Goal: Task Accomplishment & Management: Use online tool/utility

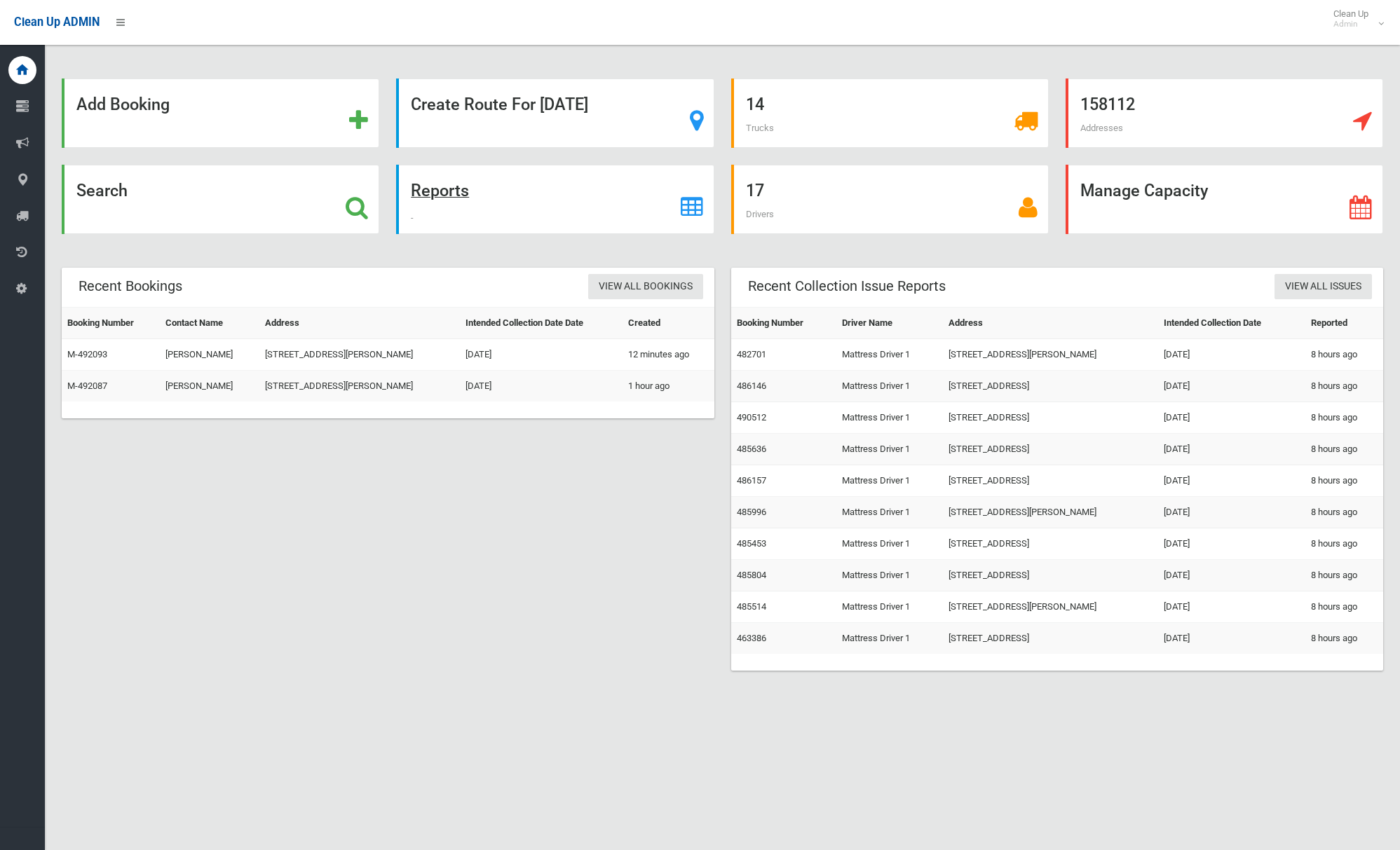
click at [466, 196] on strong "Reports" at bounding box center [440, 191] width 59 height 19
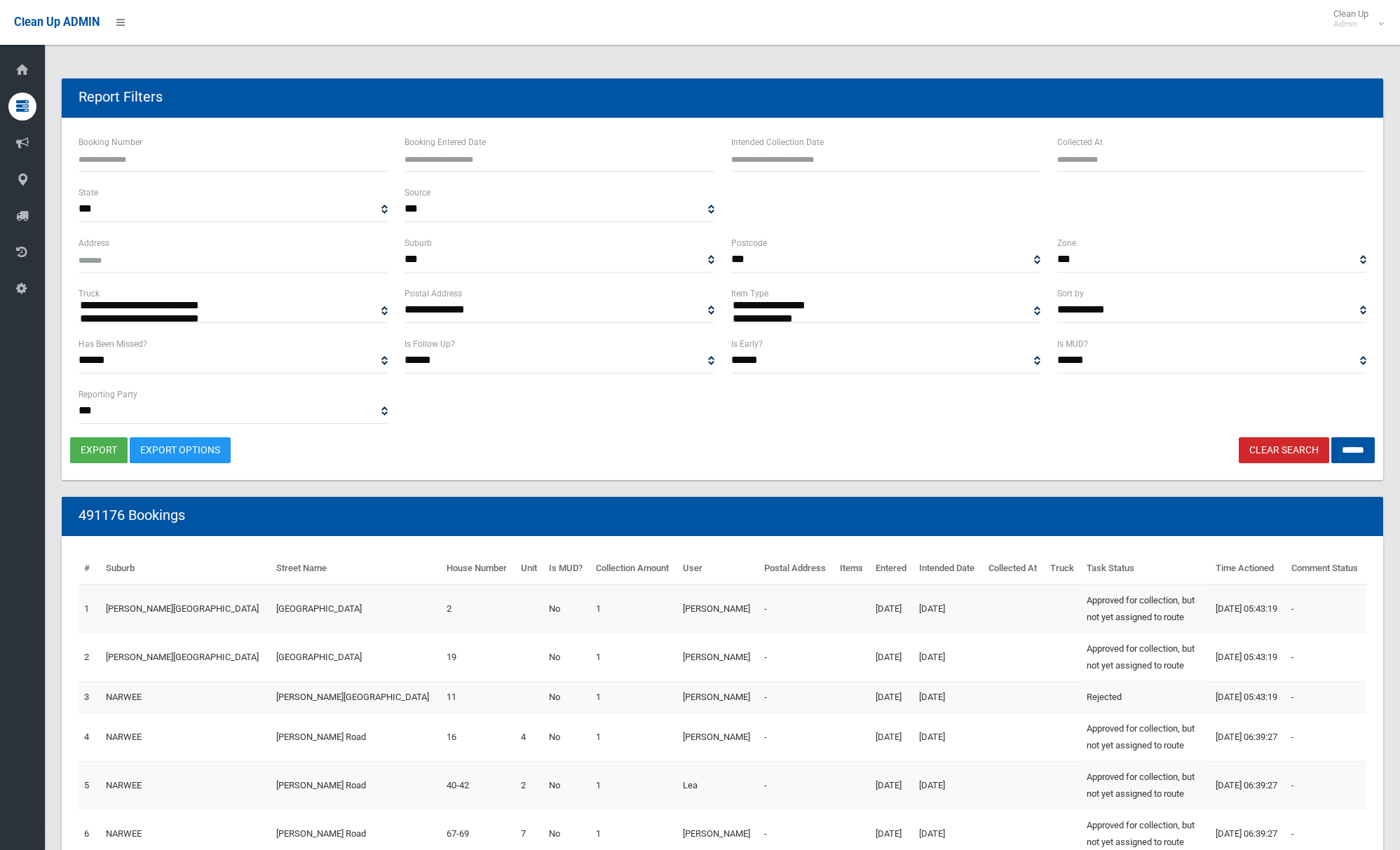
select select
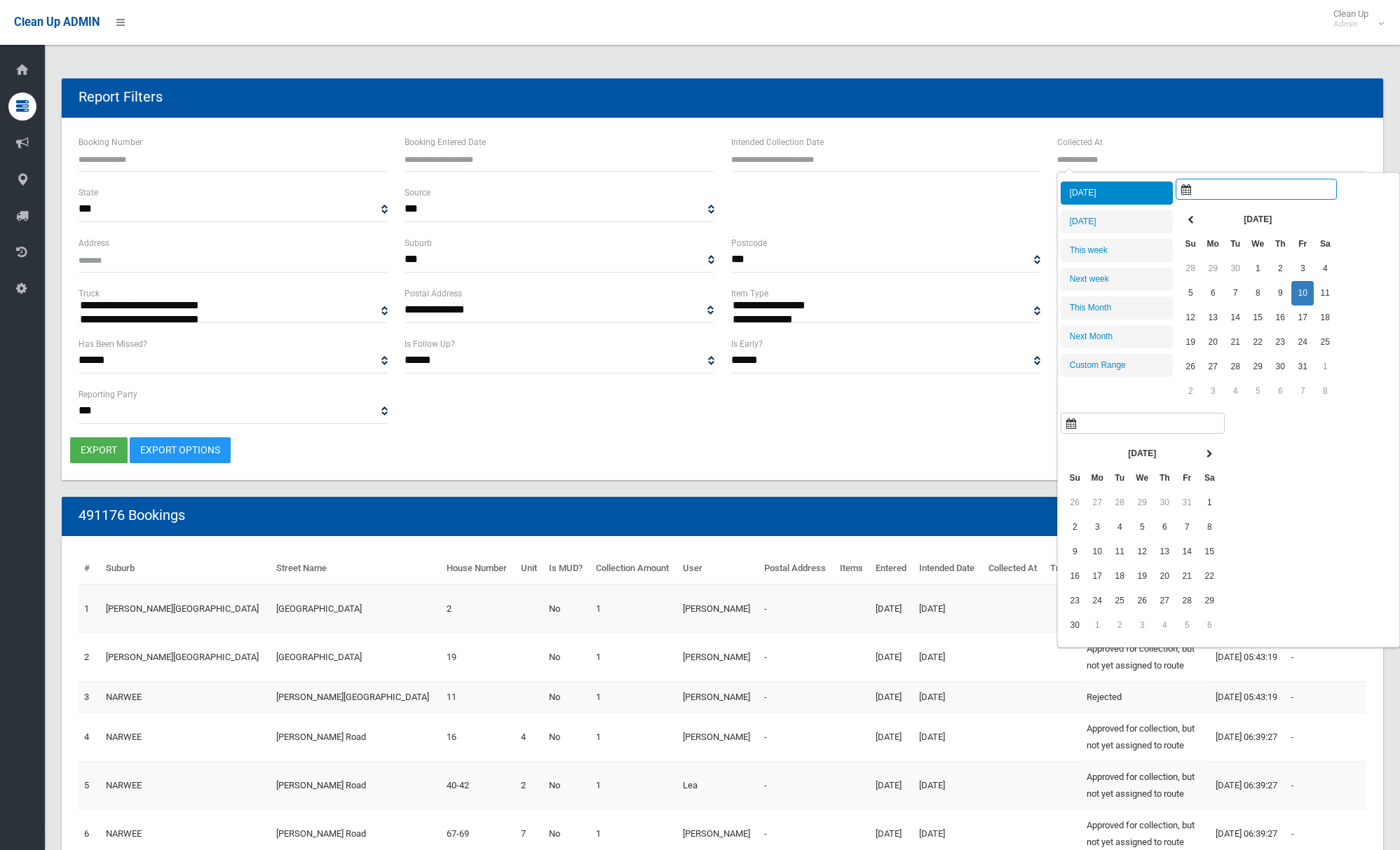
type input "**********"
drag, startPoint x: 1148, startPoint y: 151, endPoint x: 1143, endPoint y: 157, distance: 7.8
click at [1148, 151] on input "Collected At" at bounding box center [1212, 159] width 309 height 26
type input "**********"
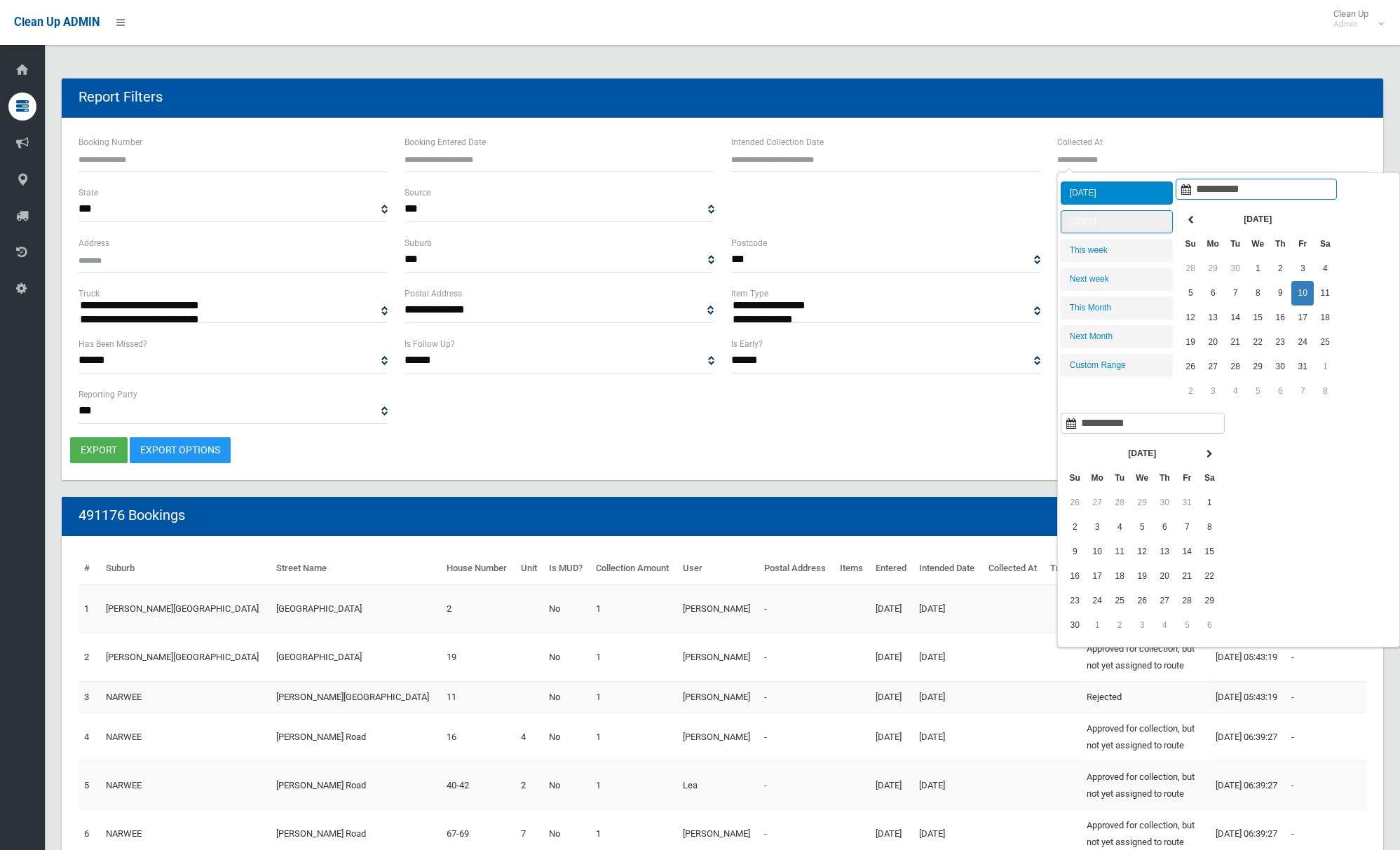
type input "**********"
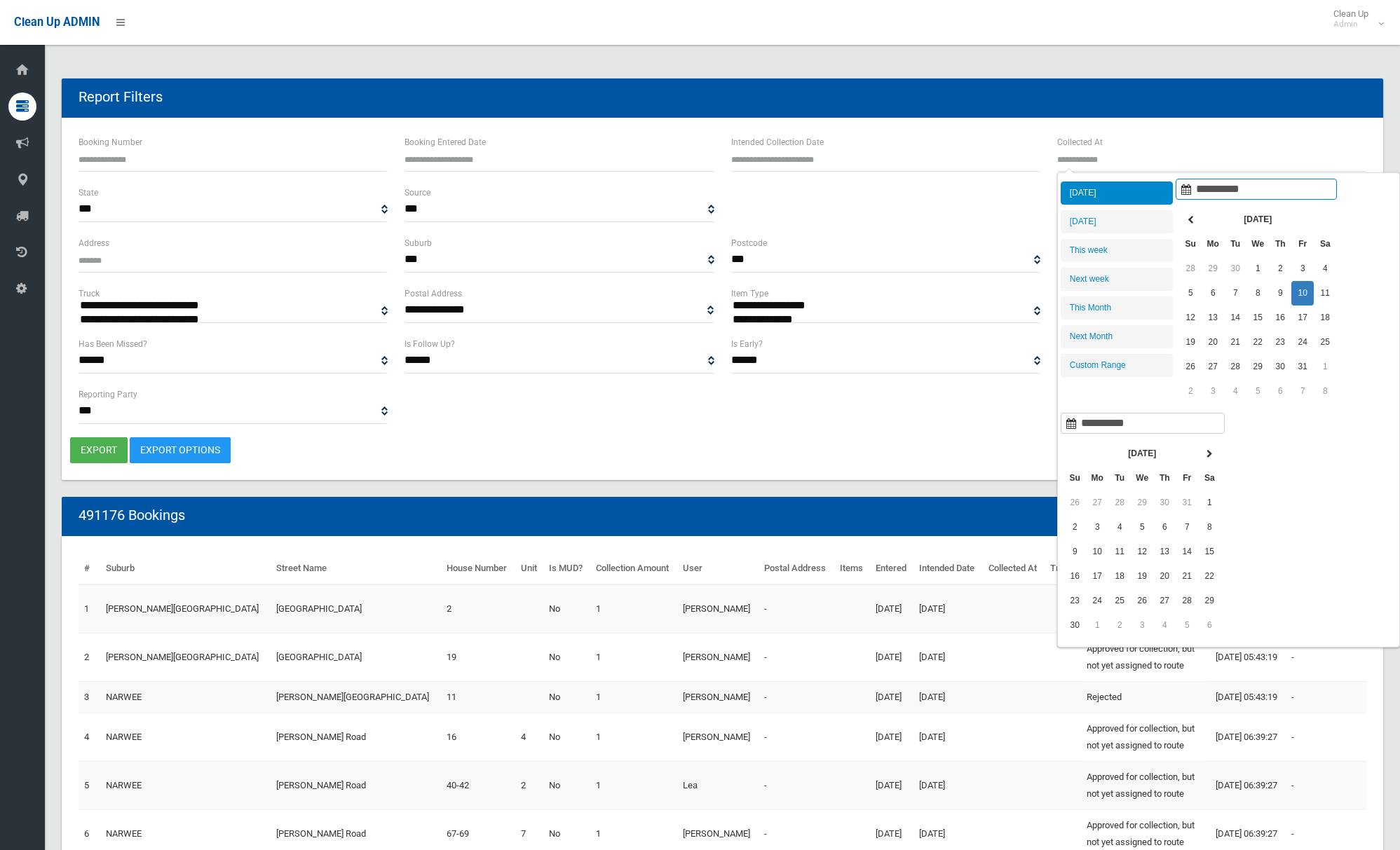
type input "**********"
click at [1136, 195] on li "Today" at bounding box center [1117, 193] width 112 height 23
type input "**********"
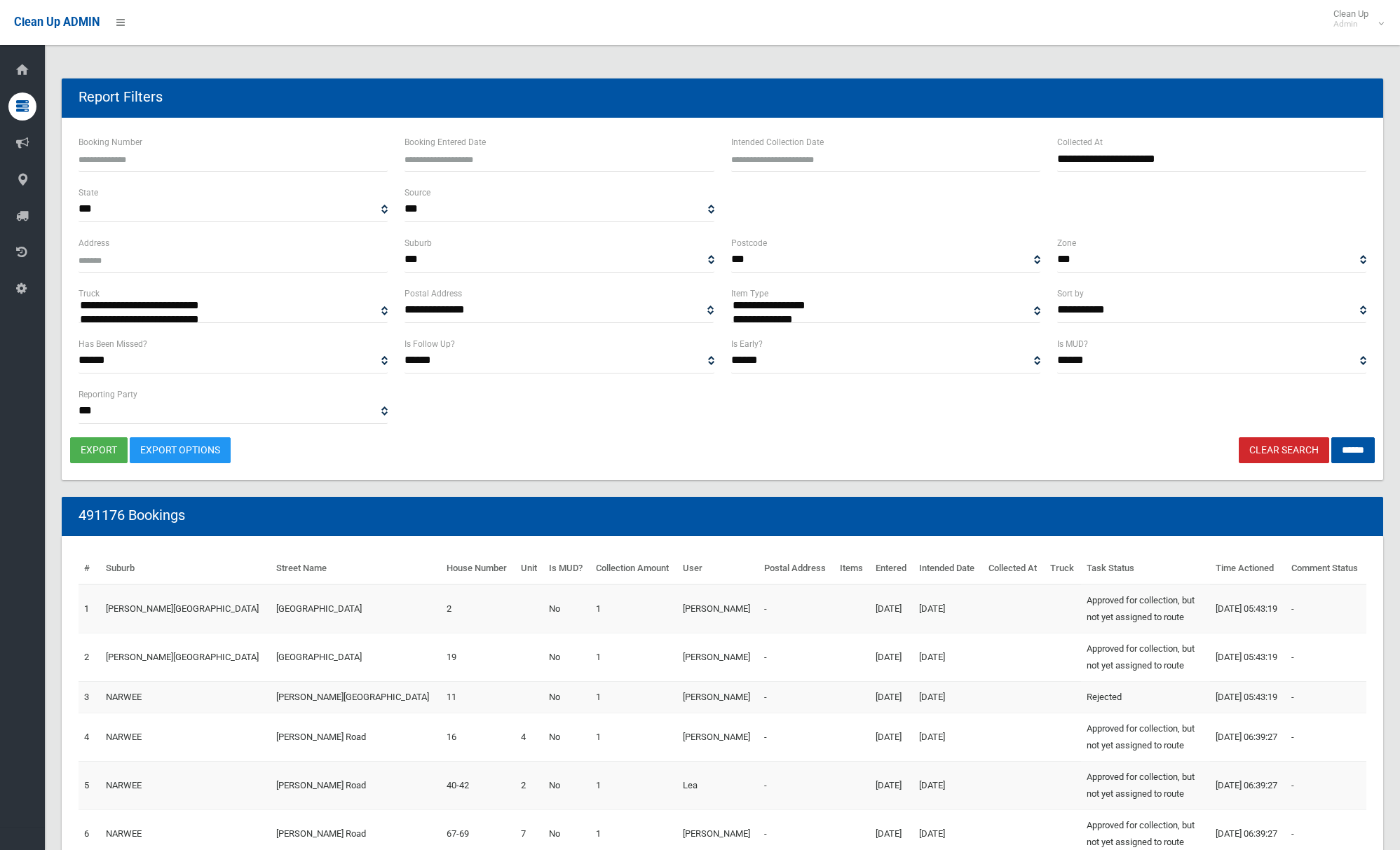
select select "**"
click at [1358, 451] on input "******" at bounding box center [1353, 450] width 43 height 26
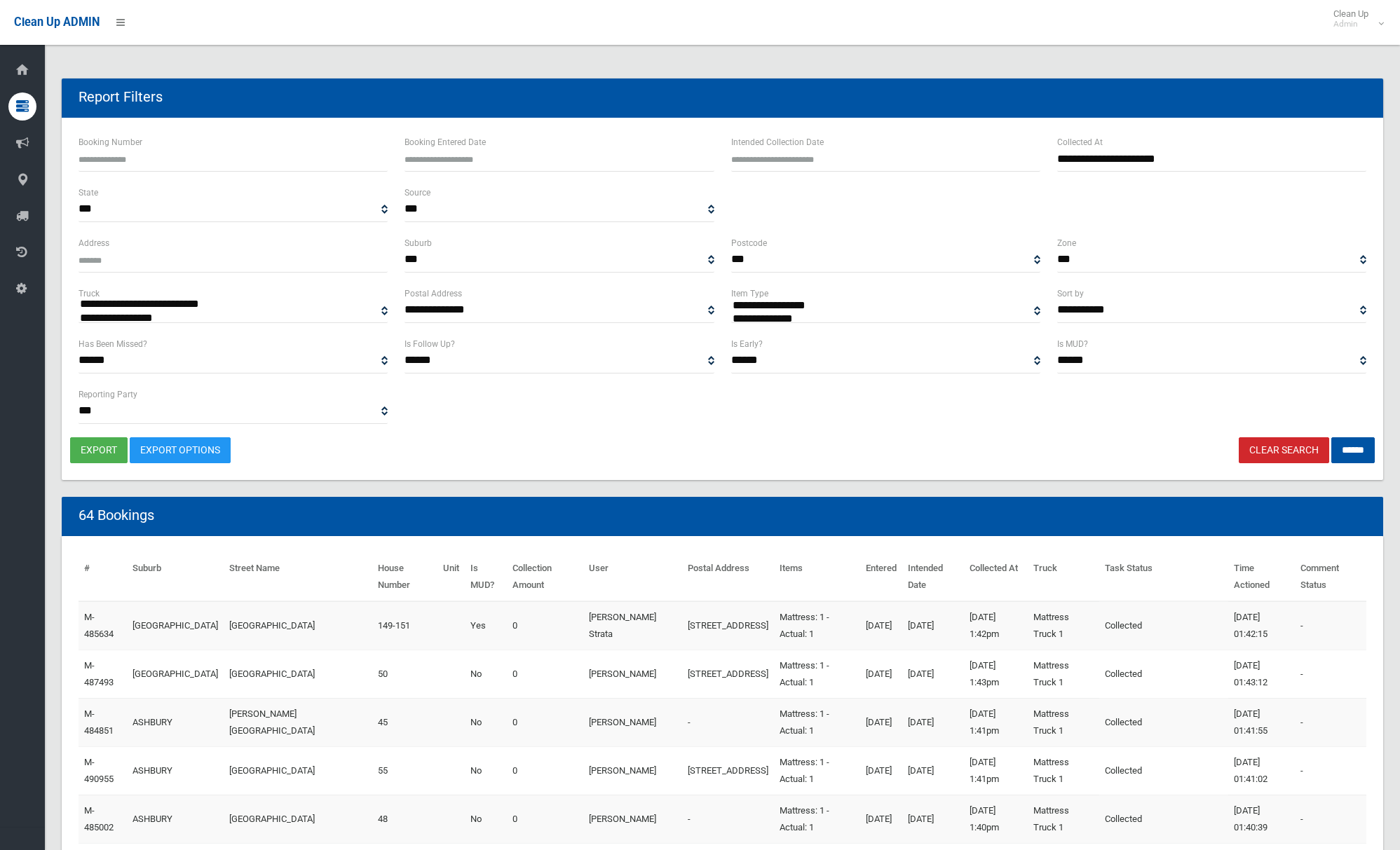
select select
click at [95, 448] on button "export" at bounding box center [99, 450] width 58 height 26
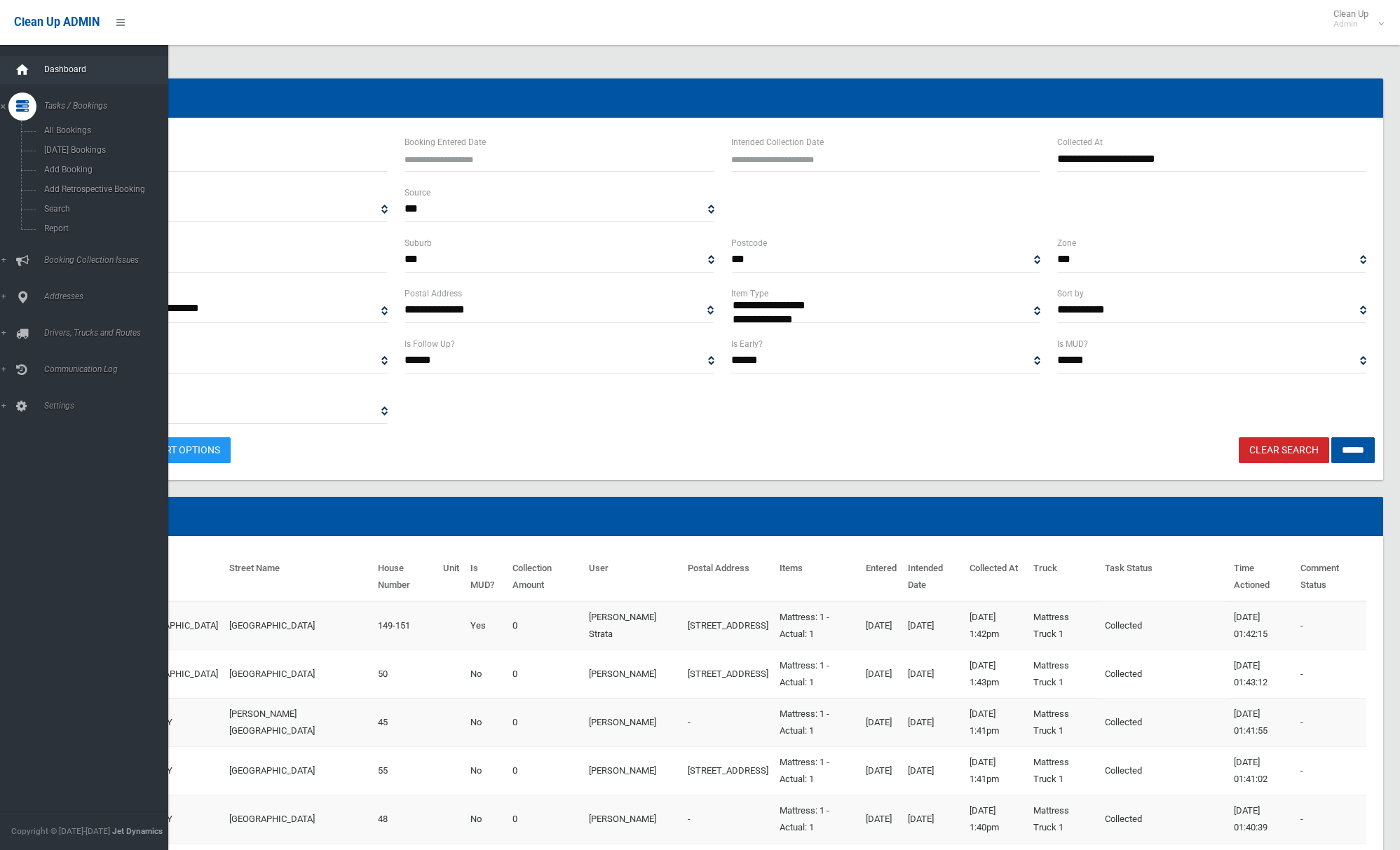
click at [30, 70] on icon at bounding box center [22, 70] width 15 height 28
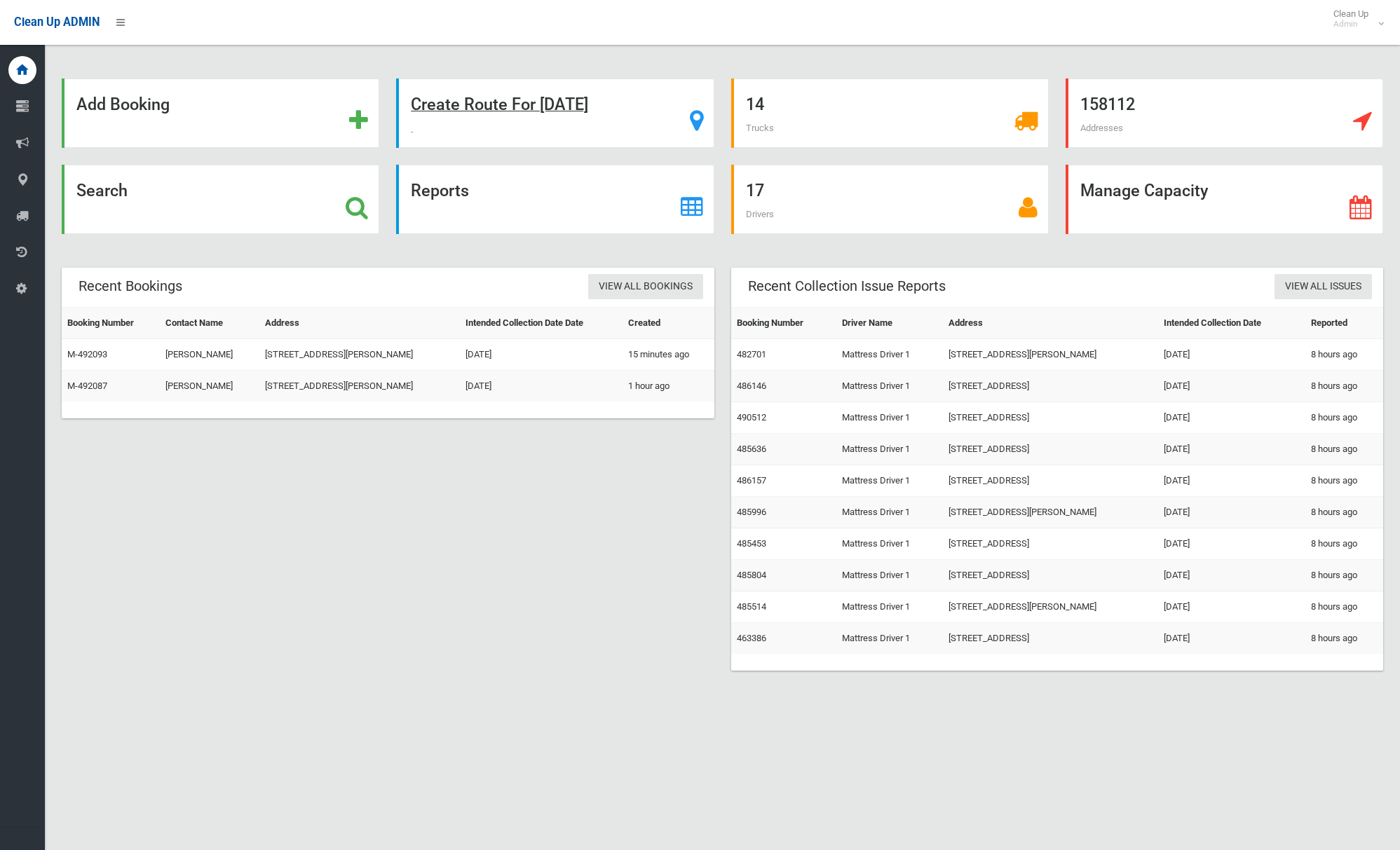
click at [462, 109] on strong "Create Route For Tomorrow" at bounding box center [499, 104] width 177 height 19
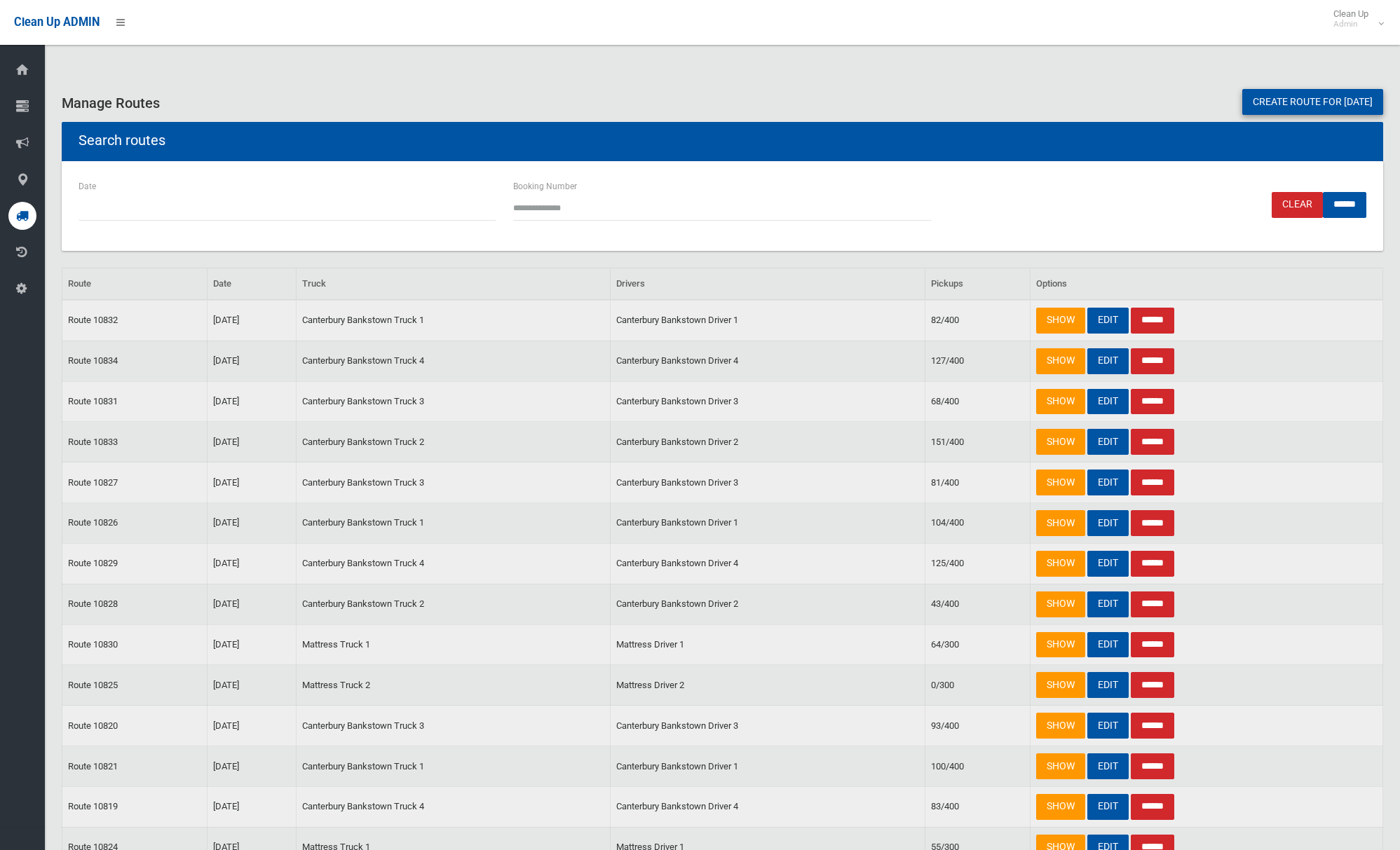
click at [1242, 94] on link "Create route for [DATE]" at bounding box center [1313, 102] width 141 height 26
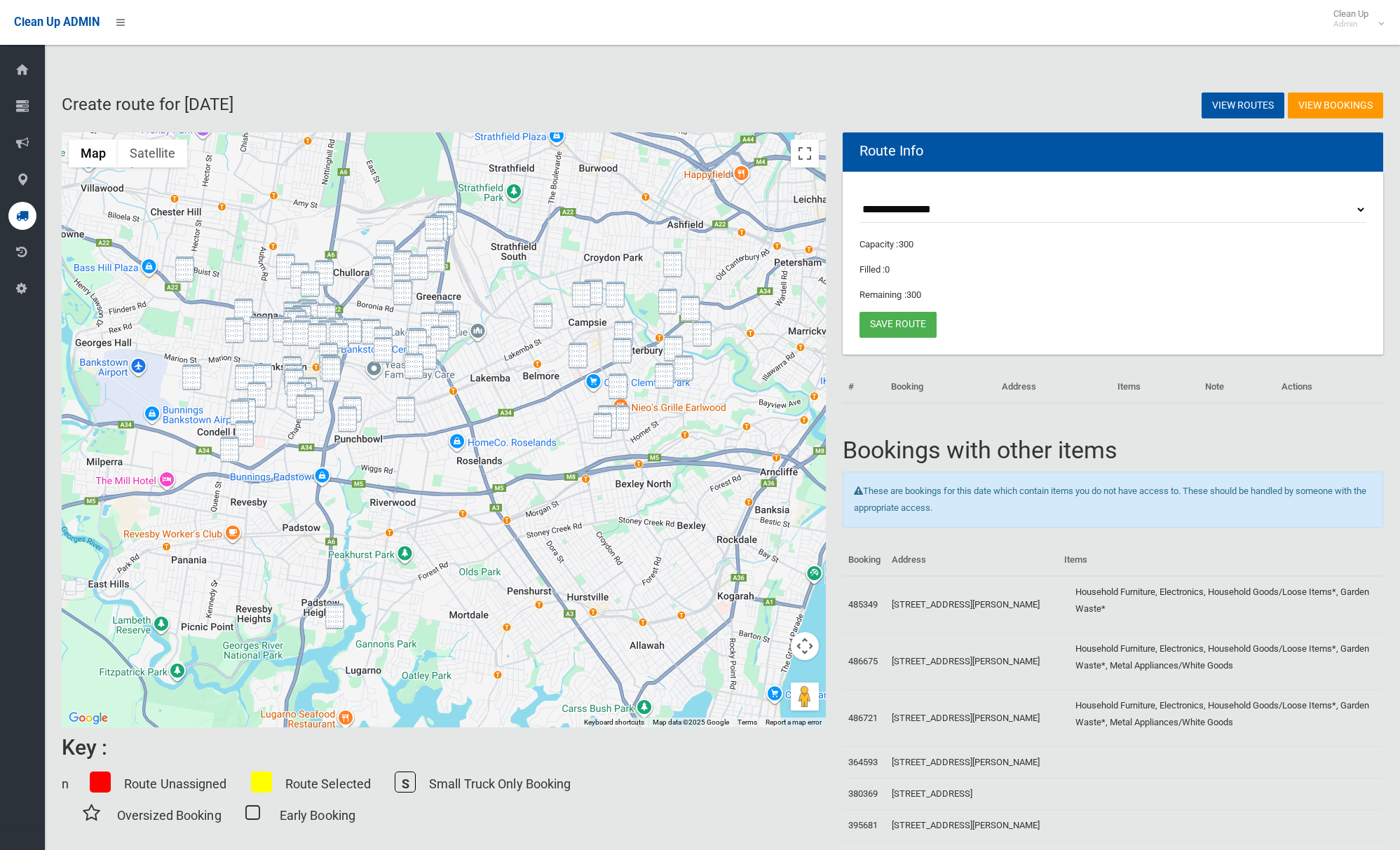
drag, startPoint x: 186, startPoint y: 261, endPoint x: 191, endPoint y: 305, distance: 44.3
click at [186, 261] on img "324 Hector Street, BASS HILL NSW 2197" at bounding box center [185, 269] width 19 height 26
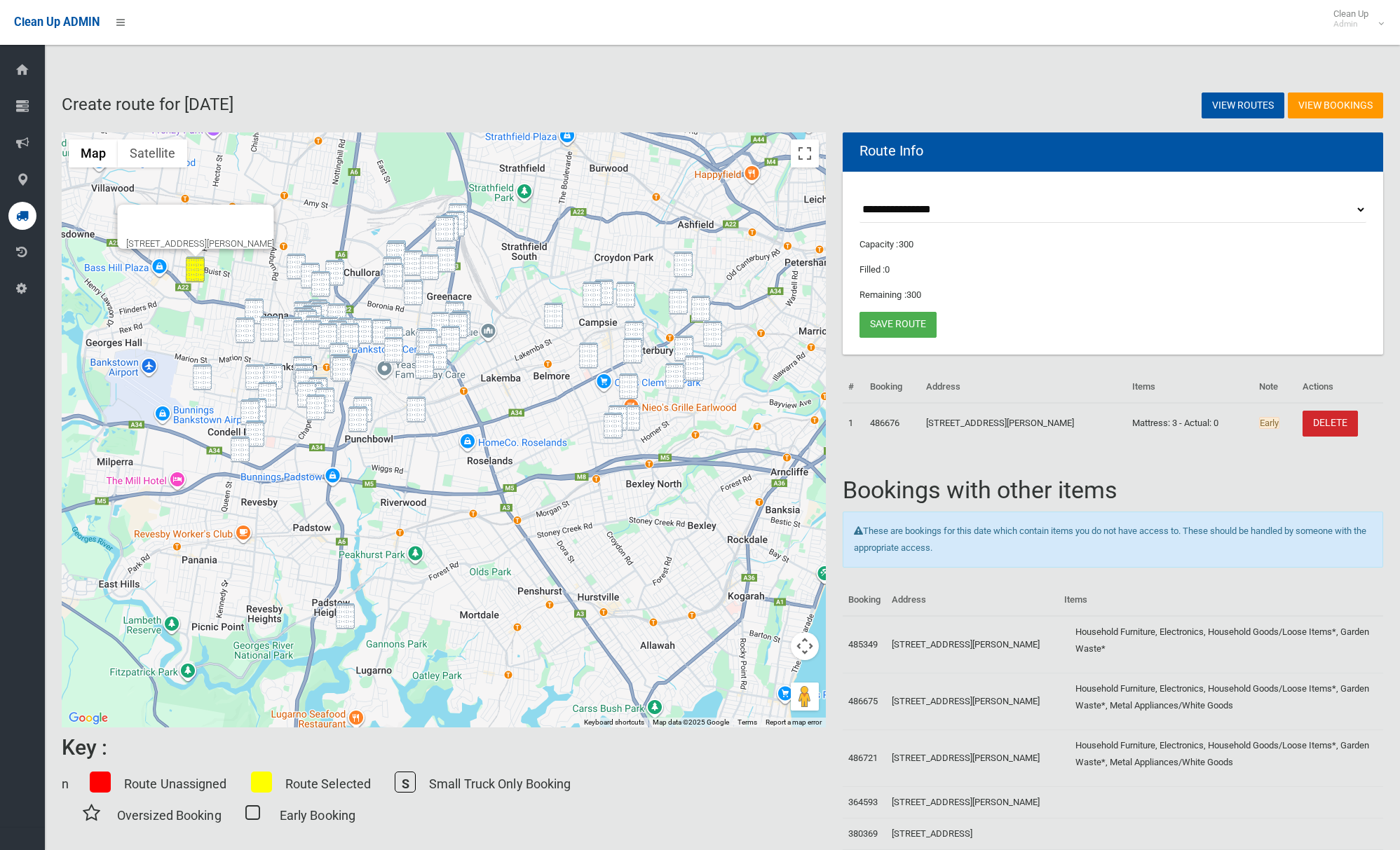
click at [196, 382] on img "48 Townsend Street, CONDELL PARK NSW 2200" at bounding box center [203, 377] width 19 height 26
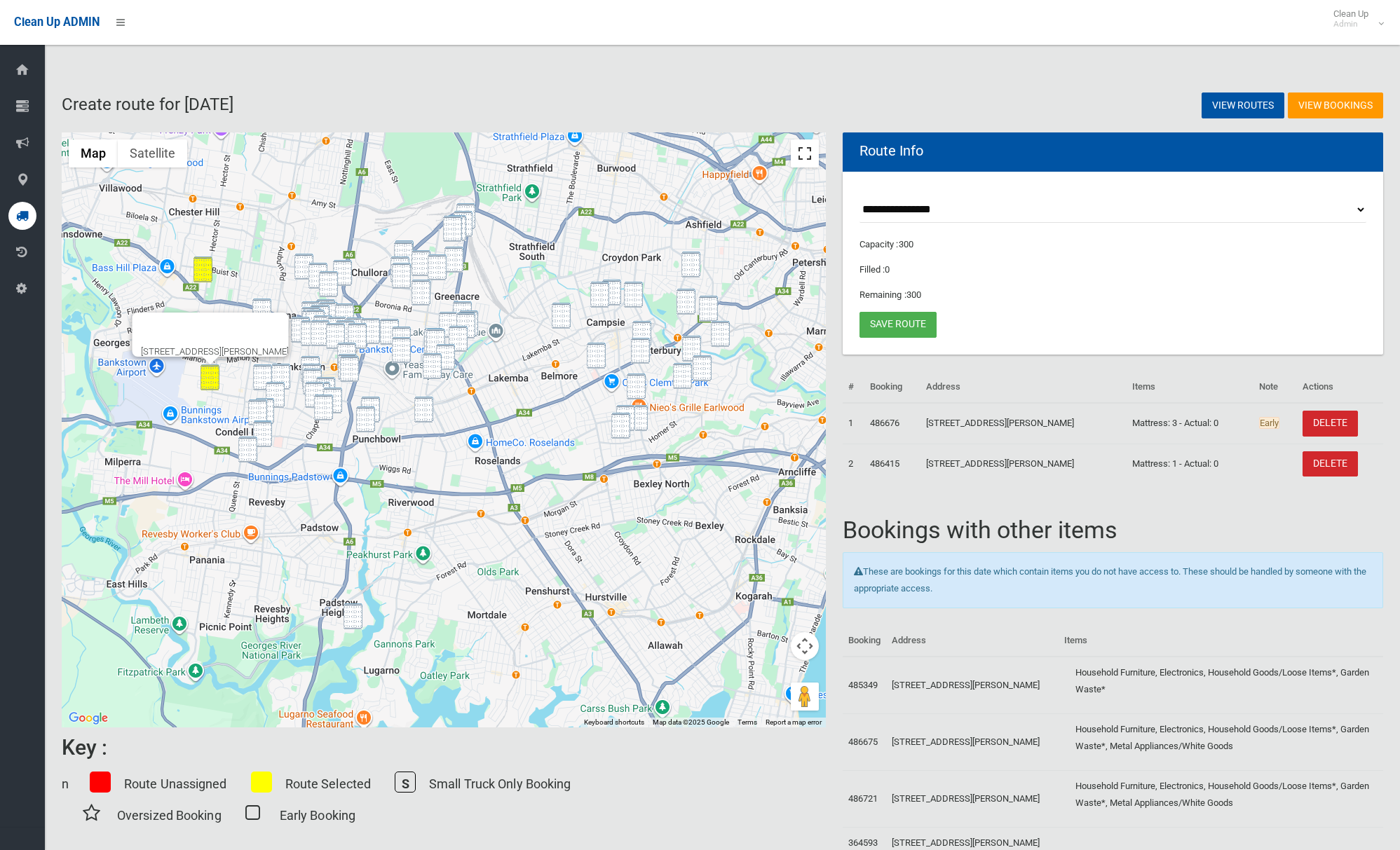
click at [809, 155] on button "Toggle fullscreen view" at bounding box center [805, 153] width 28 height 28
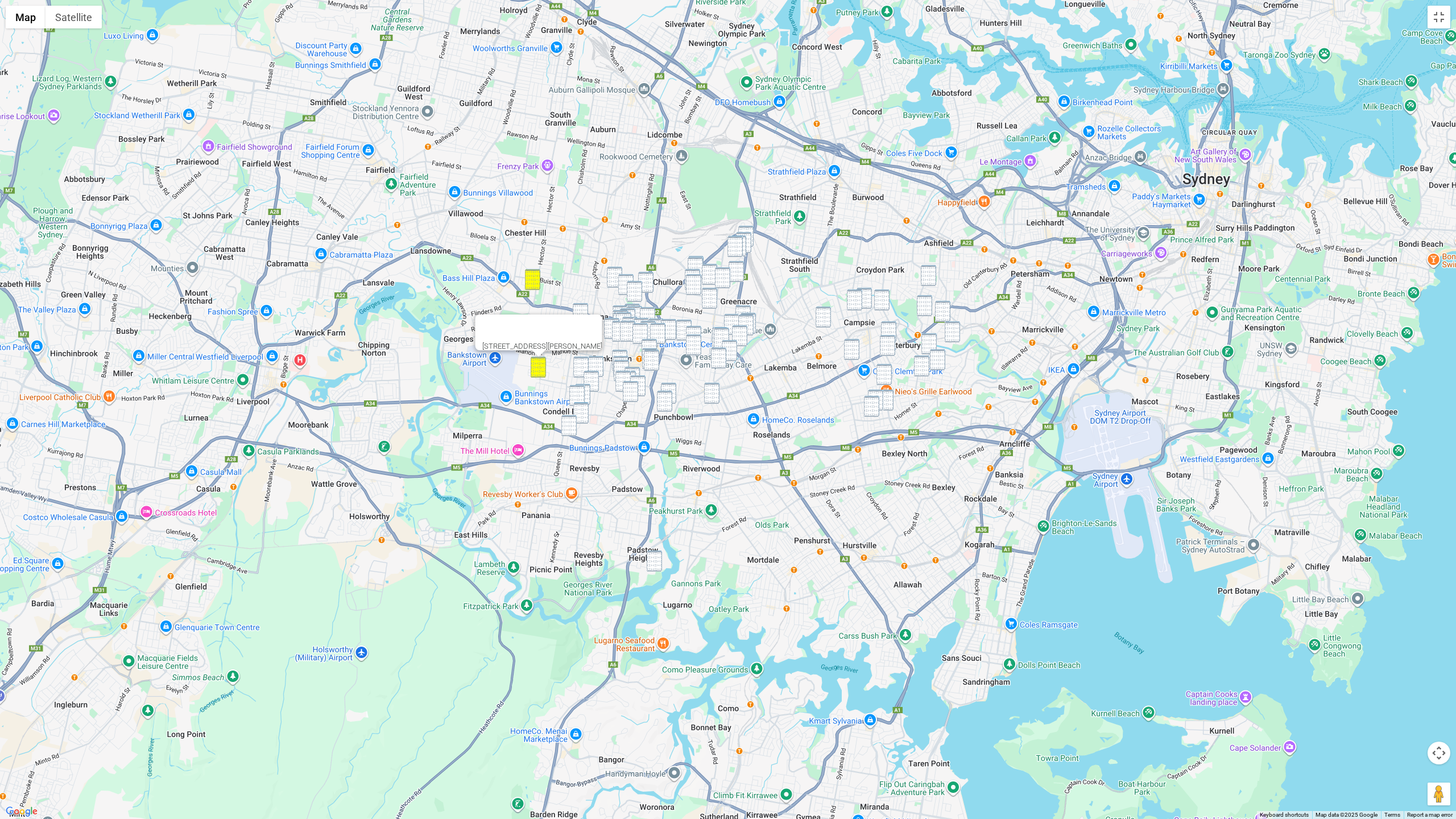
click at [656, 565] on img "6 The Grove, PADSTOW HEIGHTS NSW 2211" at bounding box center [655, 561] width 16 height 21
click at [937, 273] on div "6 The Grove, PADSTOW HEIGHTS NSW 2211" at bounding box center [728, 410] width 1456 height 819
drag, startPoint x: 931, startPoint y: 278, endPoint x: 927, endPoint y: 288, distance: 10.8
click at [931, 278] on img "43 Fifth Street, ASHBURY NSW 2193" at bounding box center [928, 276] width 16 height 21
click at [925, 300] on img "11 Jeffrey Street, CANTERBURY NSW 2193" at bounding box center [924, 306] width 16 height 21
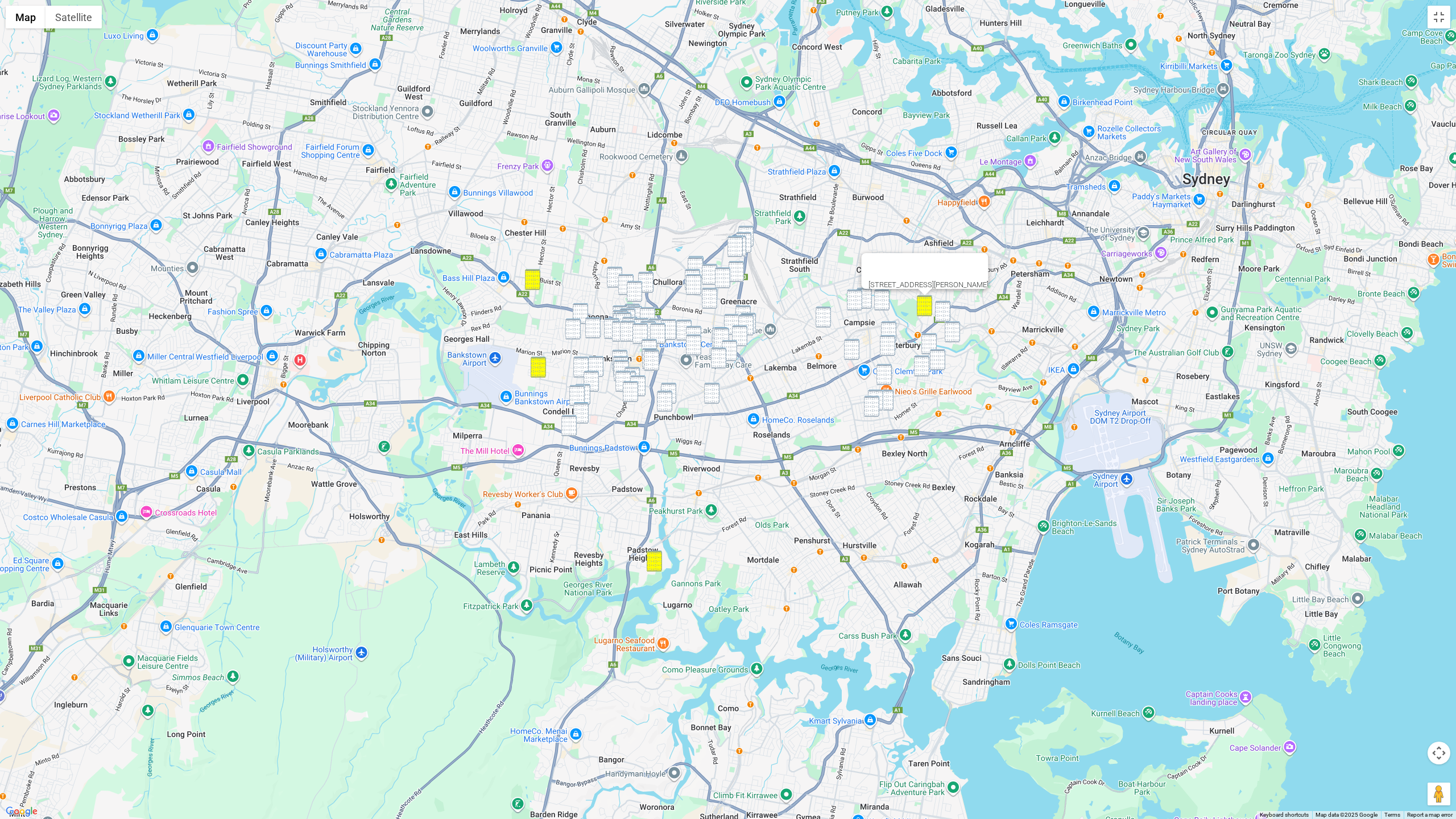
click at [939, 308] on img "19 Dunkeld Avenue, HURLSTONE PARK NSW 2193" at bounding box center [942, 311] width 16 height 21
click at [948, 334] on img "29 Foord Avenue, HURLSTONE PARK NSW 2193" at bounding box center [952, 332] width 16 height 21
click at [925, 339] on img "132 Permanent Avenue, EARLWOOD NSW 2206" at bounding box center [929, 344] width 16 height 21
click at [931, 350] on img "63 Gueudecourt Avenue, EARLWOOD NSW 2206" at bounding box center [937, 359] width 16 height 21
click at [861, 291] on img "32-34 Fifth Avenue, CAMPSIE NSW 2194" at bounding box center [855, 300] width 16 height 21
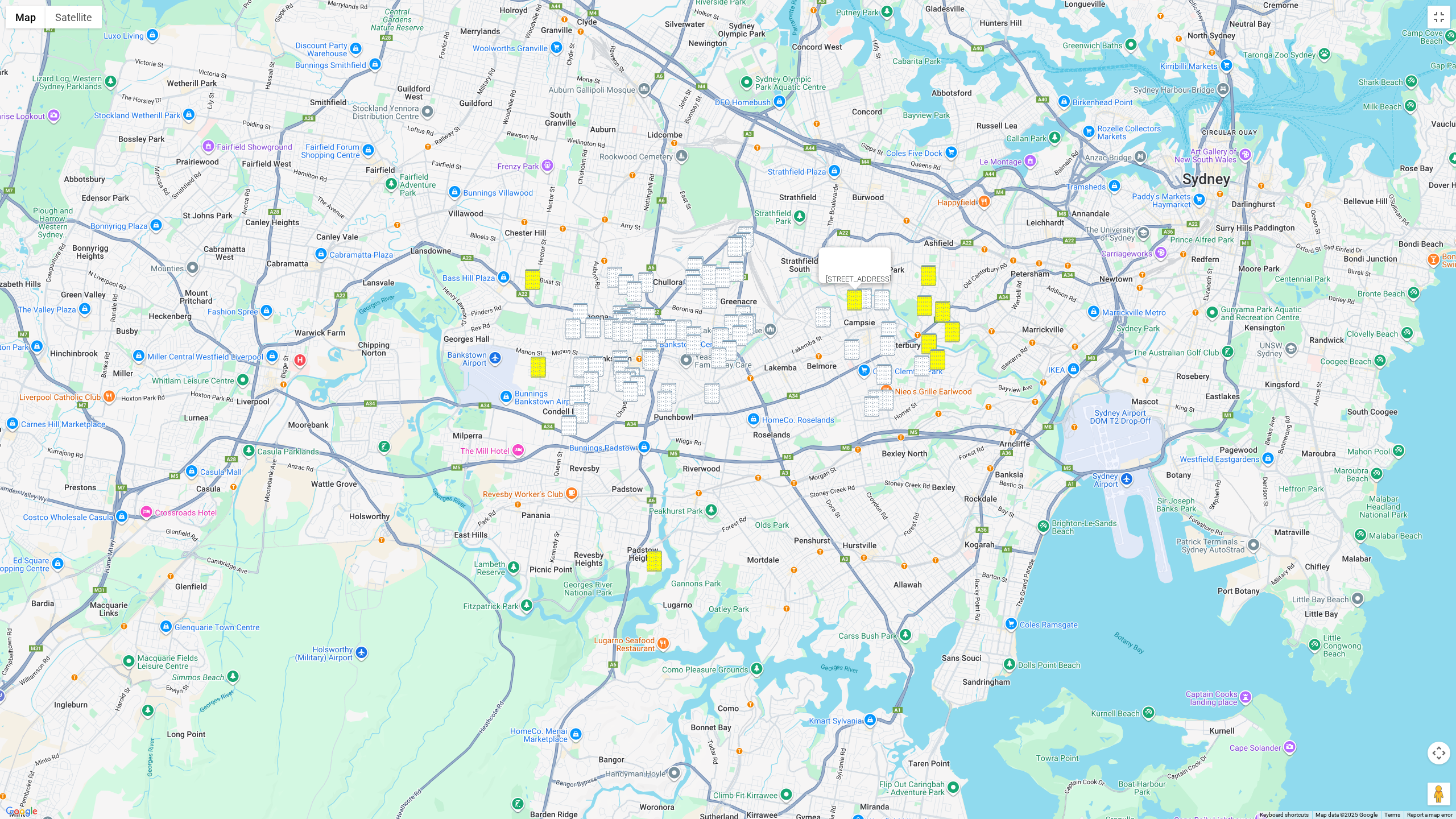
click at [849, 296] on img "32-34 Fifth Avenue, CAMPSIE NSW 2194" at bounding box center [855, 300] width 16 height 21
click at [870, 297] on img "42-46 Beamish Street, CAMPSIE NSW 2194" at bounding box center [864, 298] width 16 height 21
click at [857, 298] on img "32-34 Fifth Avenue, CAMPSIE NSW 2194" at bounding box center [855, 300] width 16 height 21
drag, startPoint x: 881, startPoint y: 298, endPoint x: 896, endPoint y: 334, distance: 39.0
click at [881, 298] on img "31 Moore Street, CAMPSIE NSW 2194" at bounding box center [882, 300] width 16 height 21
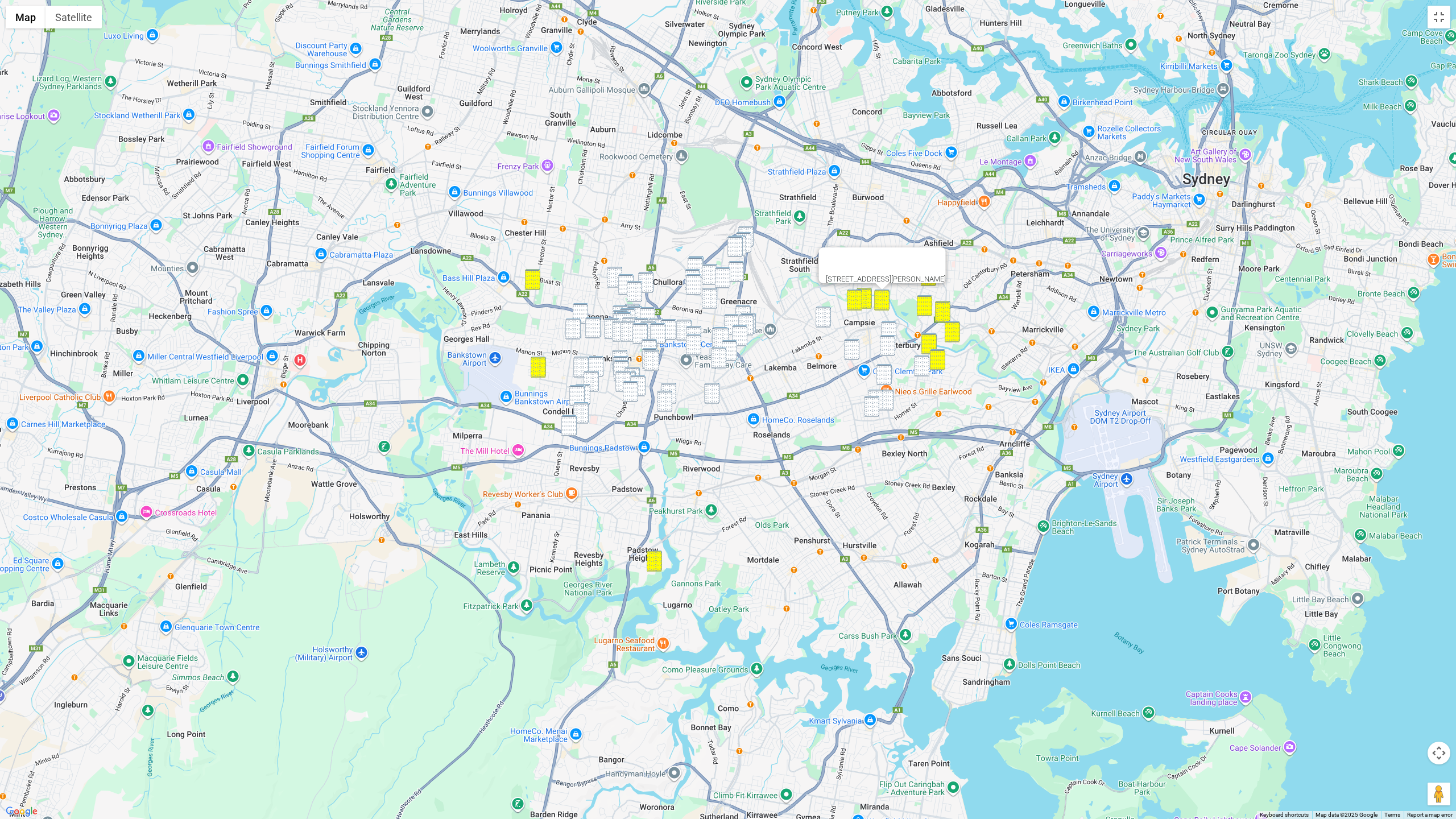
click at [890, 331] on img "4/53 Gould Street, CAMPSIE NSW 2194" at bounding box center [889, 332] width 16 height 21
click at [893, 342] on img "18 Northcote Street, CANTERBURY NSW 2193" at bounding box center [887, 345] width 16 height 21
click at [916, 365] on img "69 Richmond Street, EARLWOOD NSW 2206" at bounding box center [922, 366] width 16 height 21
click at [860, 354] on div "[STREET_ADDRESS]" at bounding box center [728, 410] width 1456 height 819
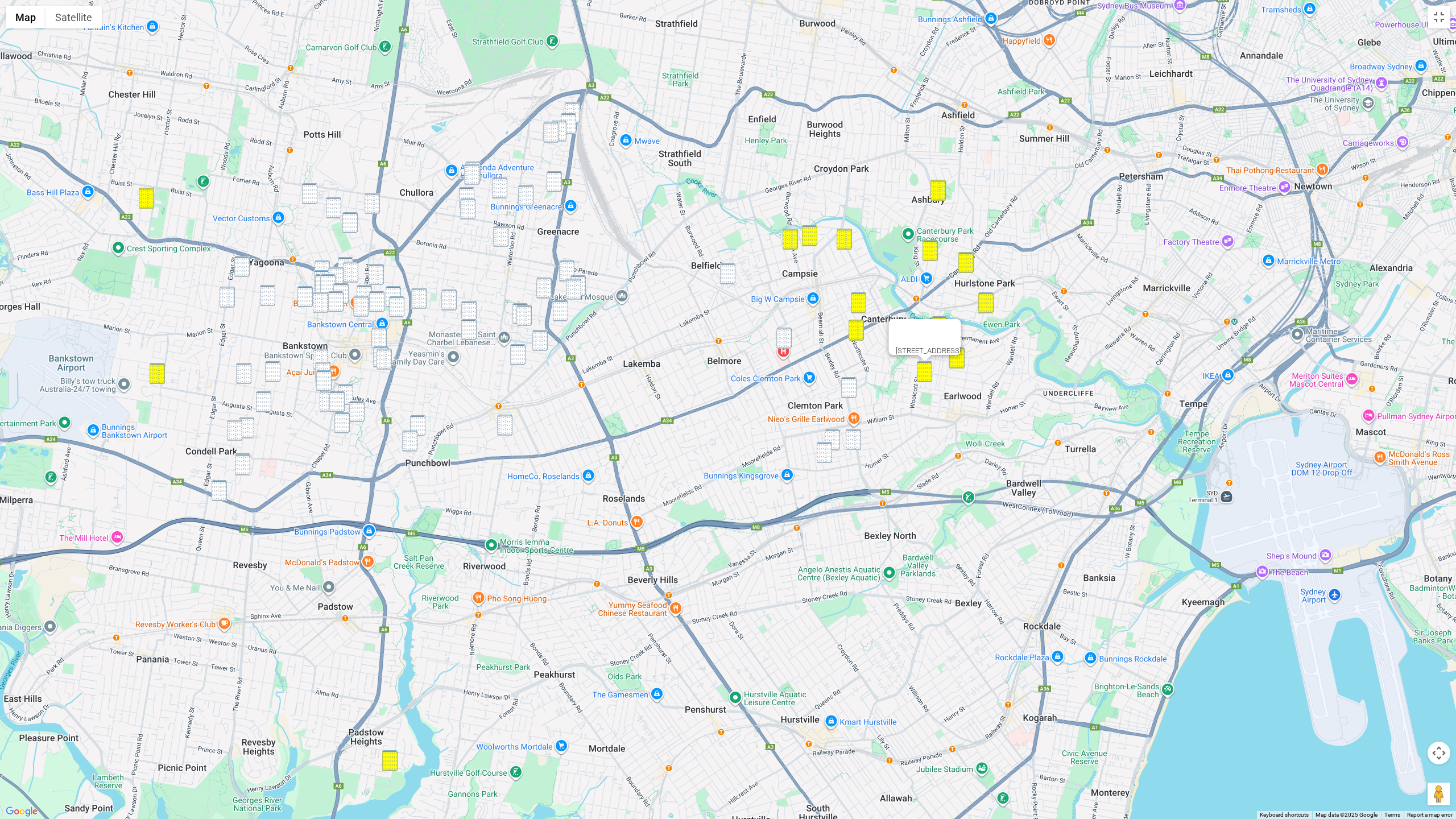
click at [792, 346] on div "[STREET_ADDRESS]" at bounding box center [728, 410] width 1456 height 819
drag, startPoint x: 853, startPoint y: 386, endPoint x: 828, endPoint y: 371, distance: 29.2
click at [853, 386] on img "96 Bexley Road, EARLWOOD NSW 2206" at bounding box center [849, 387] width 16 height 21
click at [734, 279] on img "34-40 Baltimore Street, BELFIELD NSW 2191" at bounding box center [728, 274] width 16 height 21
click at [787, 342] on img "51 Beaumont Street, CAMPSIE NSW 2194" at bounding box center [784, 338] width 16 height 21
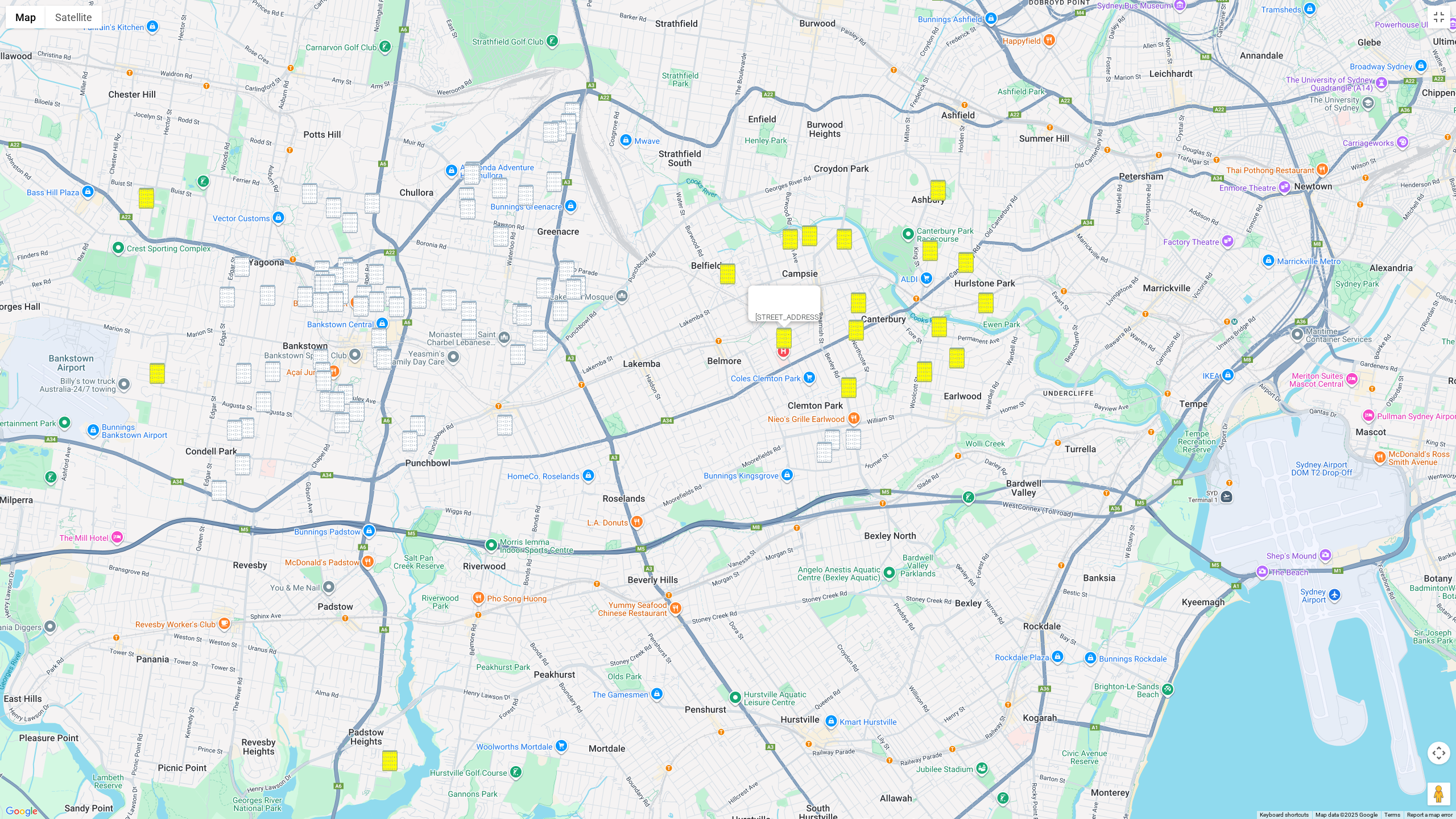
drag, startPoint x: 857, startPoint y: 446, endPoint x: 844, endPoint y: 439, distance: 14.8
click at [857, 446] on img "195 Bexley Road, KINGSGROVE NSW 2208" at bounding box center [853, 439] width 16 height 21
click at [838, 437] on img "17 Junee Crescent, KINGSGROVE NSW 2208" at bounding box center [833, 440] width 16 height 21
click at [827, 443] on img "64 Rosemeath Avenue, KINGSGROVE NSW 2208" at bounding box center [824, 452] width 16 height 21
click at [573, 108] on img "2A Lawford Street, GREENACRE NSW 2190" at bounding box center [573, 112] width 16 height 21
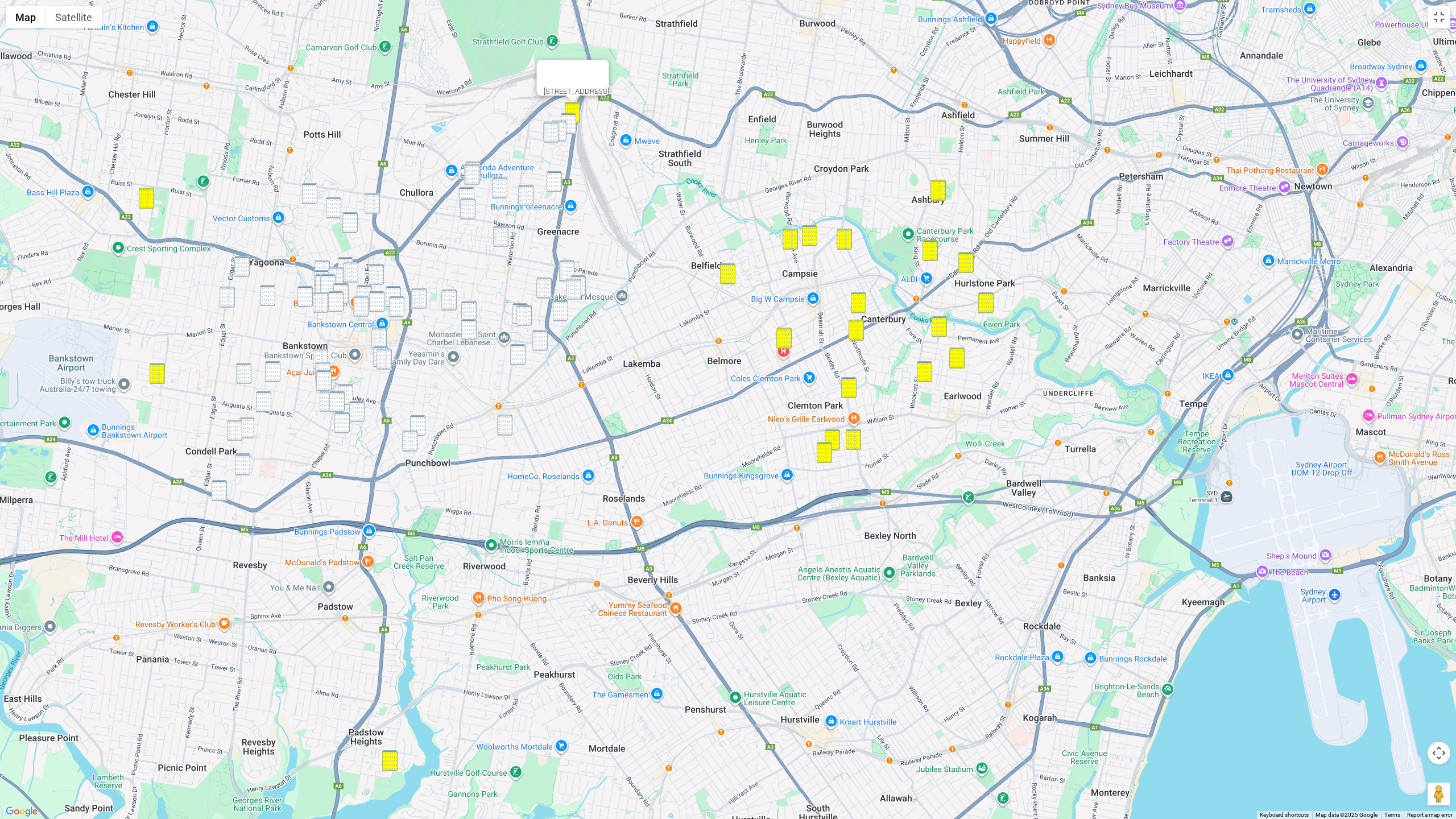
click at [565, 123] on img "2 Tristania Grove, GREENACRE NSW 2190" at bounding box center [559, 131] width 16 height 21
click at [555, 130] on img "8 Watergum Way, GREENACRE NSW 2190" at bounding box center [551, 132] width 16 height 21
click at [567, 129] on img "1 Terry Street, GREENACRE NSW 2190" at bounding box center [569, 124] width 16 height 21
click at [556, 180] on img "4 Rea Street, GREENACRE NSW 2190" at bounding box center [554, 181] width 16 height 21
drag, startPoint x: 505, startPoint y: 190, endPoint x: 512, endPoint y: 194, distance: 8.1
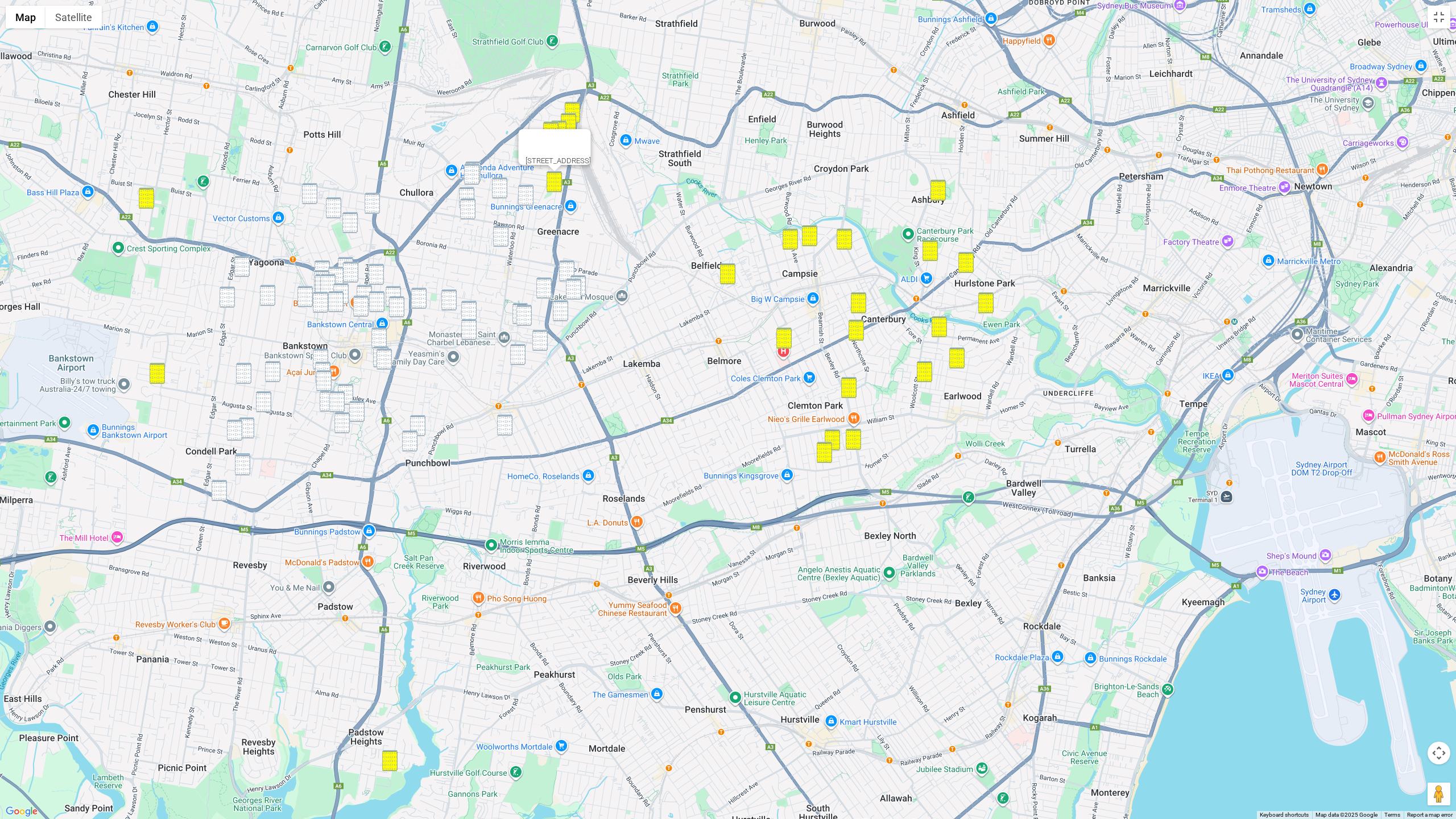
click at [505, 190] on img "8 Narelle Crescent, GREENACRE NSW 2190" at bounding box center [500, 188] width 16 height 21
drag, startPoint x: 530, startPoint y: 200, endPoint x: 513, endPoint y: 231, distance: 35.4
click at [530, 200] on img "7 Pandora Street, GREENACRE NSW 2190" at bounding box center [526, 195] width 16 height 21
click at [506, 239] on img "8A Chiswick Road, GREENACRE NSW 2190" at bounding box center [501, 236] width 16 height 21
drag, startPoint x: 562, startPoint y: 265, endPoint x: 578, endPoint y: 278, distance: 20.6
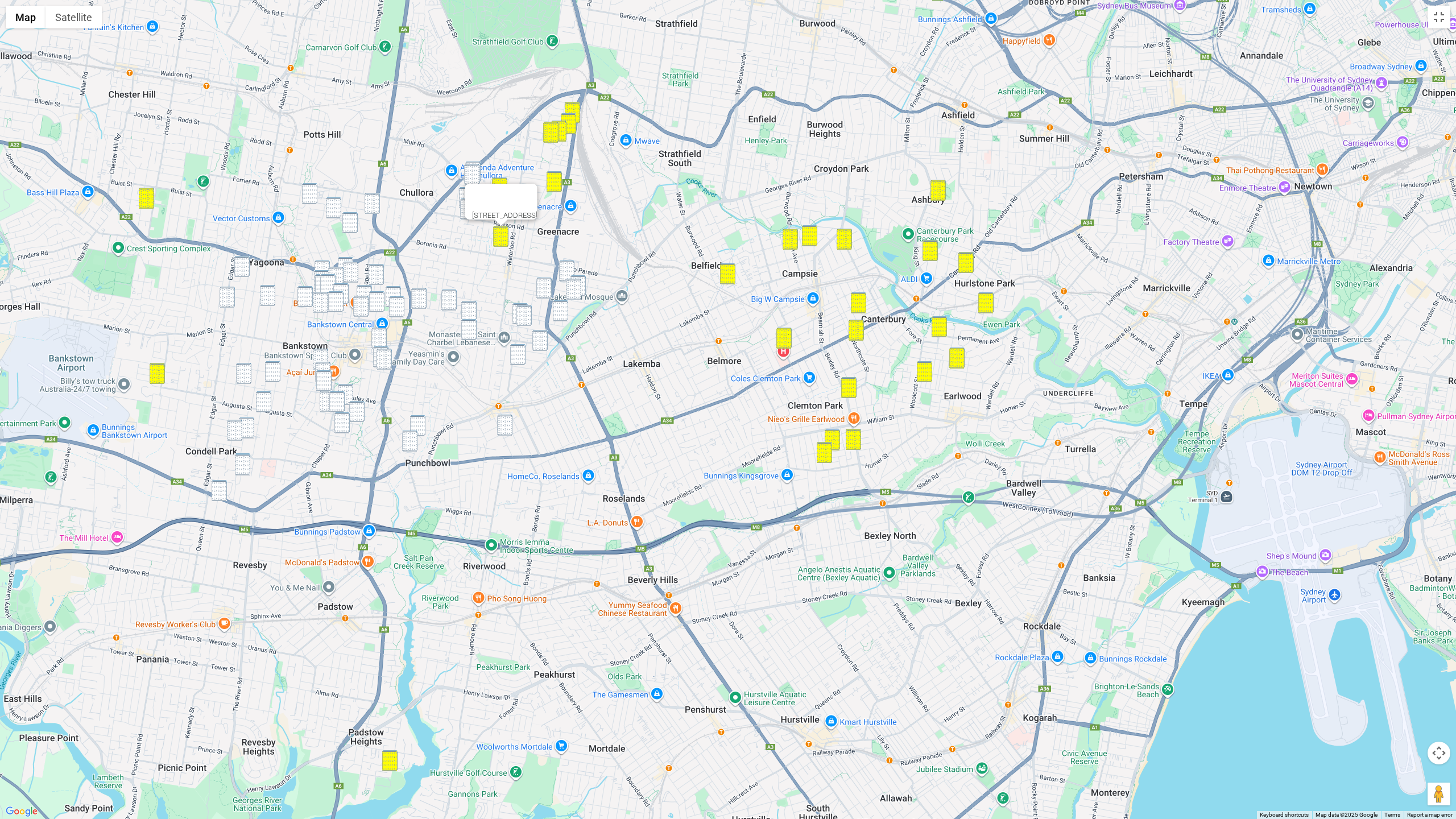
click at [562, 266] on img "181 Wangee Road, GREENACRE NSW 2190" at bounding box center [567, 271] width 16 height 21
drag, startPoint x: 580, startPoint y: 276, endPoint x: 573, endPoint y: 285, distance: 11.4
click at [580, 276] on img "16 Macquarie Street, GREENACRE NSW 2190" at bounding box center [578, 285] width 16 height 21
drag, startPoint x: 573, startPoint y: 285, endPoint x: 540, endPoint y: 287, distance: 33.1
click at [571, 286] on img "15 Chaseling Street, GREENACRE NSW 2190" at bounding box center [573, 289] width 16 height 21
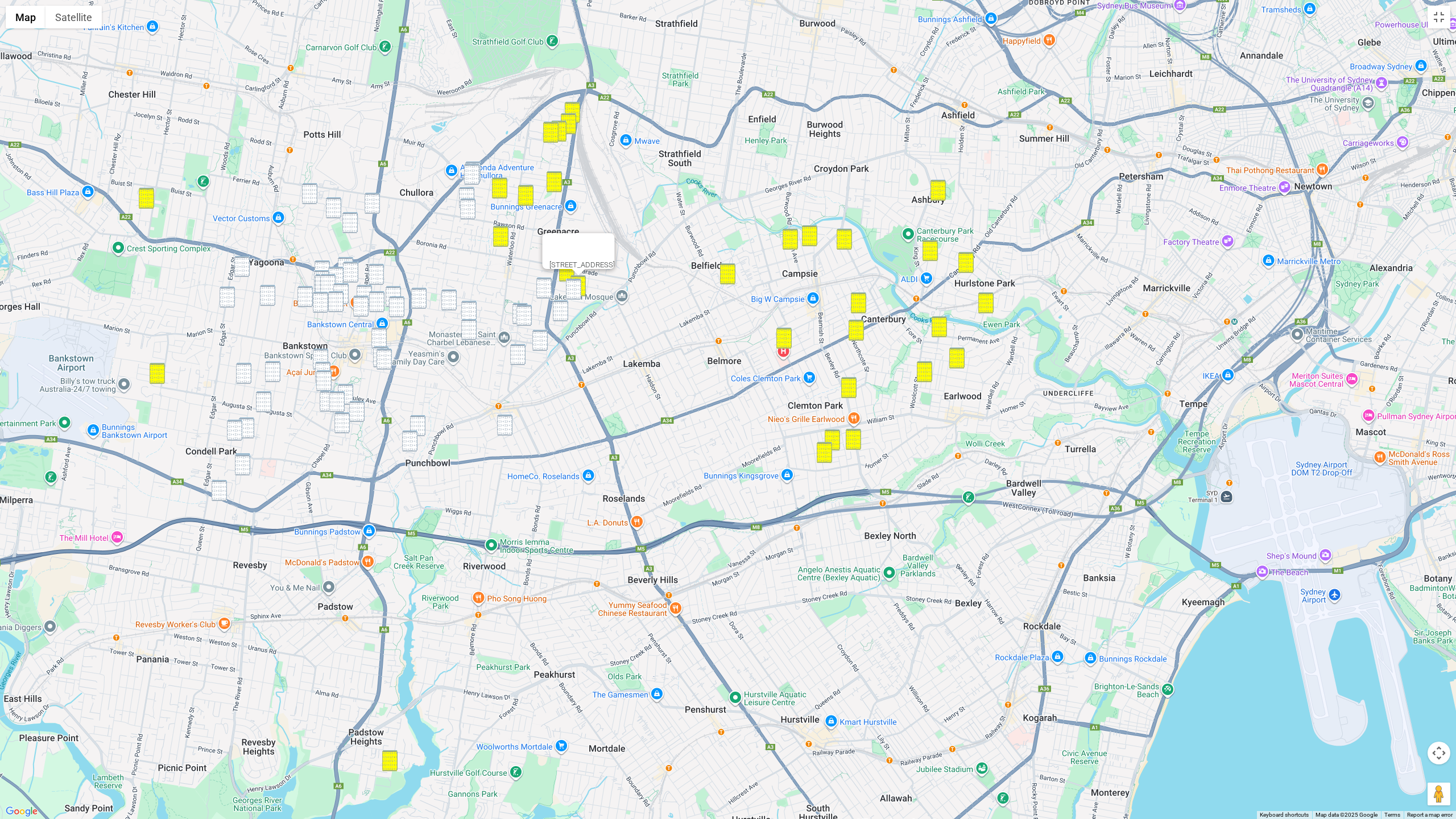
click at [534, 287] on div "To navigate, press the arrow keys. 16 Macquarie Street, GREENACRE NSW 2190" at bounding box center [728, 410] width 1456 height 819
click at [540, 288] on img "41 Lascelles Avenue, GREENACRE NSW 2190" at bounding box center [544, 288] width 16 height 21
click at [558, 311] on img "29 Wales Street, GREENACRE NSW 2190" at bounding box center [560, 311] width 16 height 21
click at [517, 307] on img "35 Old Kent Road, GREENACRE NSW 2190" at bounding box center [524, 315] width 16 height 21
click at [514, 307] on img "111 Acacia Avenue, GREENACRE NSW 2190" at bounding box center [520, 313] width 16 height 21
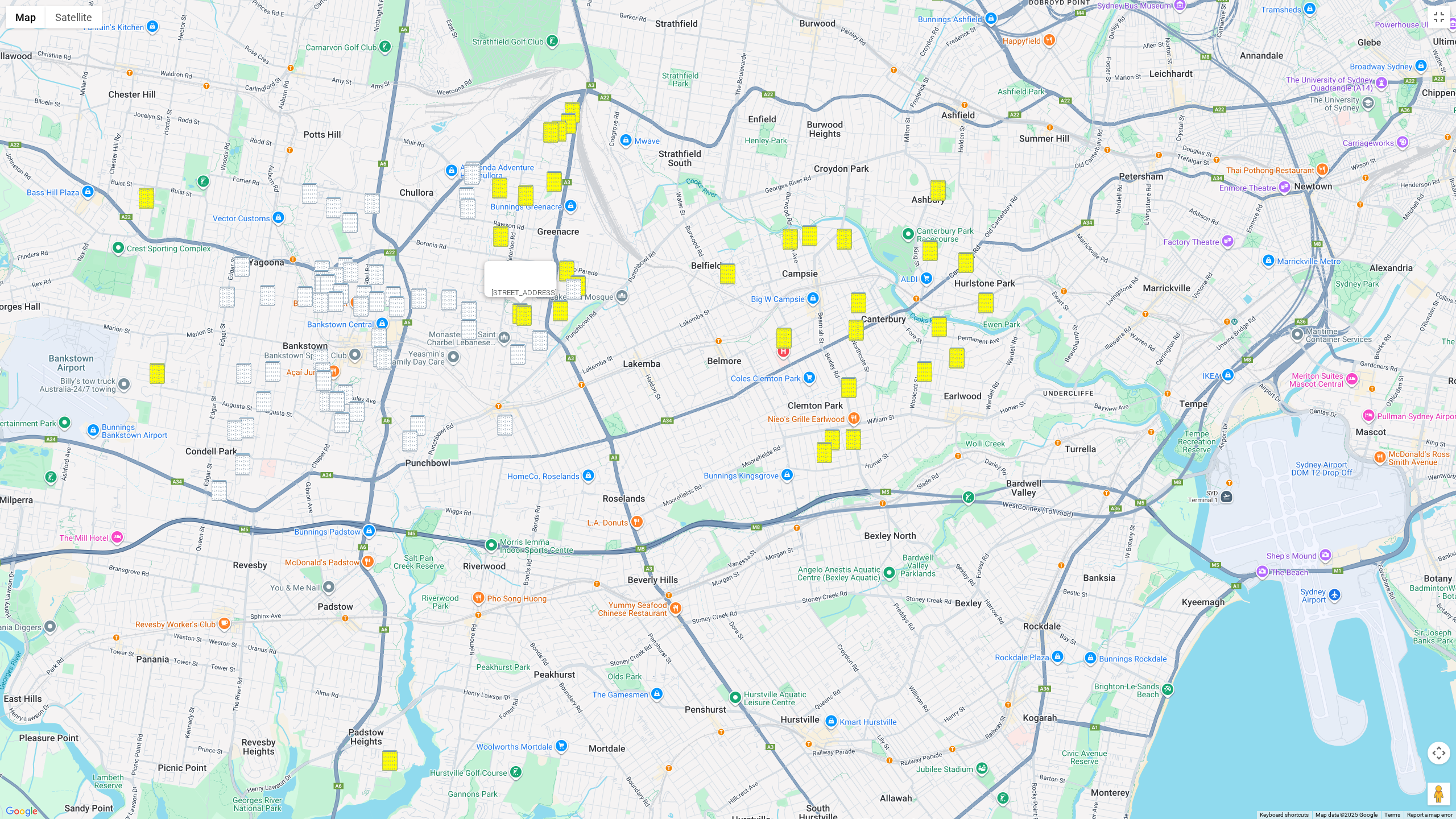
drag, startPoint x: 545, startPoint y: 344, endPoint x: 547, endPoint y: 335, distance: 9.2
click at [545, 344] on img "5 Telopea Street, PUNCHBOWL NSW 2196" at bounding box center [540, 340] width 16 height 21
click at [547, 280] on img "41 Lascelles Avenue, GREENACRE NSW 2190" at bounding box center [544, 288] width 16 height 21
click at [477, 161] on img "24 Peter Crescent, GREENACRE NSW 2190" at bounding box center [473, 172] width 16 height 21
click at [471, 170] on img "77 Cardigan Road, GREENACRE NSW 2190" at bounding box center [472, 174] width 16 height 21
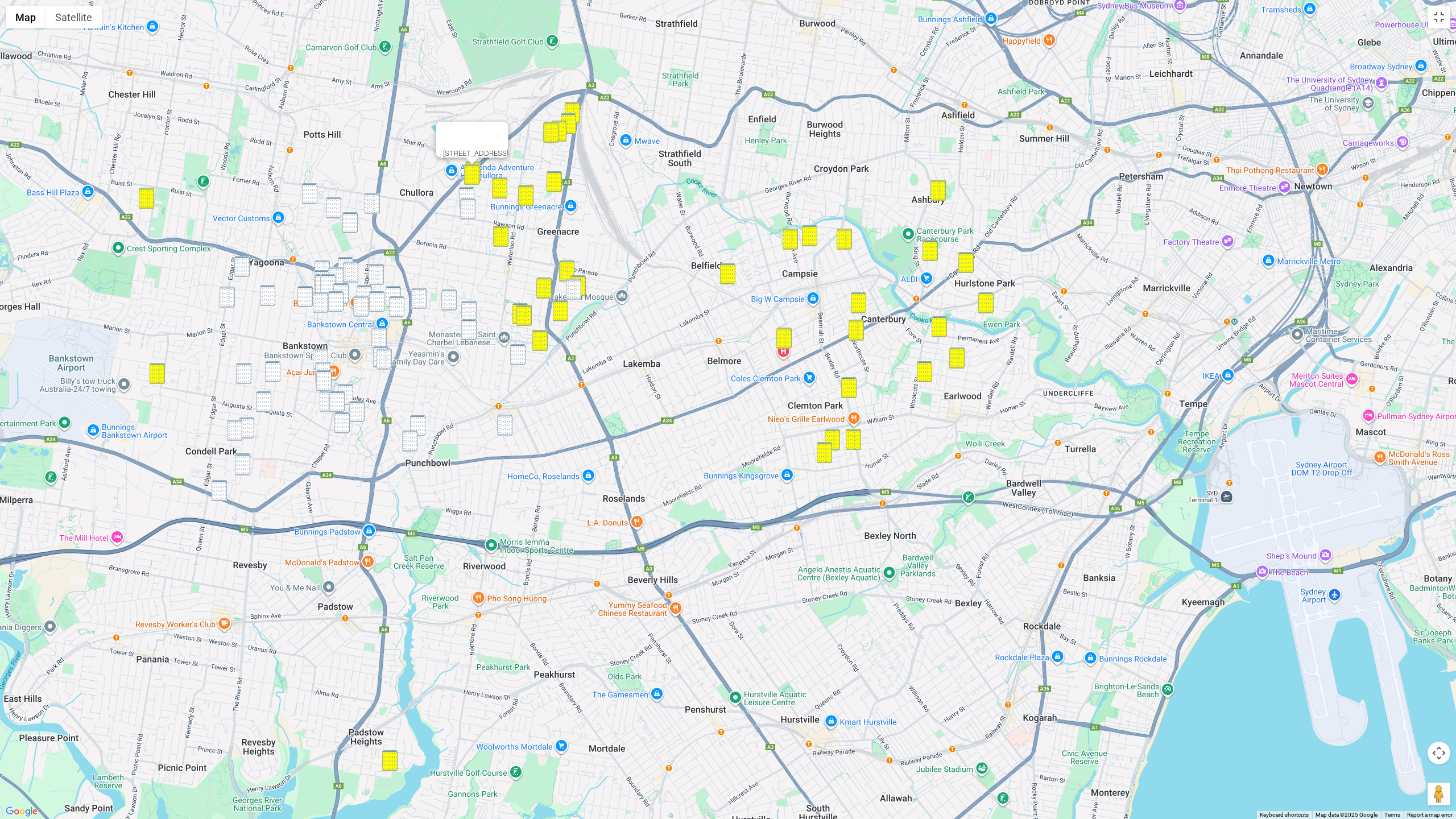
click at [467, 198] on img "33 Lauma Avenue, GREENACRE NSW 2190" at bounding box center [467, 198] width 16 height 21
click at [465, 209] on img "99 Rawson Road, GREENACRE NSW 2190" at bounding box center [468, 209] width 16 height 21
drag, startPoint x: 312, startPoint y: 192, endPoint x: 335, endPoint y: 194, distance: 23.1
click at [313, 192] on img "21H Terpentine Place, YAGOONA NSW 2199" at bounding box center [310, 194] width 16 height 21
drag, startPoint x: 369, startPoint y: 194, endPoint x: 339, endPoint y: 201, distance: 30.8
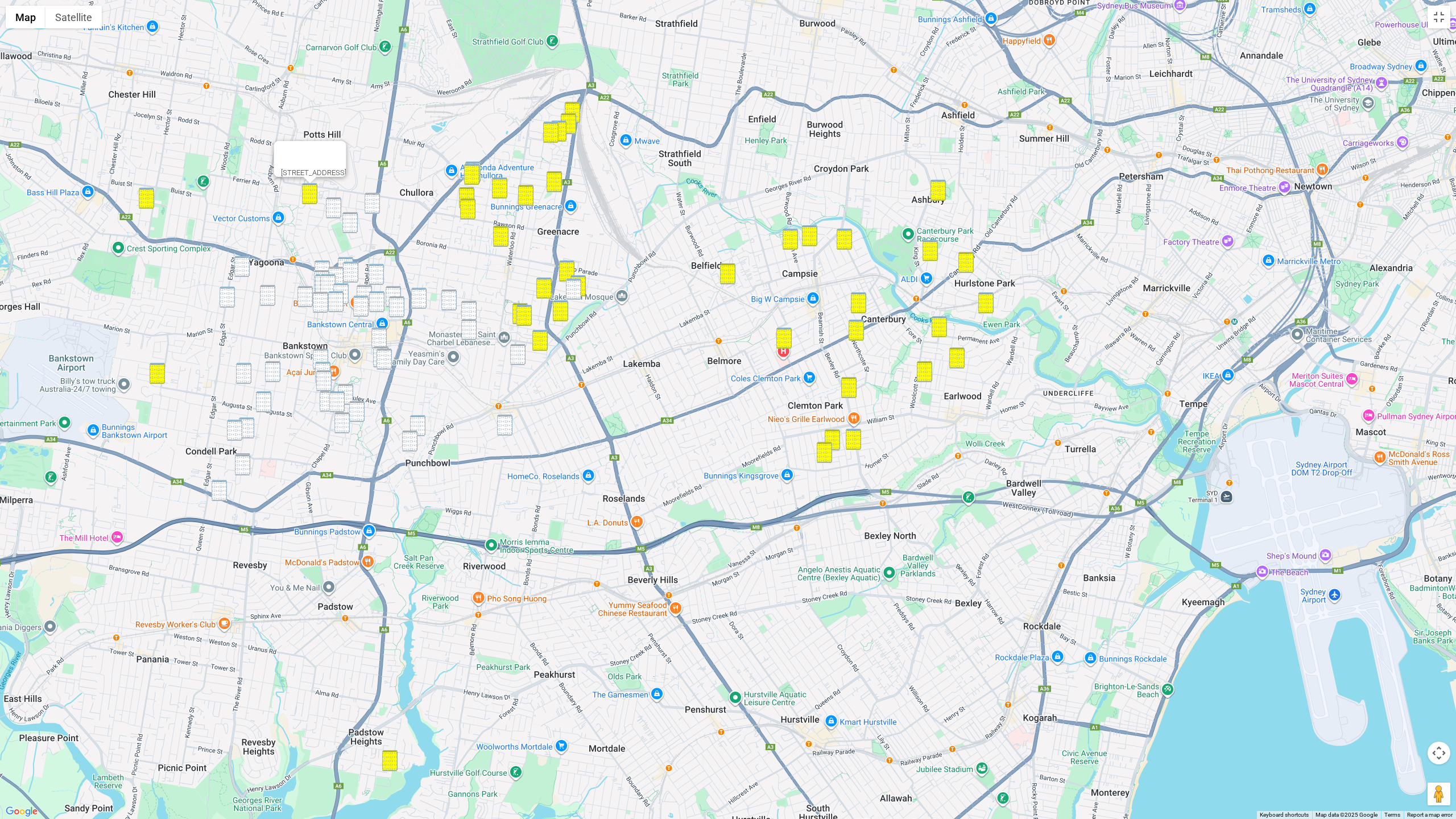
click at [369, 195] on img "4/1B Mc Millan Street, YAGOONA NSW 2199" at bounding box center [372, 203] width 16 height 21
click at [325, 202] on div "4/1B Mc Millan Street, YAGOONA NSW 2199" at bounding box center [728, 410] width 1456 height 819
click at [348, 219] on img "21 Emery Avenue, YAGOONA NSW 2199" at bounding box center [350, 222] width 16 height 21
click at [336, 216] on img "104 Avoca Street, YAGOONA NSW 2199" at bounding box center [333, 208] width 16 height 21
click at [240, 272] on img "24 Elizabeth Crescent, YAGOONA NSW 2199" at bounding box center [242, 266] width 16 height 21
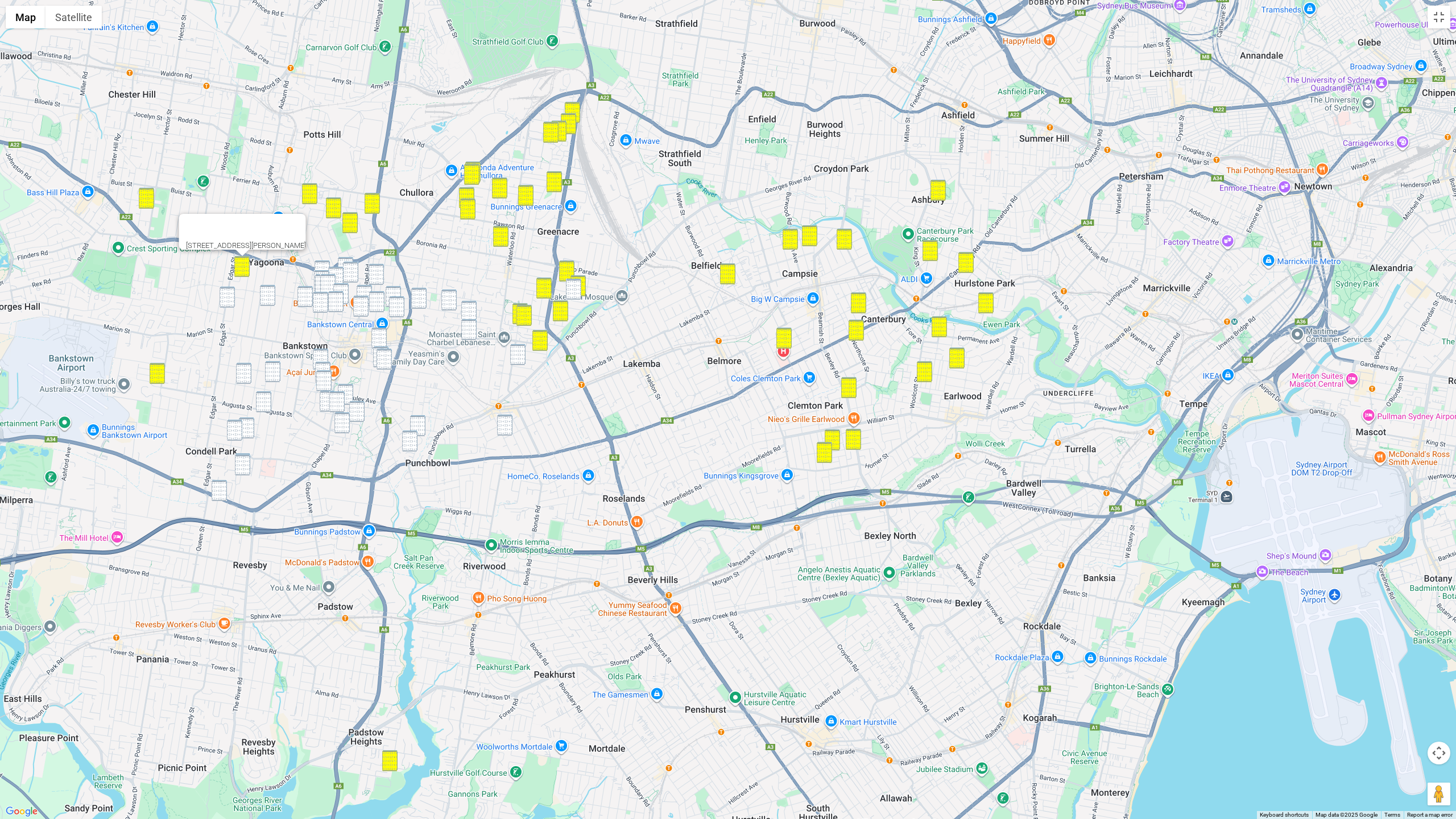
click at [227, 294] on img "85 Edgar Street, BANKSTOWN NSW 2200" at bounding box center [228, 297] width 16 height 21
click at [275, 294] on img "2/57 Dutton Street, BANKSTOWN NSW 2200" at bounding box center [268, 295] width 16 height 21
drag, startPoint x: 379, startPoint y: 270, endPoint x: 349, endPoint y: 272, distance: 30.1
click at [379, 270] on img "39 Conway Road, BANKSTOWN NSW 2200" at bounding box center [376, 274] width 16 height 21
drag, startPoint x: 324, startPoint y: 265, endPoint x: 337, endPoint y: 265, distance: 13.0
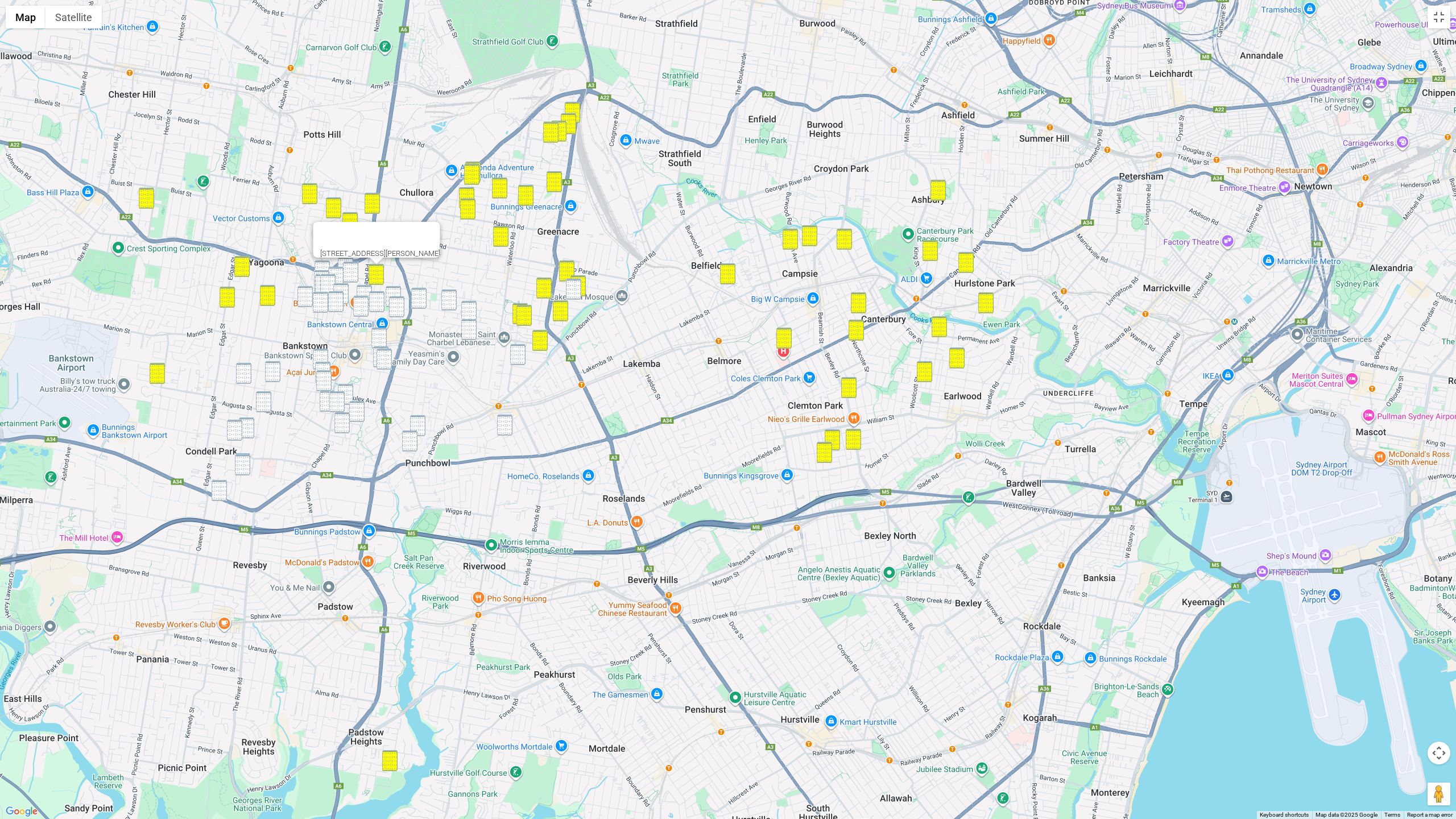
click at [324, 265] on img "73 Brancourt Avenue, YAGOONA NSW 2199" at bounding box center [322, 271] width 16 height 21
click at [348, 260] on img "128 Meredith Street, BANKSTOWN NSW 2200" at bounding box center [346, 267] width 16 height 21
click at [350, 271] on img "101 Meredith Street, BANKSTOWN NSW 2200" at bounding box center [351, 272] width 16 height 21
click at [334, 272] on img "64 Cairds Avenue, BANKSTOWN NSW 2200" at bounding box center [336, 277] width 16 height 21
drag, startPoint x: 573, startPoint y: 286, endPoint x: 521, endPoint y: 292, distance: 52.3
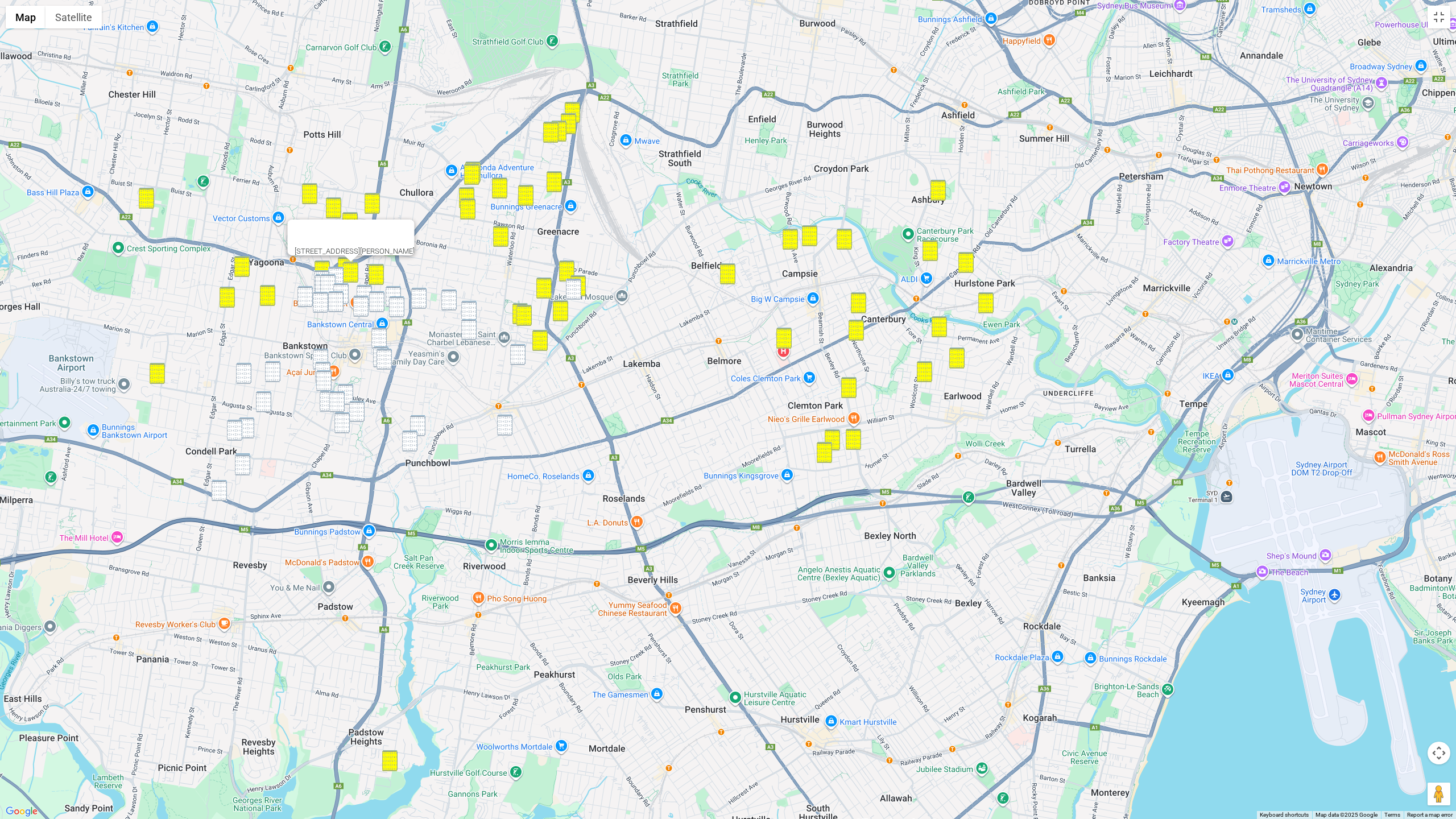
click at [573, 286] on img "15 Chaseling Street, GREENACRE NSW 2190" at bounding box center [573, 289] width 16 height 21
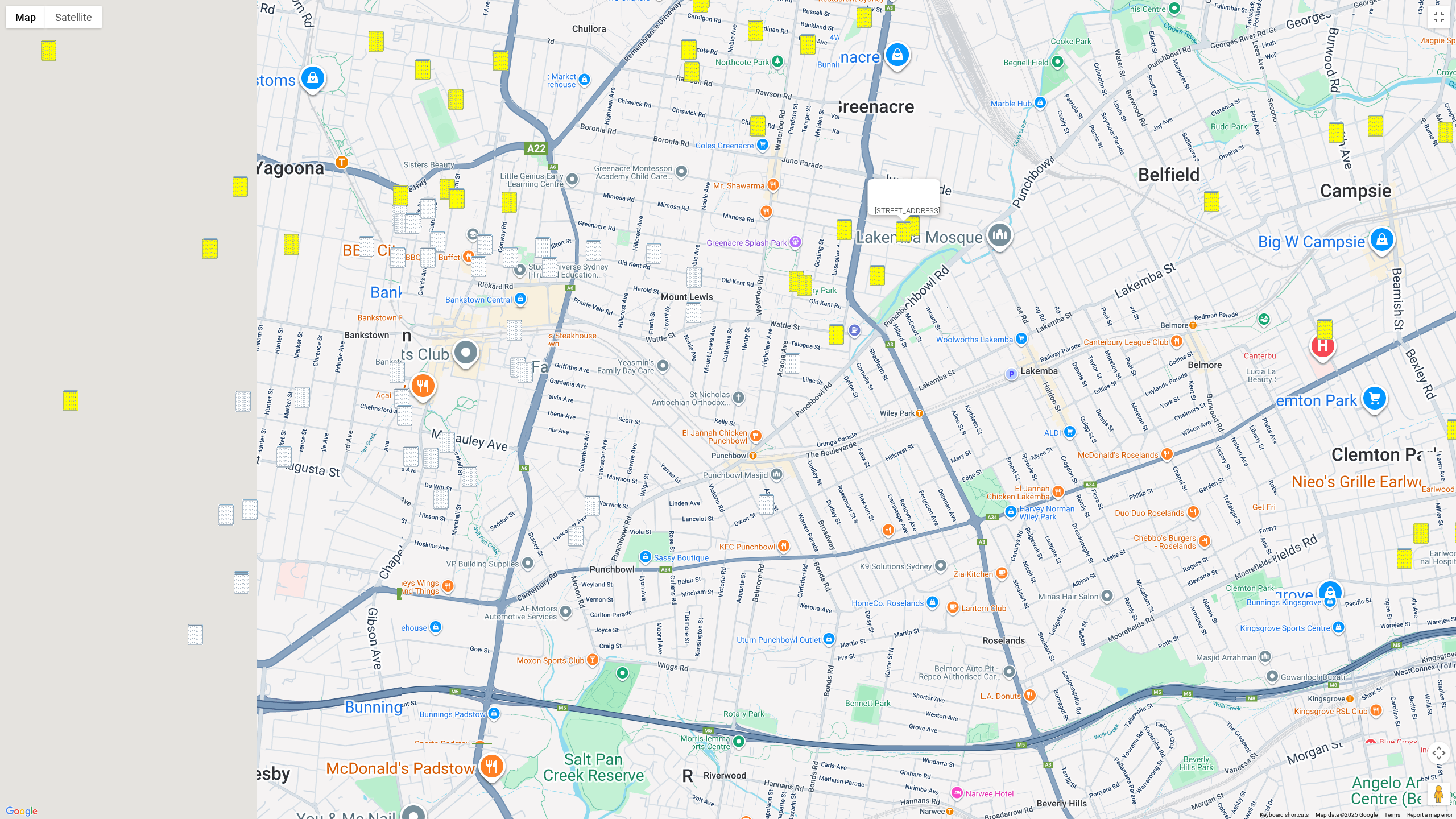
drag, startPoint x: 462, startPoint y: 309, endPoint x: 584, endPoint y: 243, distance: 138.7
click at [727, 237] on div "15 Chaseling Street, GREENACRE NSW 2190" at bounding box center [728, 410] width 1456 height 819
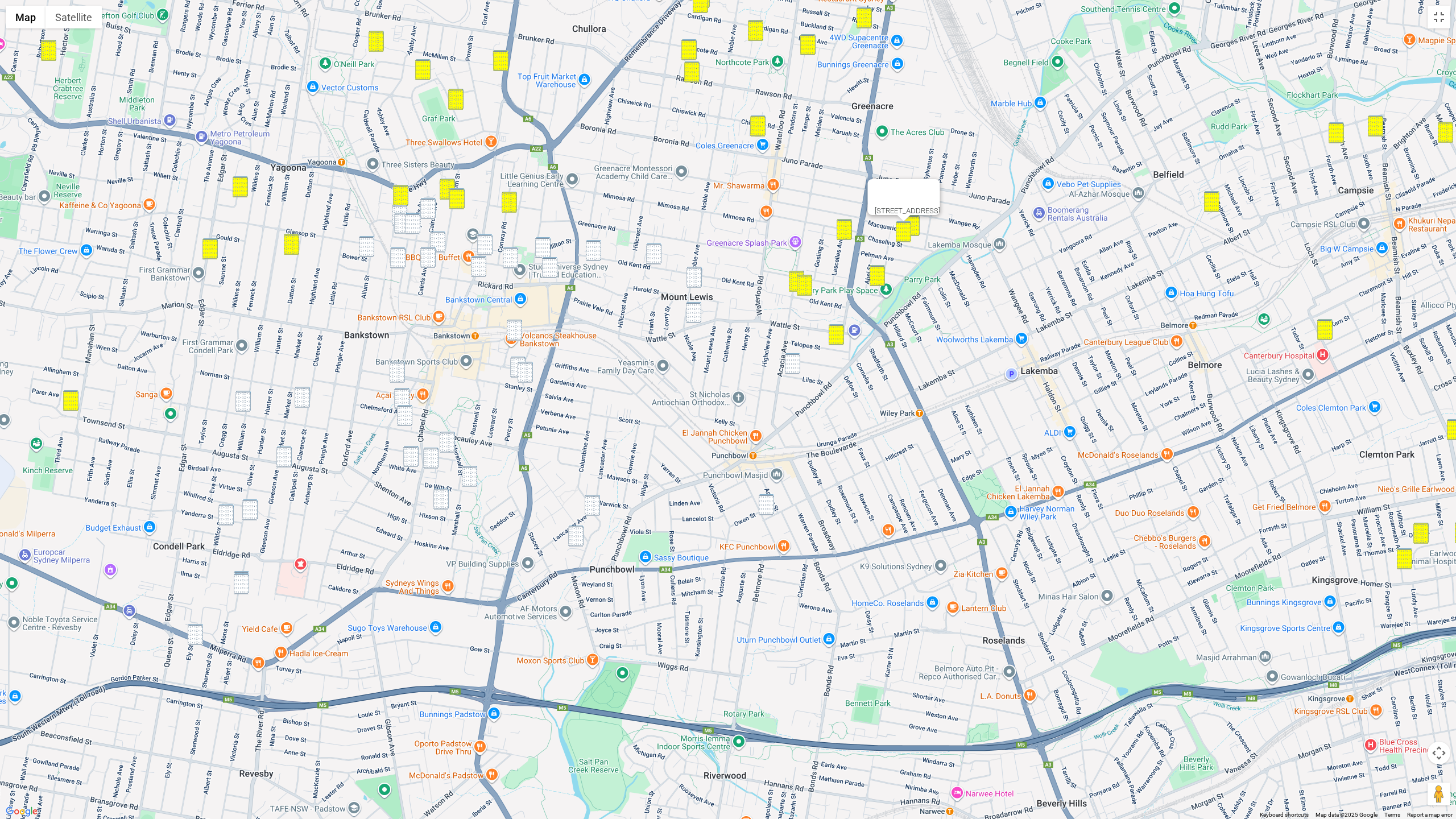
click at [430, 211] on img "64 Cairds Avenue, BANKSTOWN NSW 2200" at bounding box center [428, 208] width 16 height 21
click at [398, 207] on img "8 Melanie Street, BANKSTOWN NSW 2200" at bounding box center [400, 215] width 16 height 21
drag, startPoint x: 399, startPoint y: 222, endPoint x: 416, endPoint y: 224, distance: 17.1
click at [400, 222] on img "5 Carmen Street, BANKSTOWN NSW 2200" at bounding box center [402, 223] width 16 height 21
drag, startPoint x: 419, startPoint y: 224, endPoint x: 388, endPoint y: 233, distance: 32.3
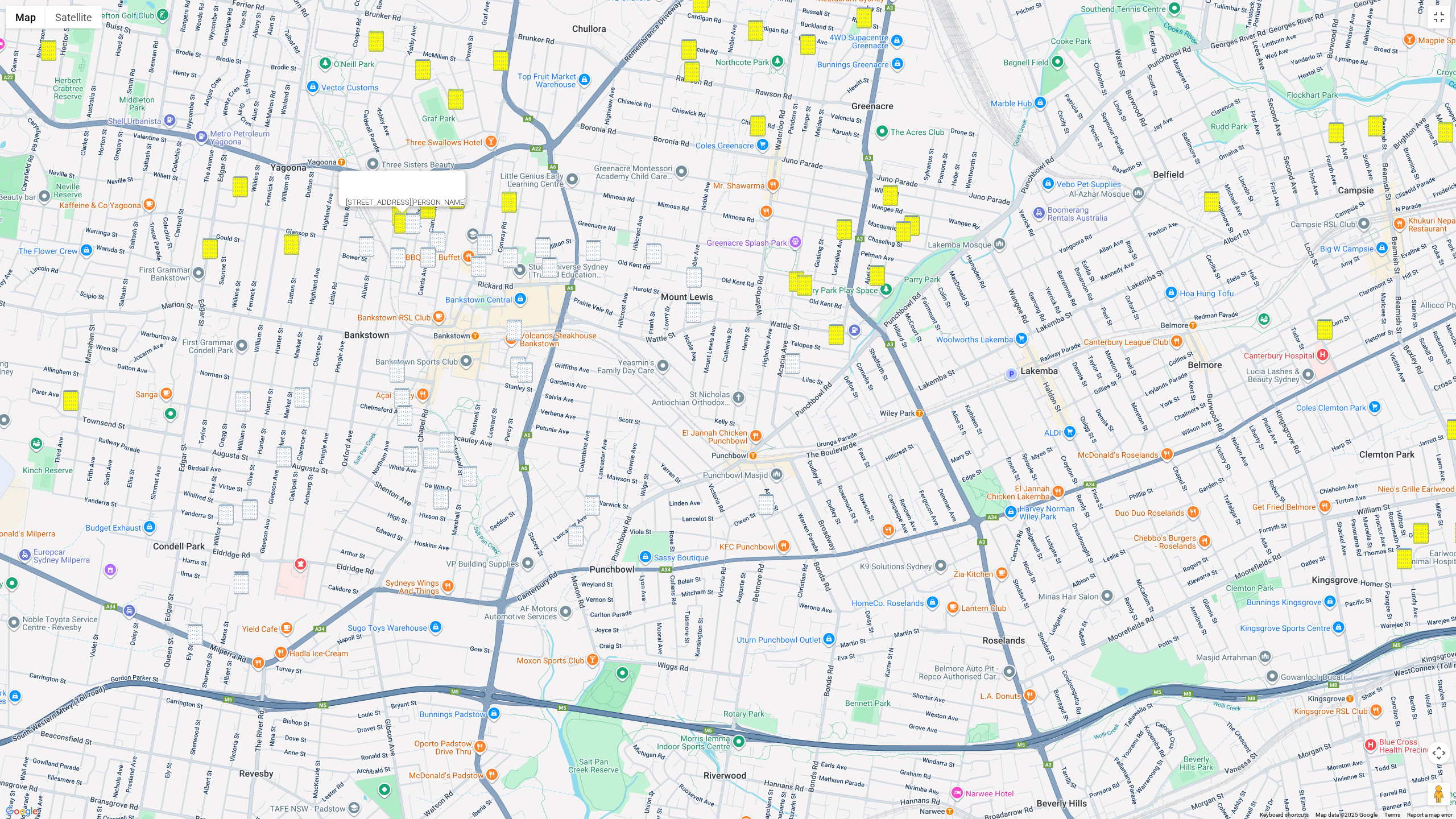
click at [416, 224] on img "48 Reynolds Avenue, BANKSTOWN NSW 2200" at bounding box center [413, 224] width 16 height 21
click at [372, 240] on img "62 Allum Street, BANKSTOWN NSW 2200" at bounding box center [367, 246] width 16 height 21
click at [416, 231] on img "48 Reynolds Avenue, BANKSTOWN NSW 2200" at bounding box center [413, 224] width 16 height 21
click at [393, 267] on img "14 Weigand Avenue, BANKSTOWN NSW 2200" at bounding box center [398, 258] width 16 height 21
drag, startPoint x: 440, startPoint y: 259, endPoint x: 421, endPoint y: 256, distance: 19.2
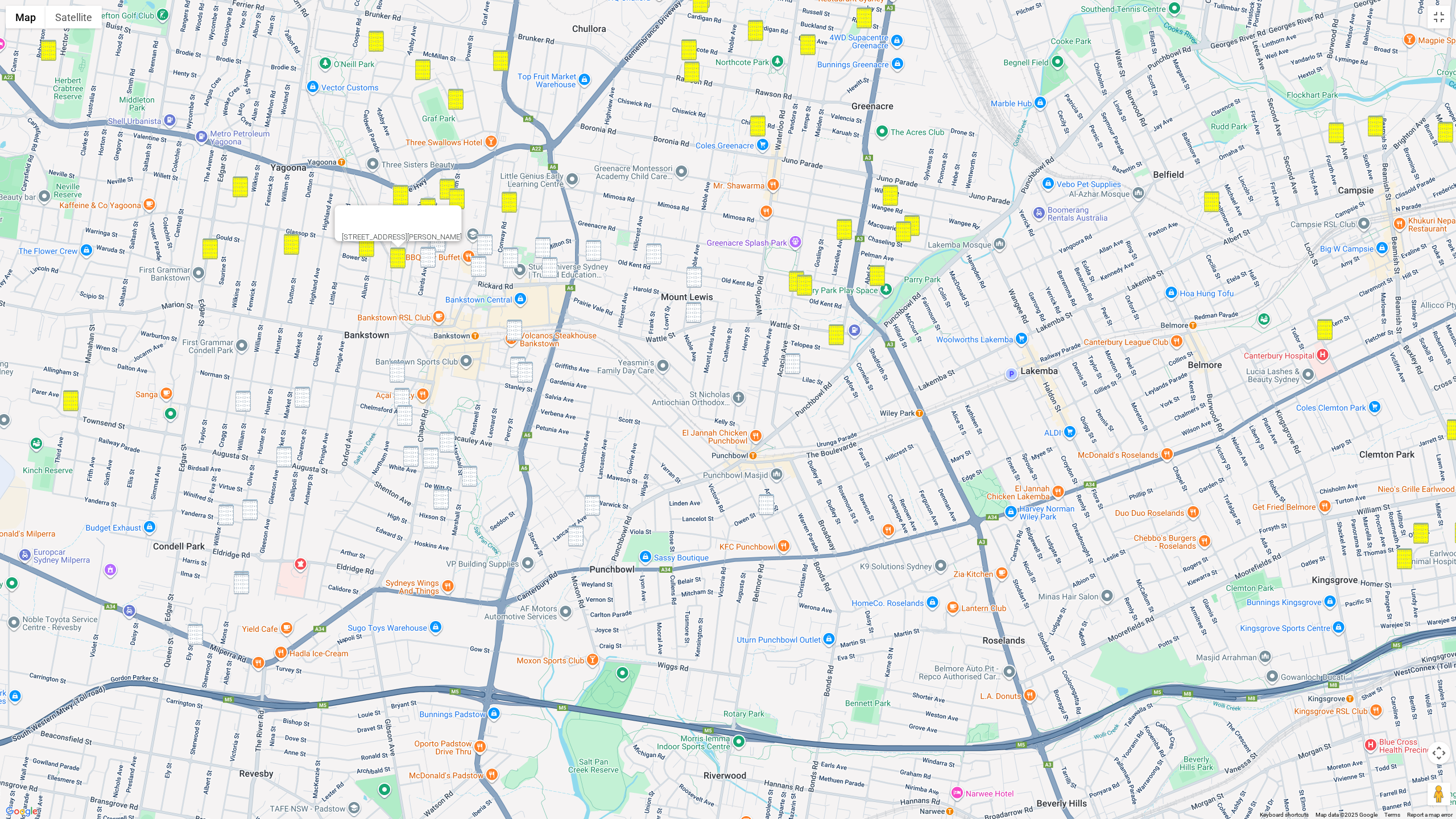
click at [439, 259] on div "14 Weigand Avenue, BANKSTOWN NSW 2200" at bounding box center [728, 410] width 1456 height 819
click at [436, 244] on img "72 Meredith Street, BANKSTOWN NSW 2200" at bounding box center [437, 242] width 16 height 21
click at [430, 254] on img "25 Cairds Avenue, BANKSTOWN NSW 2200" at bounding box center [428, 257] width 16 height 21
drag, startPoint x: 481, startPoint y: 248, endPoint x: 477, endPoint y: 255, distance: 8.1
click at [481, 248] on img "465 Chapel Road, BANKSTOWN NSW 2200" at bounding box center [485, 244] width 16 height 21
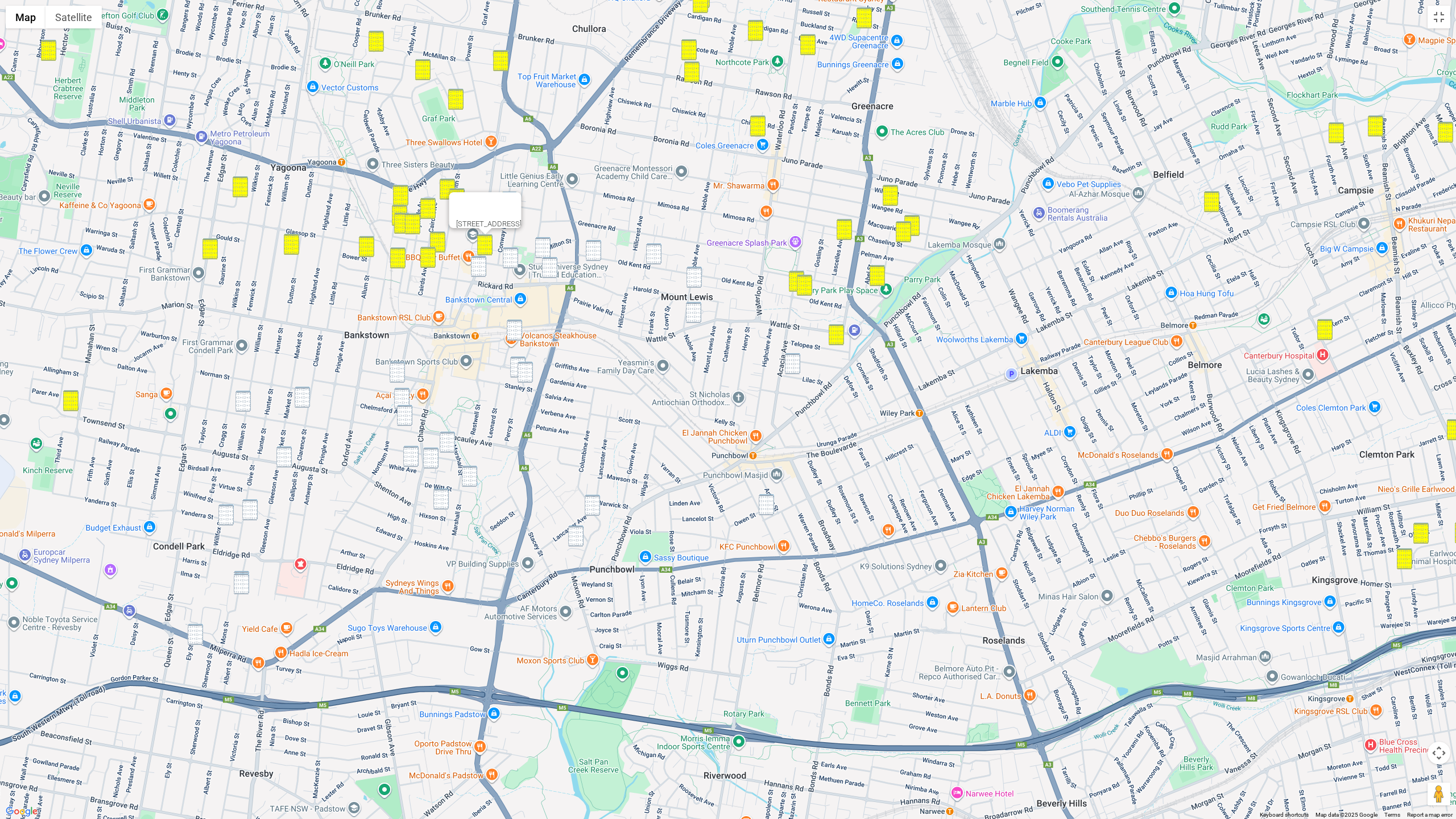
drag, startPoint x: 475, startPoint y: 259, endPoint x: 492, endPoint y: 260, distance: 17.0
click at [476, 259] on img "443 Chapel Road, BANKSTOWN NSW 2200" at bounding box center [478, 266] width 16 height 21
click at [514, 260] on img "11 Jacobs Street, BANKSTOWN NSW 2200" at bounding box center [510, 258] width 16 height 21
drag, startPoint x: 541, startPoint y: 248, endPoint x: 547, endPoint y: 257, distance: 10.8
click at [541, 248] on img "31 Myrtle Road, BANKSTOWN NSW 2200" at bounding box center [543, 248] width 16 height 21
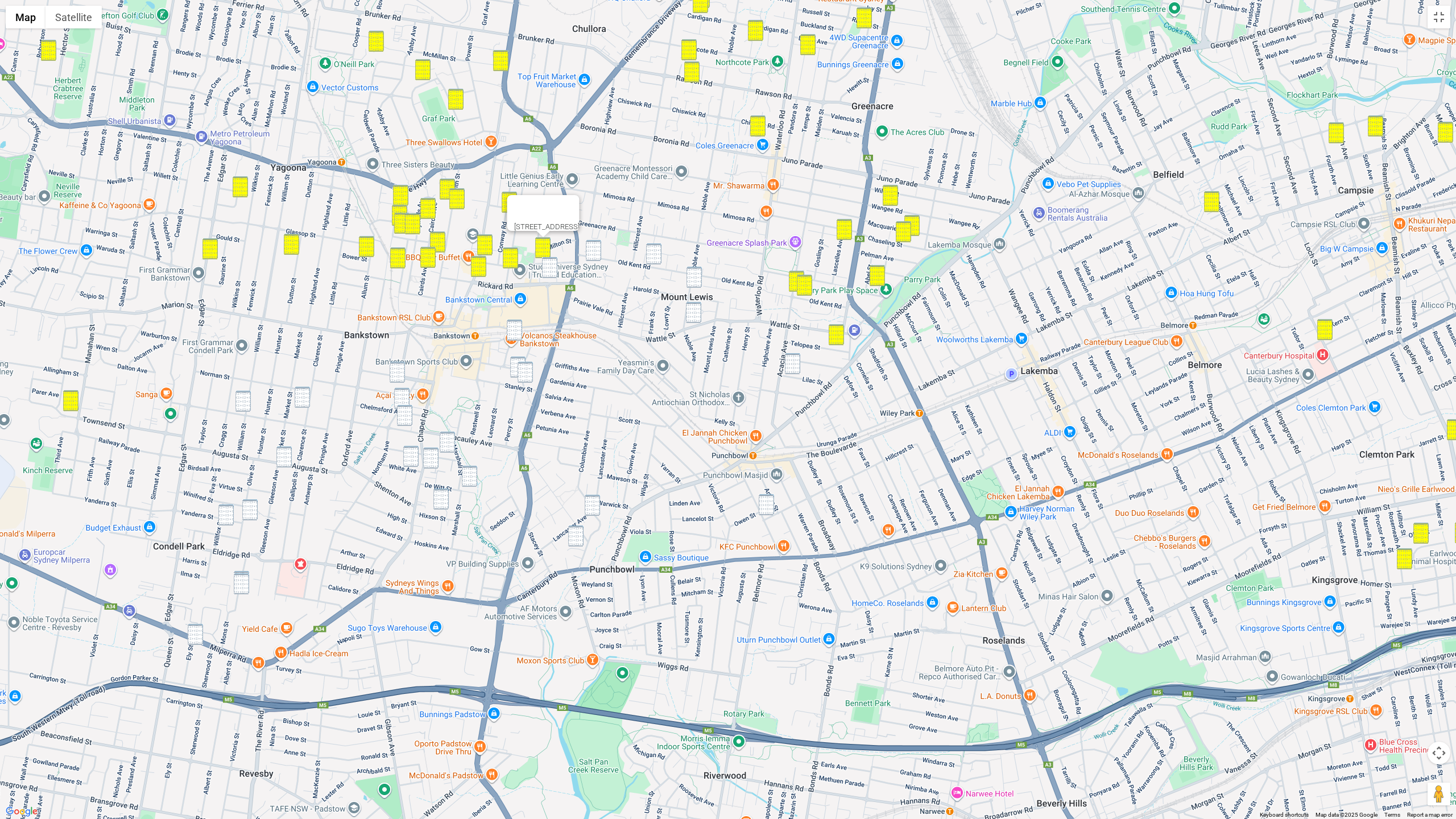
drag, startPoint x: 550, startPoint y: 261, endPoint x: 584, endPoint y: 255, distance: 34.5
click at [551, 261] on img "17 Rickard Road, BANKSTOWN NSW 2200" at bounding box center [550, 267] width 16 height 21
drag, startPoint x: 588, startPoint y: 252, endPoint x: 621, endPoint y: 254, distance: 33.1
click at [590, 252] on img "222 Old Kent Road, GREENACRE NSW 2190" at bounding box center [593, 250] width 16 height 21
click at [655, 255] on img "161 Old Kent Road, GREENACRE NSW 2190" at bounding box center [654, 254] width 16 height 21
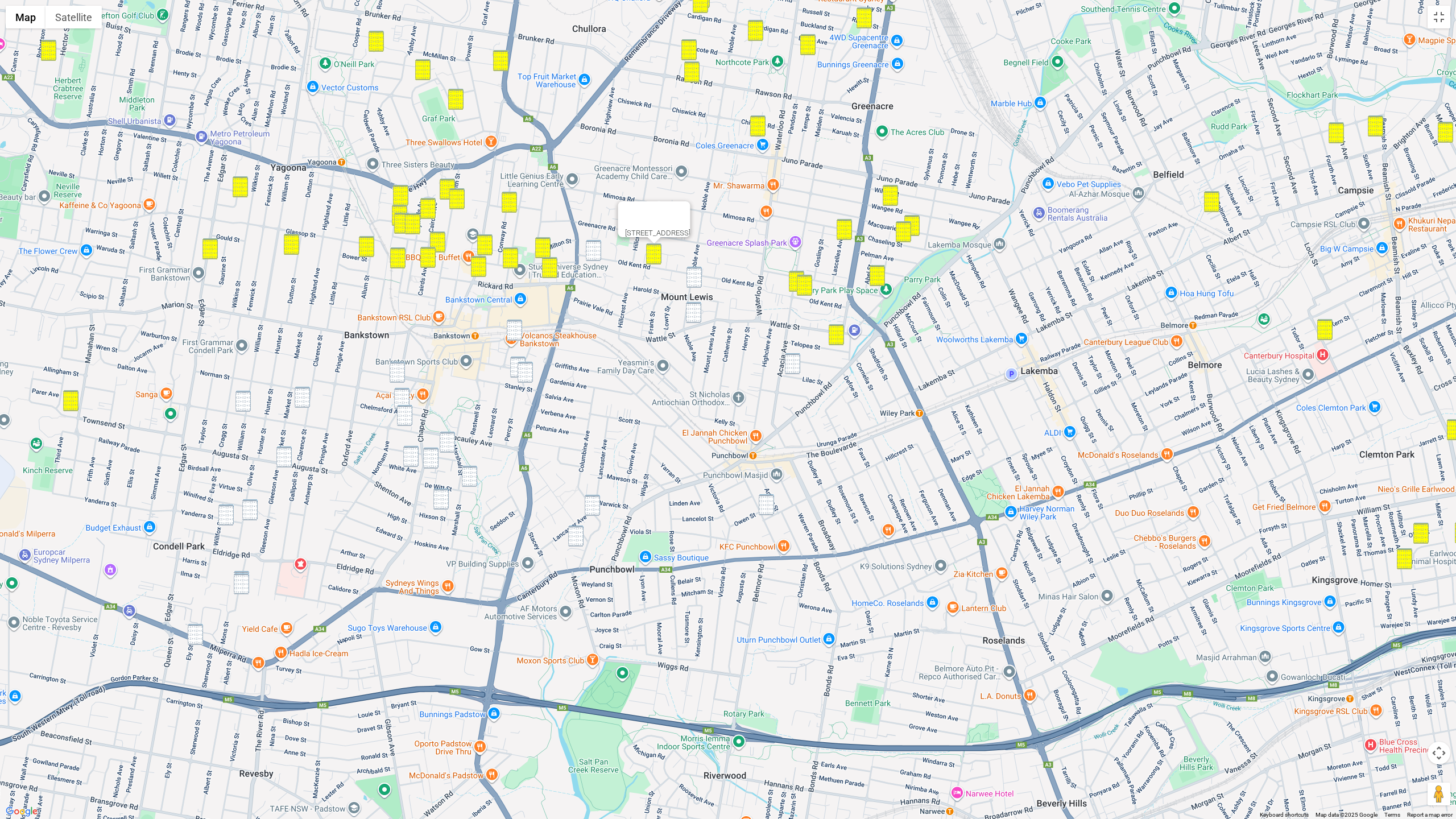
drag, startPoint x: 593, startPoint y: 257, endPoint x: 686, endPoint y: 281, distance: 96.0
click at [593, 257] on img "222 Old Kent Road, GREENACRE NSW 2190" at bounding box center [593, 250] width 16 height 21
drag, startPoint x: 697, startPoint y: 278, endPoint x: 699, endPoint y: 289, distance: 11.2
click at [697, 280] on img "57A Noble Avenue, MOUNT LEWIS NSW 2190" at bounding box center [694, 277] width 16 height 21
click at [698, 304] on img "143 Wattle Street, PUNCHBOWL NSW 2196" at bounding box center [694, 313] width 16 height 21
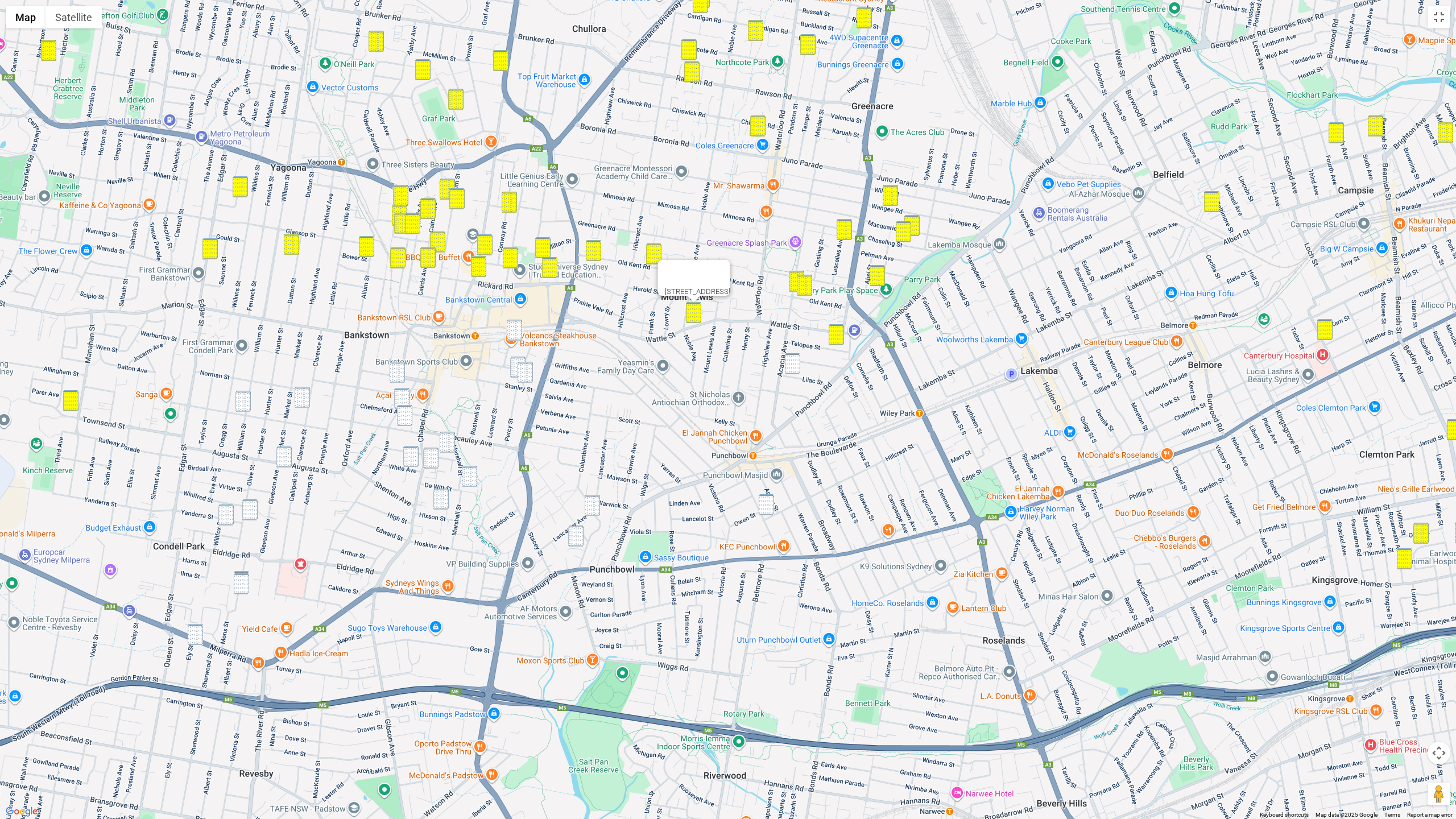
click at [795, 359] on img "31 Lilac Street, PUNCHBOWL NSW 2196" at bounding box center [792, 363] width 16 height 21
drag, startPoint x: 687, startPoint y: 274, endPoint x: 690, endPoint y: 279, distance: 5.8
click at [687, 274] on img "57A Noble Avenue, MOUNT LEWIS NSW 2190" at bounding box center [694, 277] width 16 height 21
click at [508, 321] on img "2 West Terrace, BANKSTOWN NSW 2200" at bounding box center [515, 330] width 16 height 21
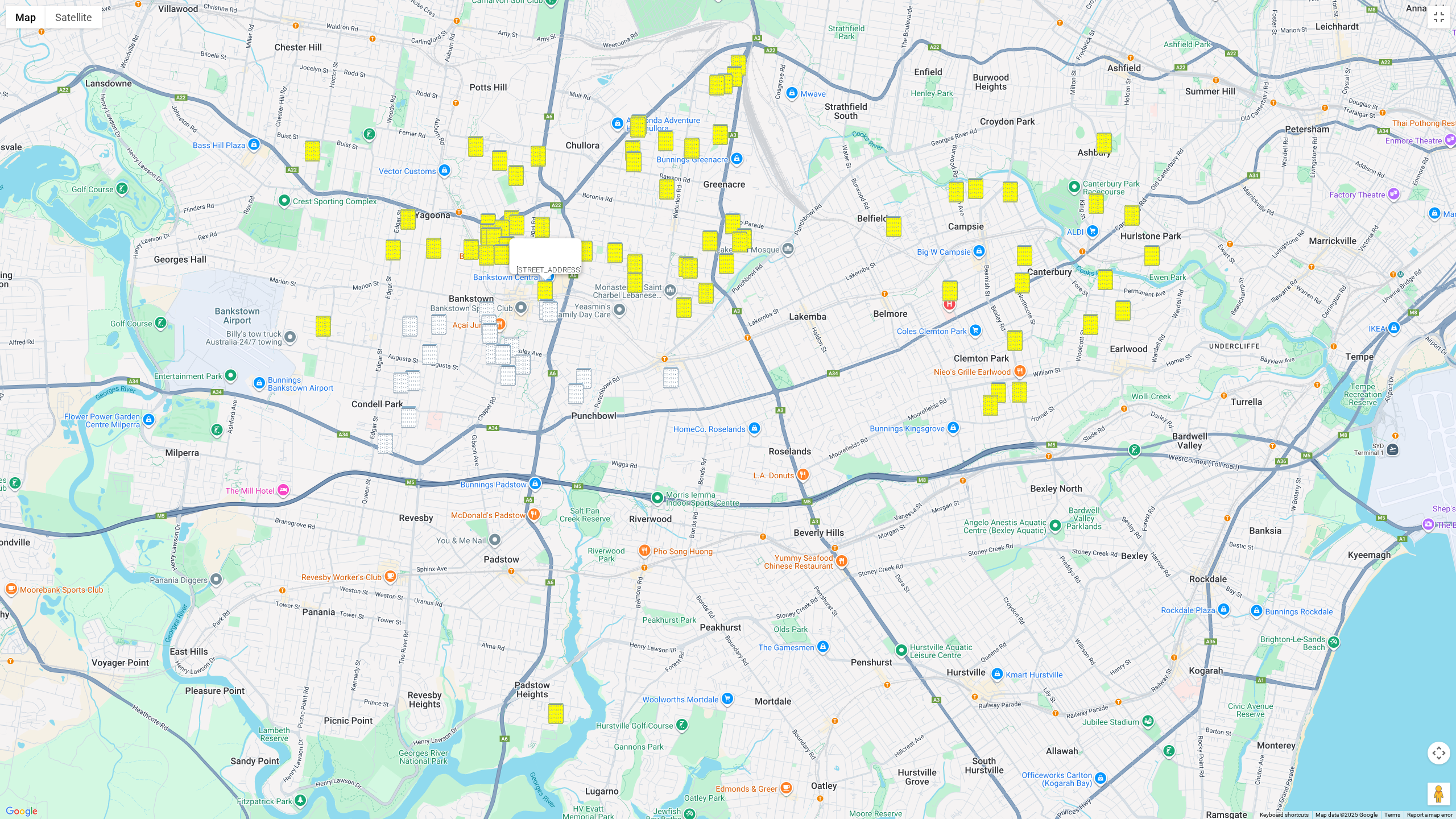
drag, startPoint x: 383, startPoint y: 292, endPoint x: 477, endPoint y: 267, distance: 97.3
click at [476, 267] on div "2 West Terrace, BANKSTOWN NSW 2200" at bounding box center [728, 410] width 1456 height 819
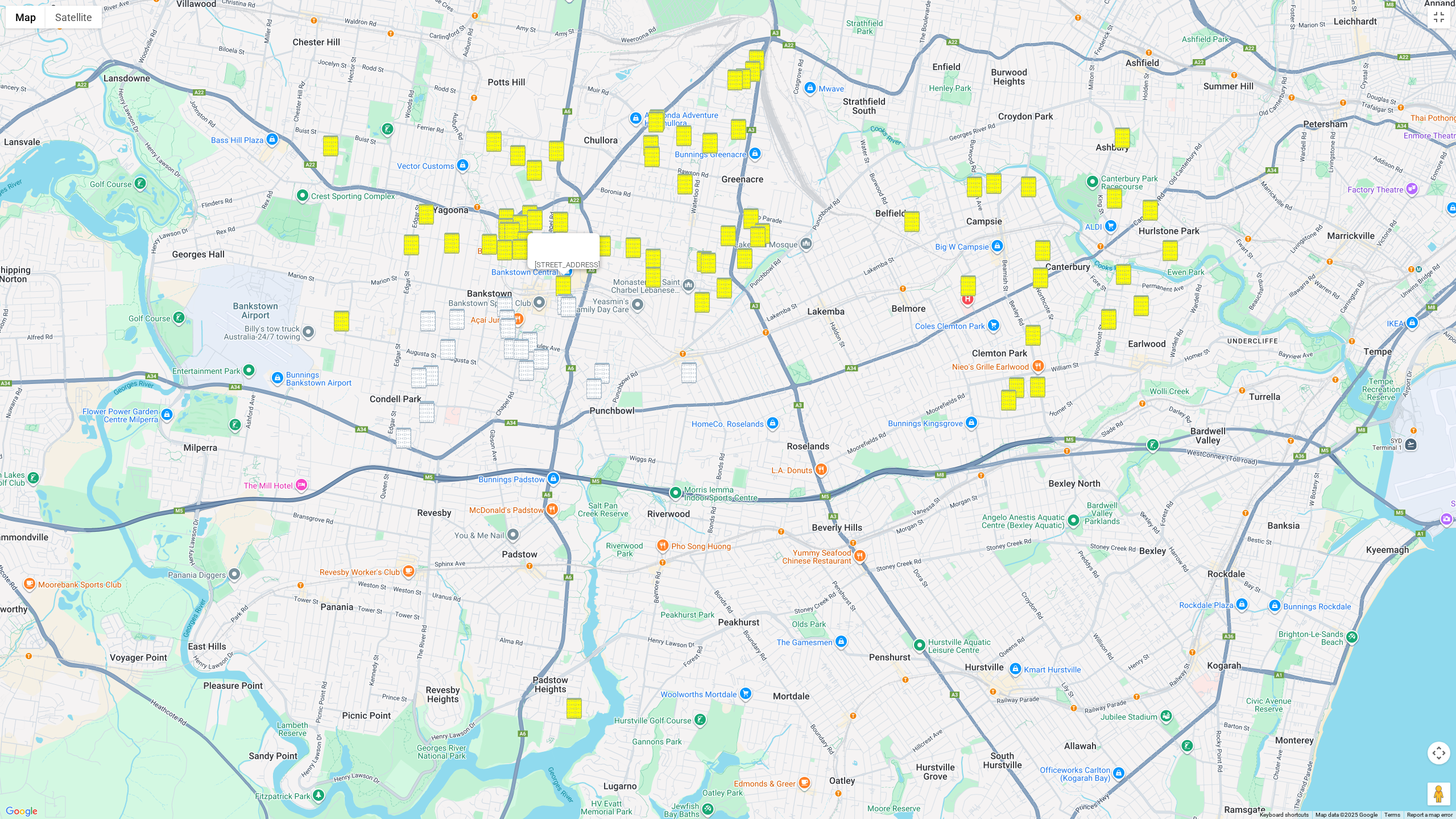
drag, startPoint x: 684, startPoint y: 377, endPoint x: 571, endPoint y: 368, distance: 113.4
click at [681, 377] on div "2 West Terrace, BANKSTOWN NSW 2200" at bounding box center [728, 410] width 1456 height 819
drag, startPoint x: 427, startPoint y: 324, endPoint x: 439, endPoint y: 325, distance: 12.0
click at [428, 324] on img "37 Lancelot Street, CONDELL PARK NSW 2200" at bounding box center [428, 321] width 16 height 21
drag, startPoint x: 452, startPoint y: 324, endPoint x: 448, endPoint y: 343, distance: 19.4
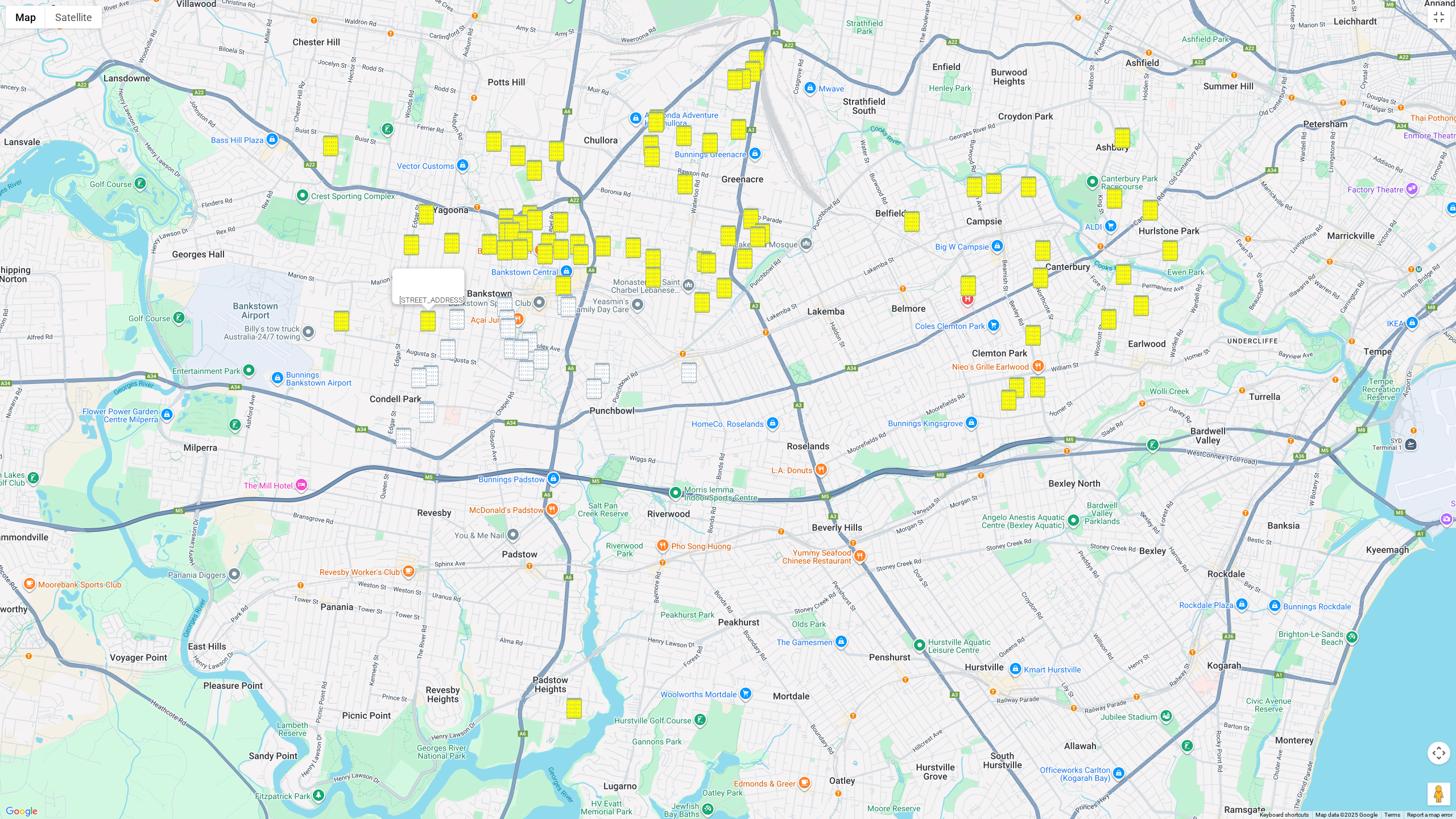
click at [452, 324] on img "3/69 Clarence Street, CONDELL PARK NSW 2200" at bounding box center [457, 319] width 16 height 21
click at [448, 345] on img "16 Augusta Street, CONDELL PARK NSW 2200" at bounding box center [448, 349] width 16 height 21
click at [430, 367] on img "52 Olive Street, CONDELL PARK NSW 2200" at bounding box center [431, 376] width 16 height 21
click at [416, 375] on img "13 Yanderra Street, CONDELL PARK NSW 2200" at bounding box center [419, 378] width 16 height 21
drag, startPoint x: 435, startPoint y: 416, endPoint x: 429, endPoint y: 415, distance: 6.1
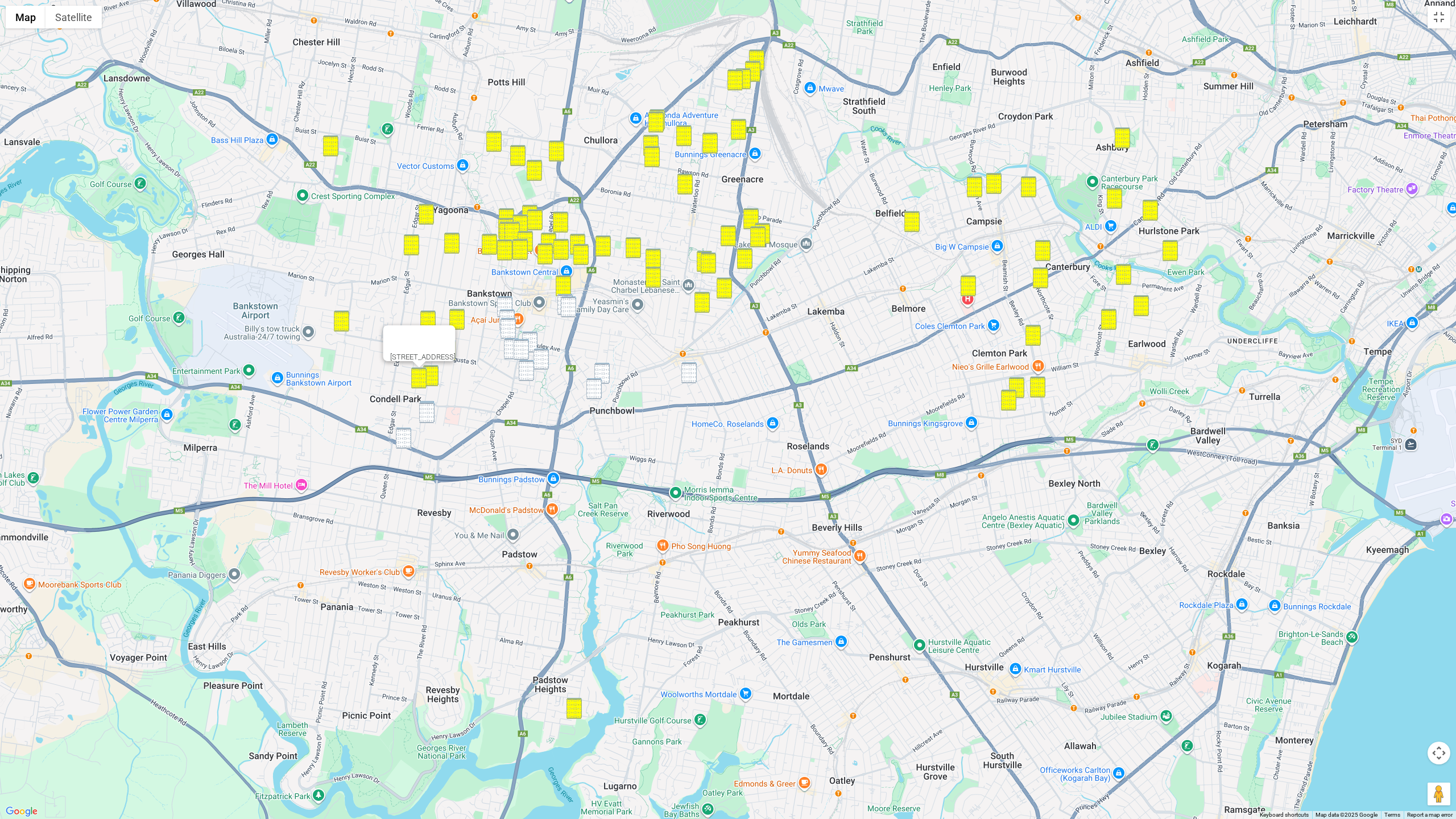
click at [434, 416] on div "13 Yanderra Street, CONDELL PARK NSW 2200" at bounding box center [728, 410] width 1456 height 819
click at [426, 413] on img "30 Mons Street, CONDELL PARK NSW 2200" at bounding box center [427, 413] width 16 height 21
drag
click at [407, 439] on img "54 Milperra Road, REVESBY NSW 2212" at bounding box center [404, 438] width 16 height 21
click at [559, 302] on img "6 Cross Street, BANKSTOWN NSW 2200" at bounding box center [565, 304] width 16 height 21
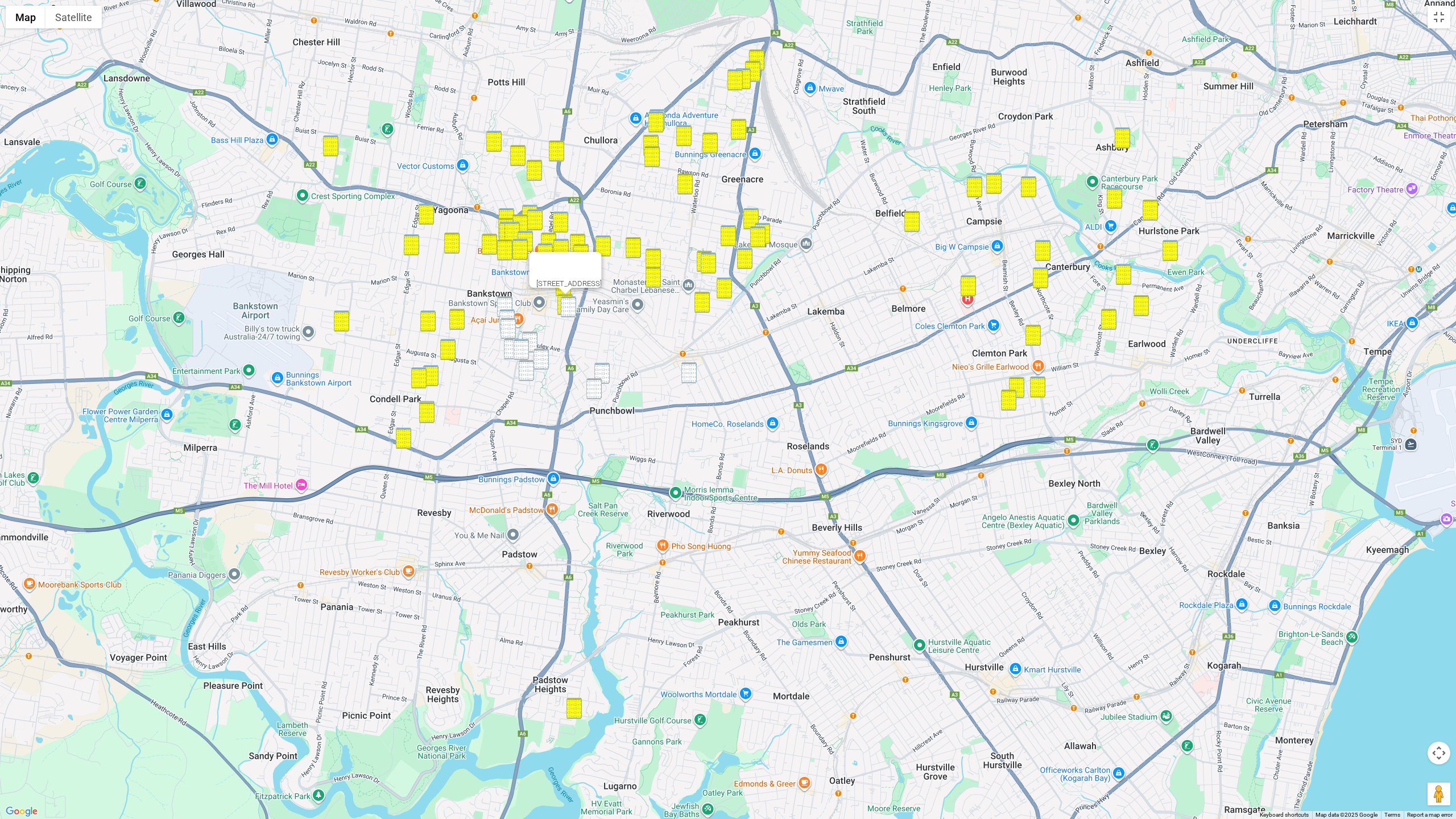
click at [566, 306] on img "7 Cross Street, BANKSTOWN NSW 2200" at bounding box center [569, 307] width 16 height 21
click at [604, 371] on img "64 Lancaster Avenue, PUNCHBOWL NSW 2196" at bounding box center [602, 373] width 16 height 21
click at [593, 389] on img "22 James Street, PUNCHBOWL NSW 2196" at bounding box center [594, 389] width 16 height 21
click at [697, 378] on div "22 James Street, PUNCHBOWL NSW 2196" at bounding box center [728, 410] width 1456 height 819
click at [688, 376] on img "90 Rossmore Avenue, PUNCHBOWL NSW 2196" at bounding box center [689, 372] width 16 height 21
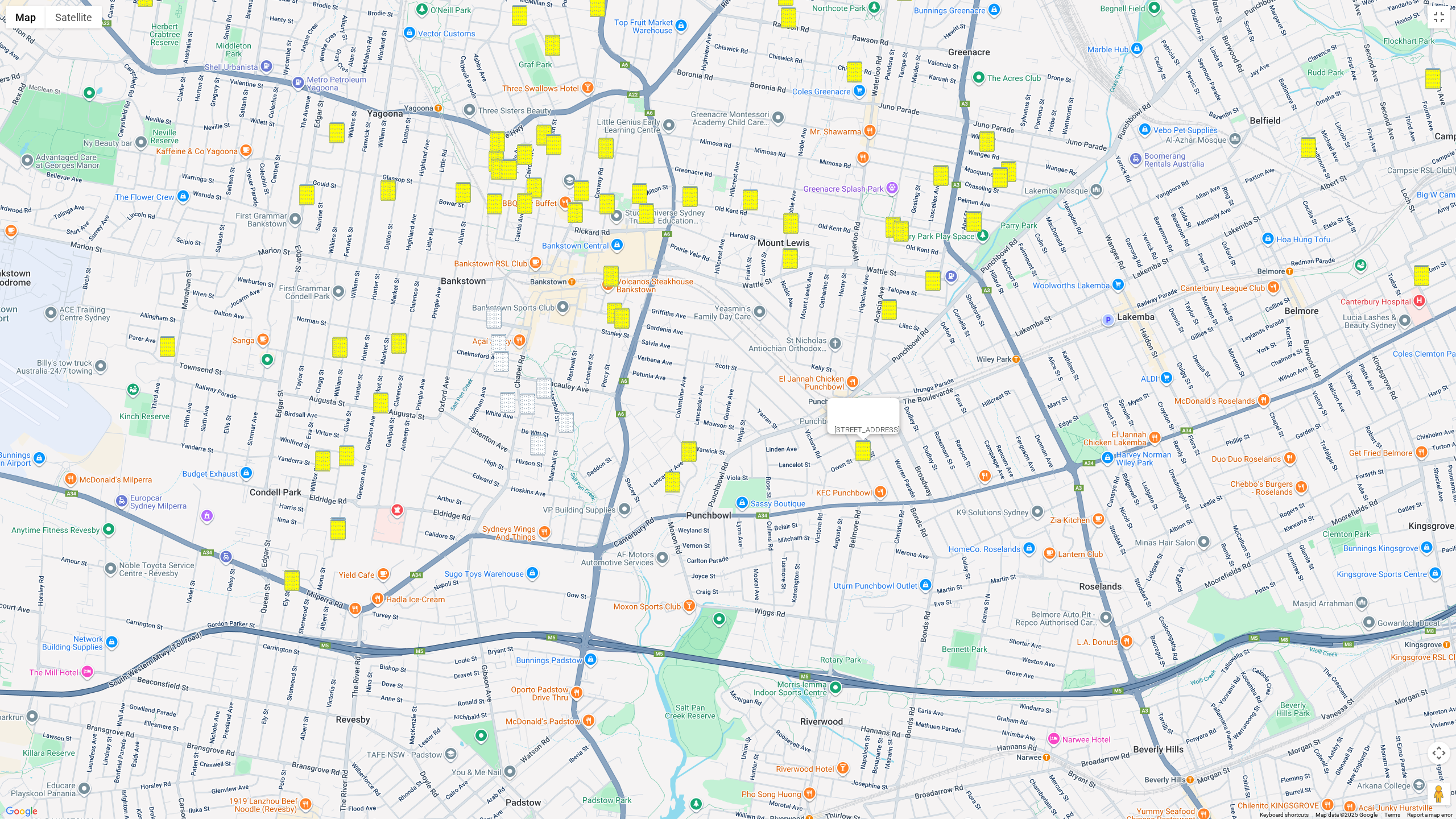
click at [499, 320] on img "20 Brandon Avenue, BANKSTOWN NSW 2200" at bounding box center [494, 318] width 16 height 21
click at [496, 341] on img "23 Chelmsford Avenue, BANKSTOWN NSW 2200" at bounding box center [499, 344] width 16 height 21
click at [497, 356] on img "7 Chertsey Avenue, BANKSTOWN NSW 2200" at bounding box center [501, 361] width 16 height 21
click at [543, 385] on img "16 Dellwood Street, BANKSTOWN NSW 2200" at bounding box center [544, 388] width 16 height 21
click at [530, 398] on img "159 Chapel Road, BANKSTOWN NSW 2200" at bounding box center [528, 404] width 16 height 21
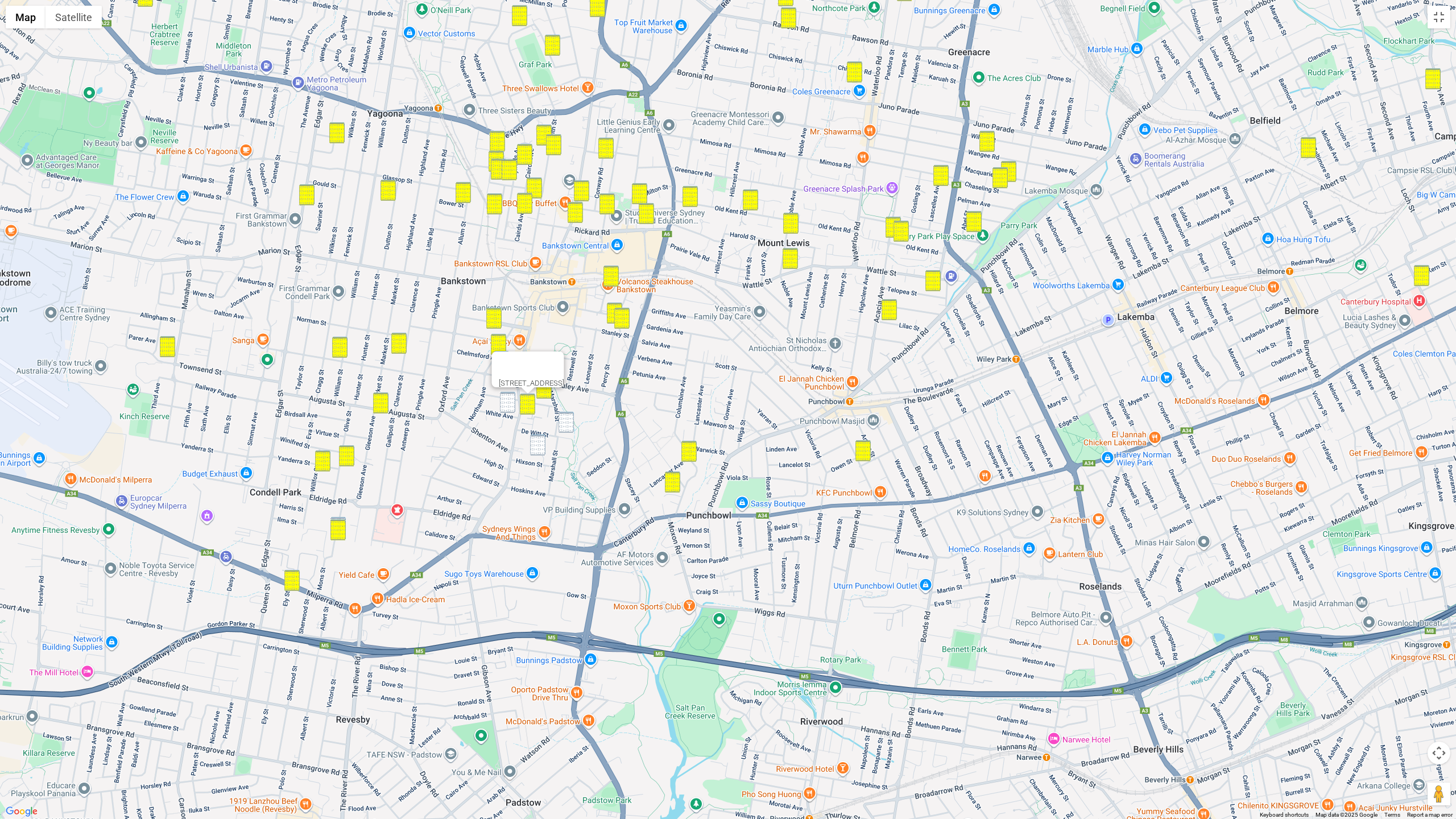
click at [502, 401] on img "5 White Avenue, BANKSTOWN NSW 2200" at bounding box center [508, 402] width 16 height 21
click at [563, 419] on img "28 De Witt Street, BANKSTOWN NSW 2200" at bounding box center [566, 422] width 16 height 21
click at [538, 452] on img "2 Noumea Avenue, BANKSTOWN NSW 2200" at bounding box center [538, 445] width 16 height 21
click at [340, 517] on img "28 Mons Street, CONDELL PARK NSW 2200" at bounding box center [338, 527] width 16 height 21
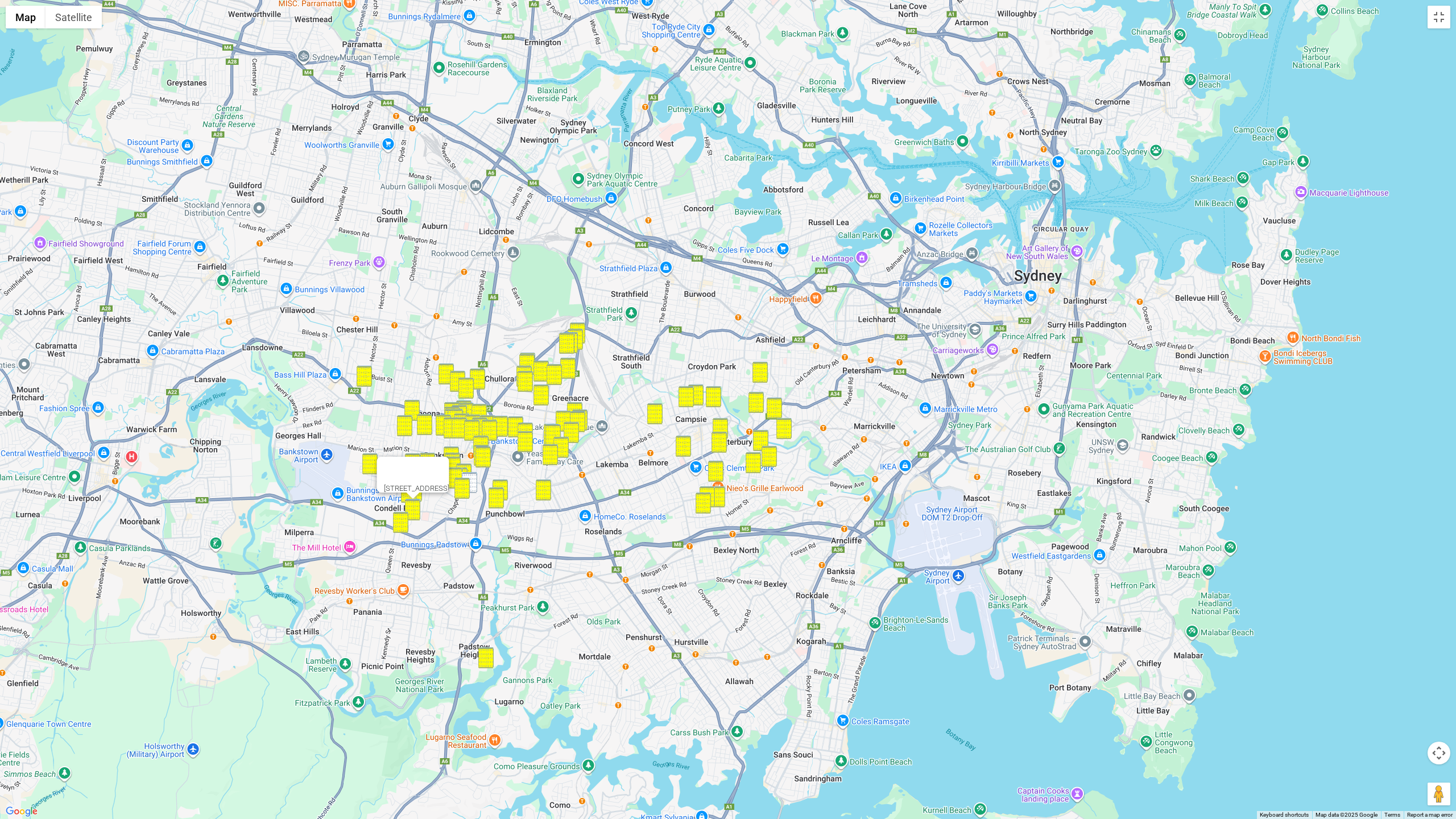
click at [422, 457] on div at bounding box center [403, 471] width 38 height 27
click at [449, 459] on button "Close" at bounding box center [436, 471] width 27 height 27
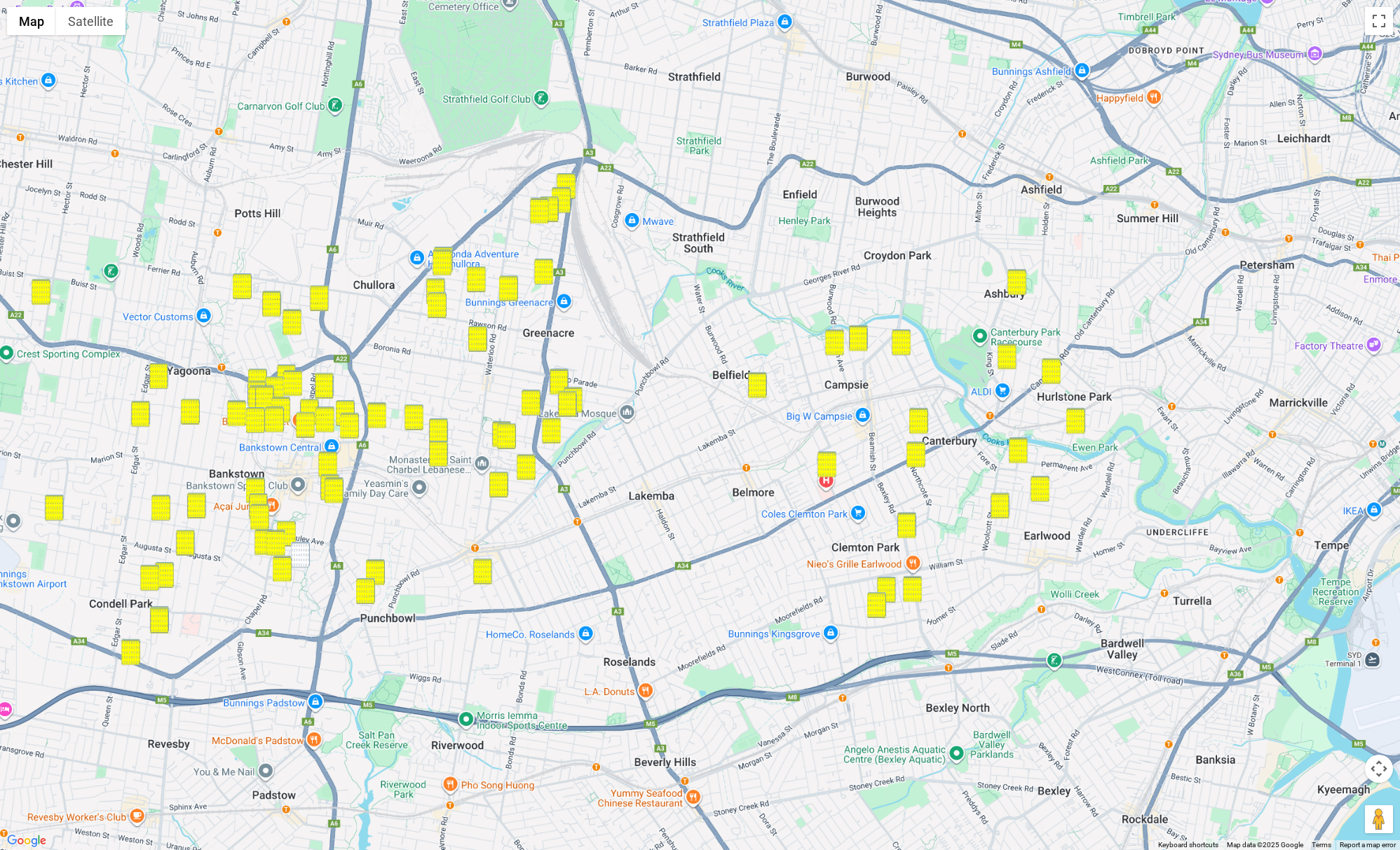
drag, startPoint x: 806, startPoint y: 645, endPoint x: 809, endPoint y: 662, distance: 17.3
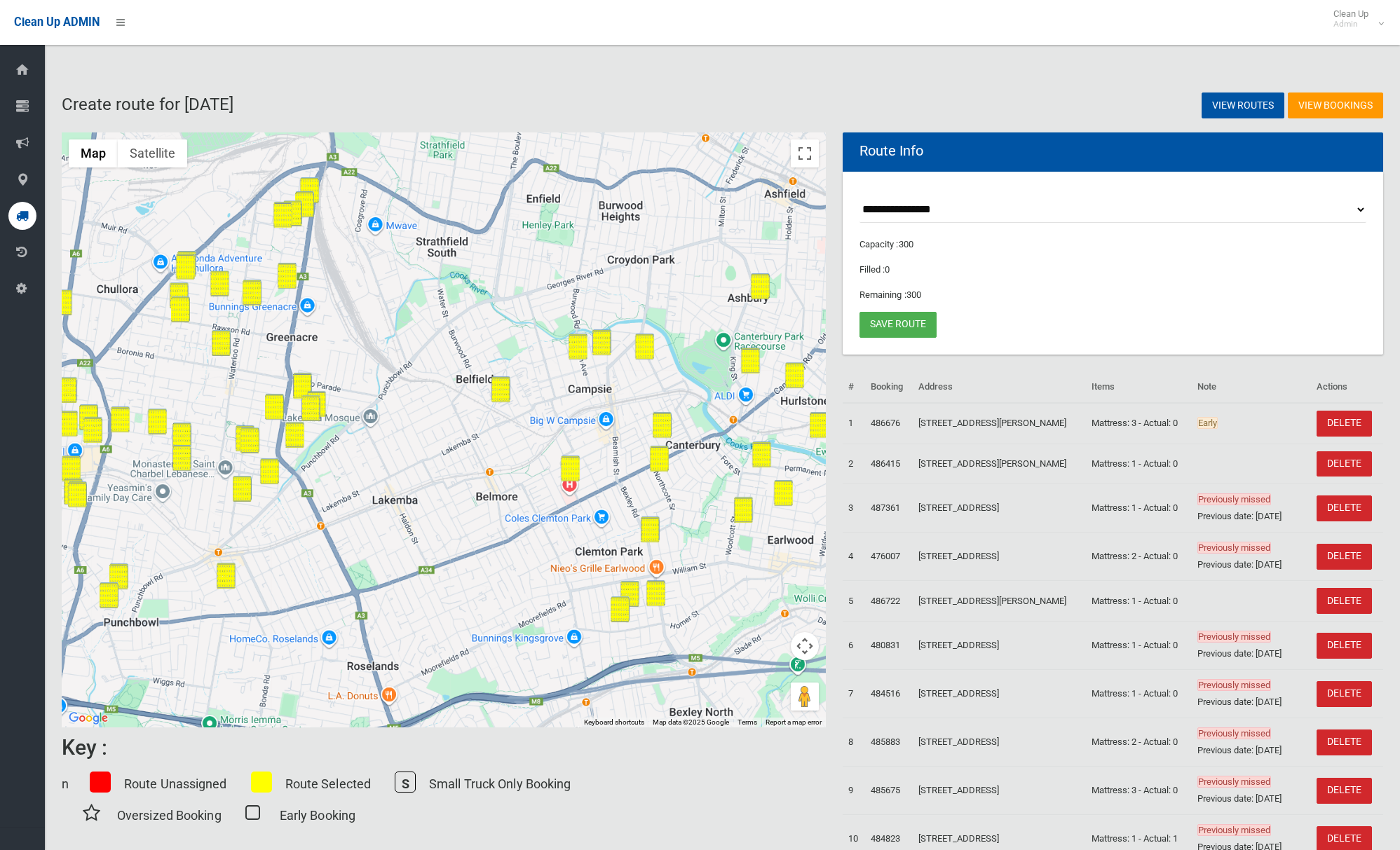
click at [806, 645] on button "Map camera controls" at bounding box center [805, 646] width 28 height 28
click at [767, 681] on button "Zoom out" at bounding box center [769, 681] width 28 height 28
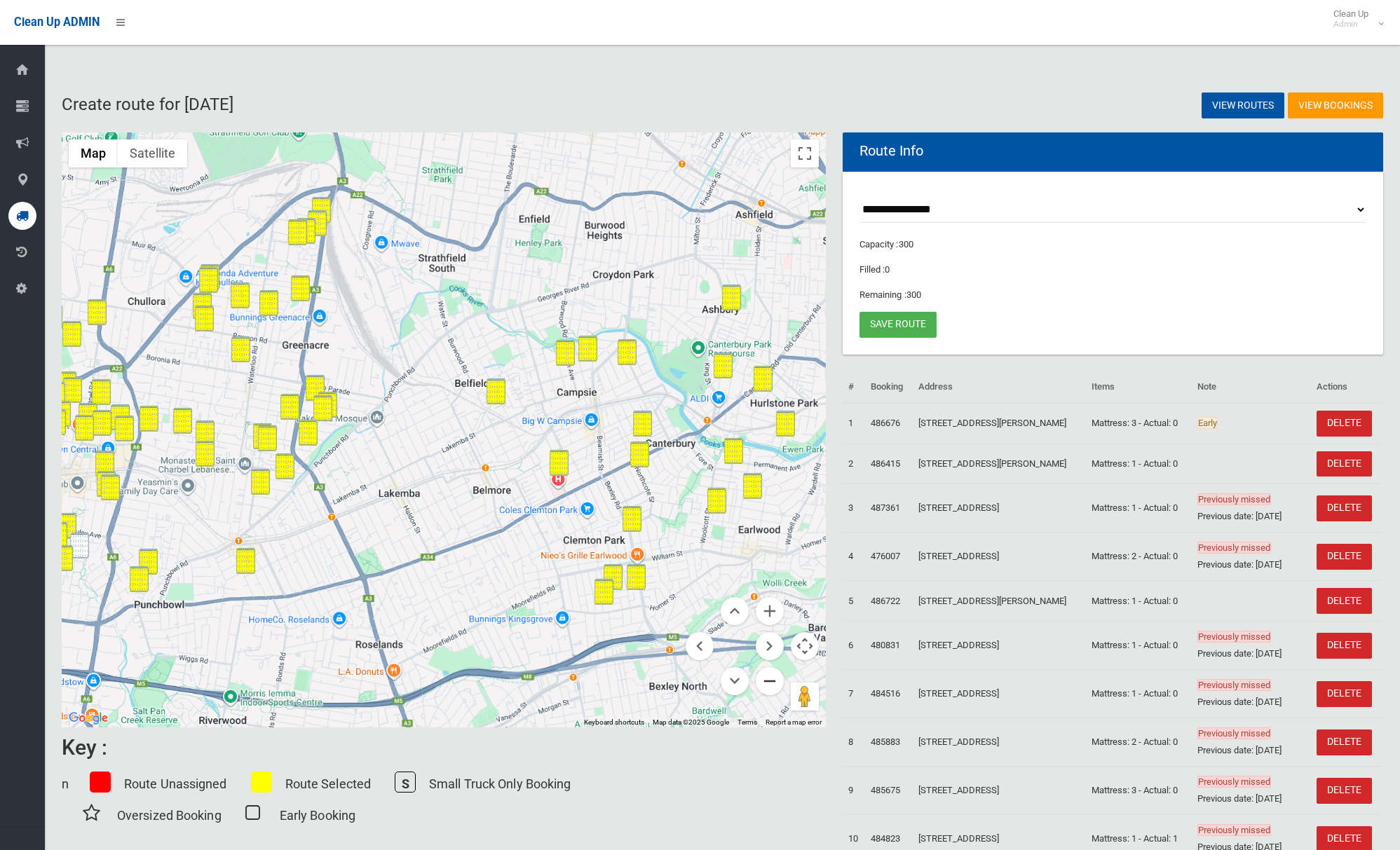
click at [766, 681] on button "Zoom out" at bounding box center [769, 681] width 28 height 28
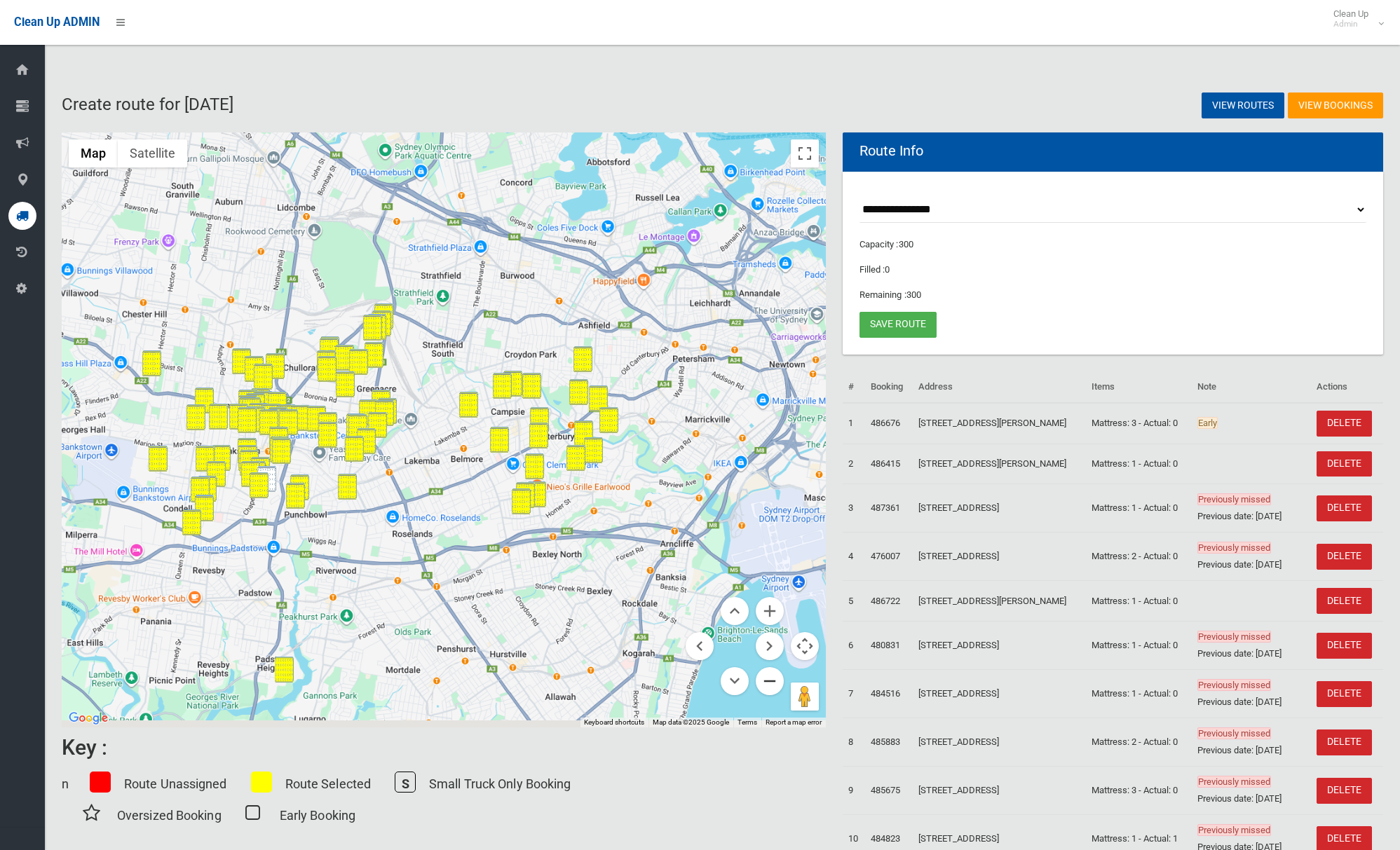
click at [766, 681] on button "Zoom out" at bounding box center [769, 681] width 28 height 28
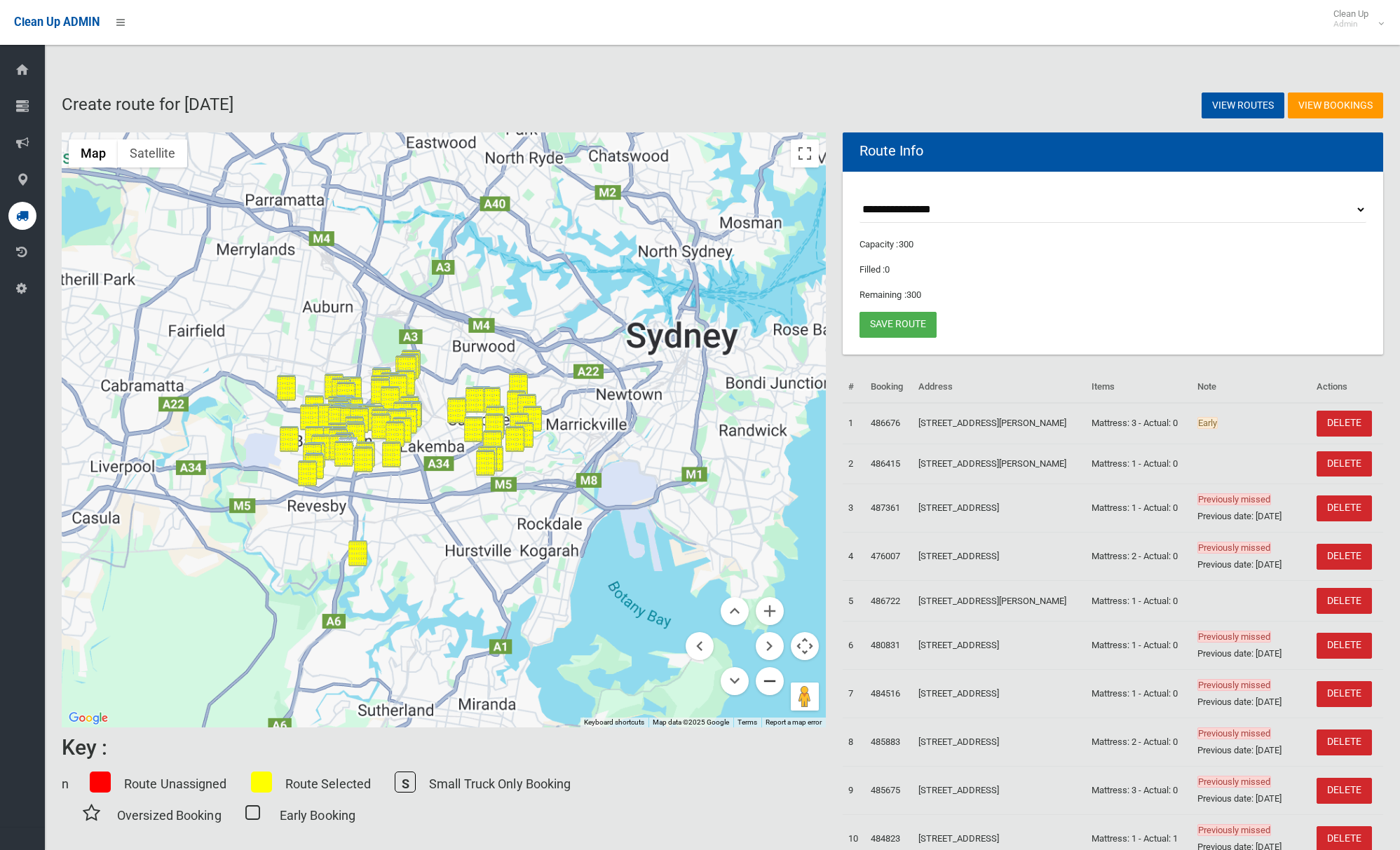
click at [766, 681] on button "Zoom out" at bounding box center [769, 681] width 28 height 28
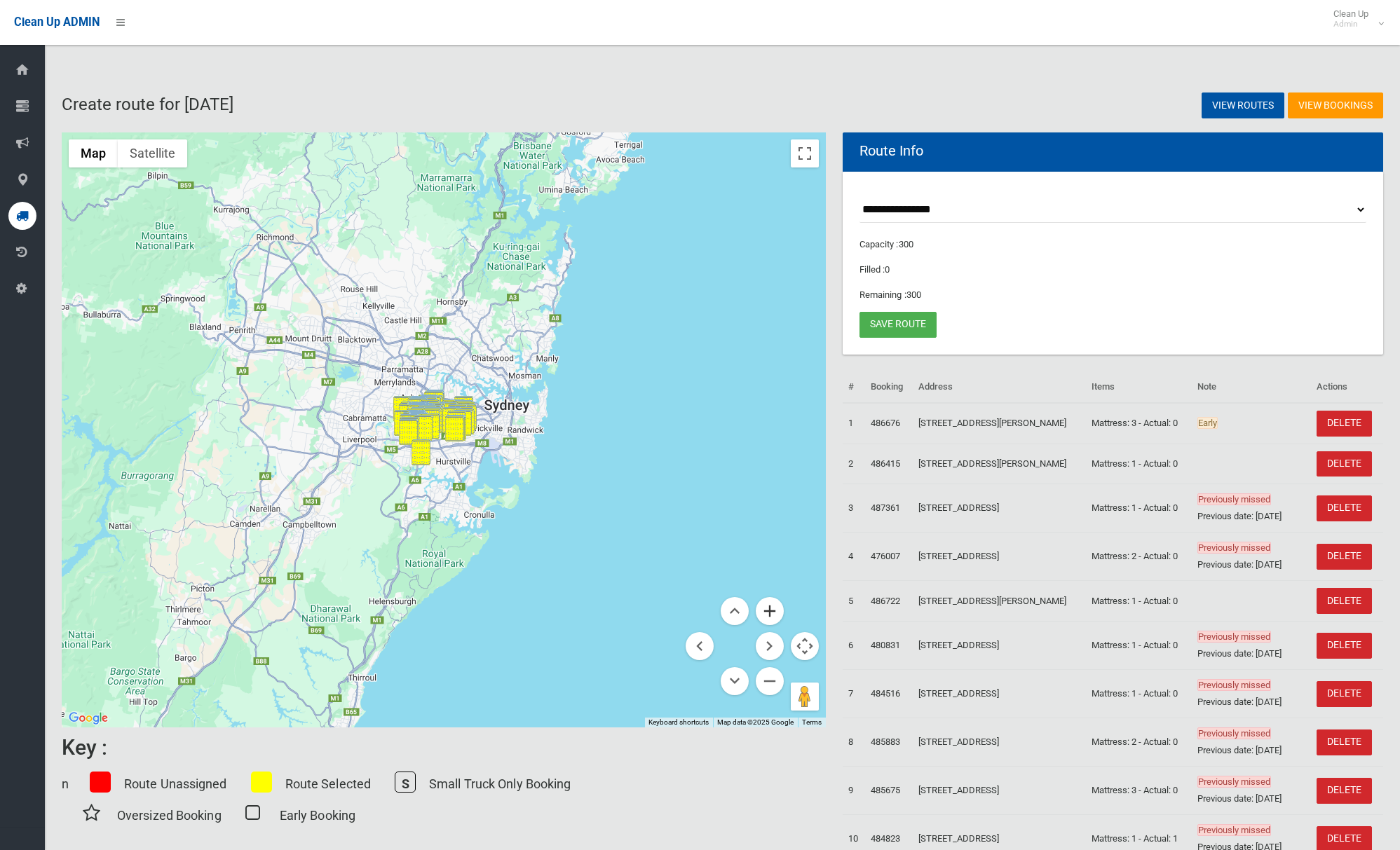
click at [767, 608] on button "Zoom in" at bounding box center [769, 610] width 28 height 28
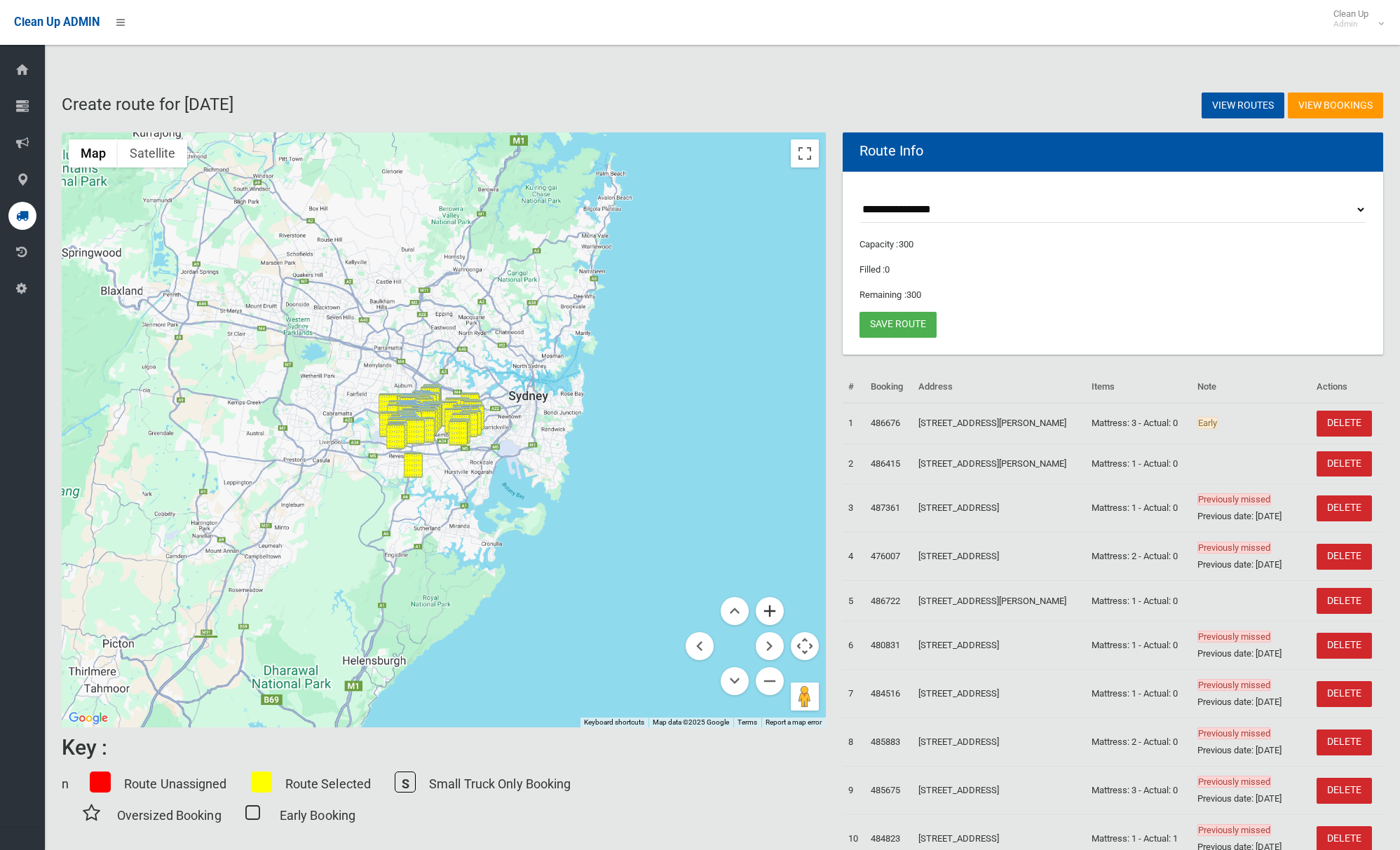
click at [767, 608] on button "Zoom in" at bounding box center [769, 610] width 28 height 28
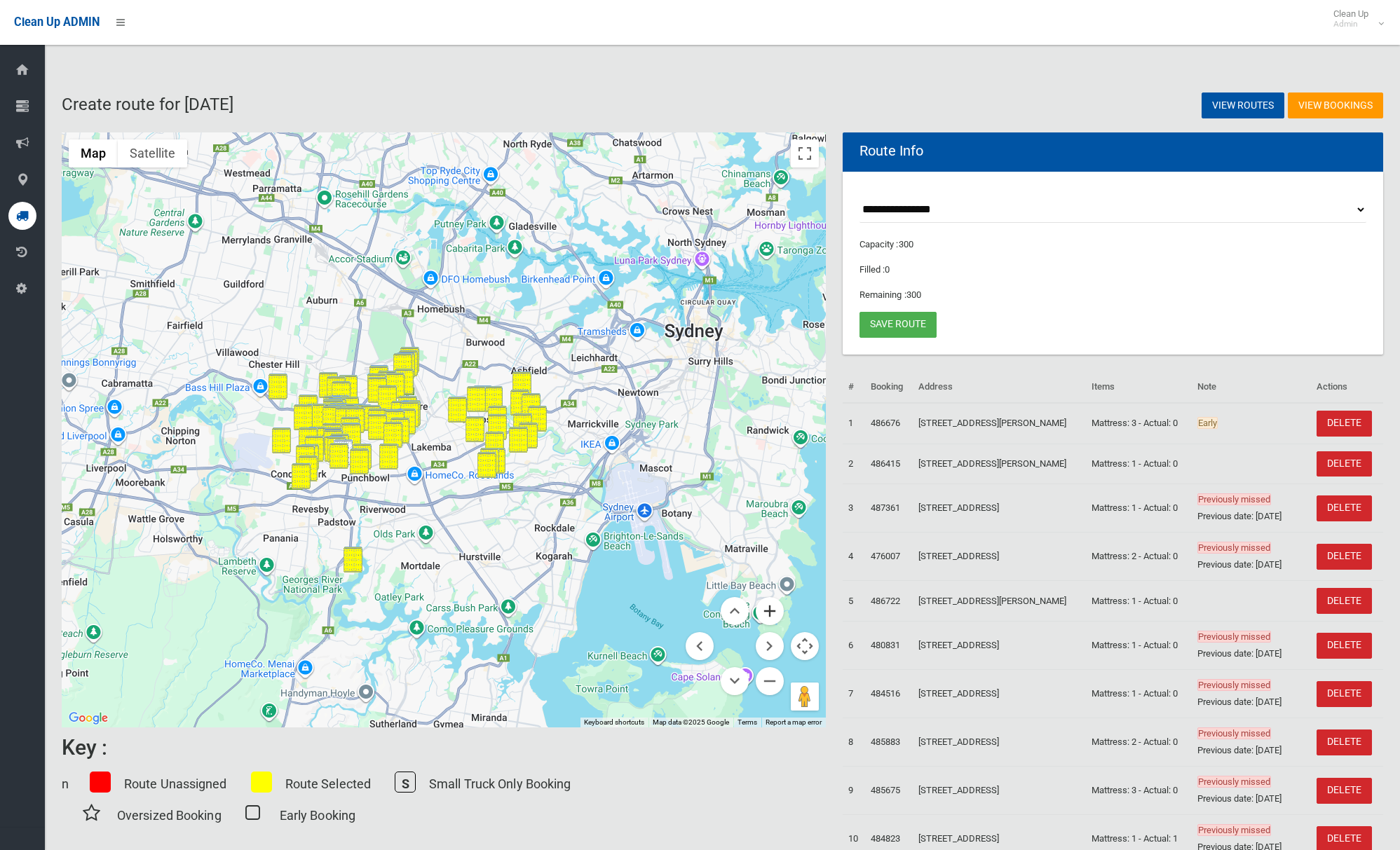
click at [771, 602] on button "Zoom in" at bounding box center [769, 610] width 28 height 28
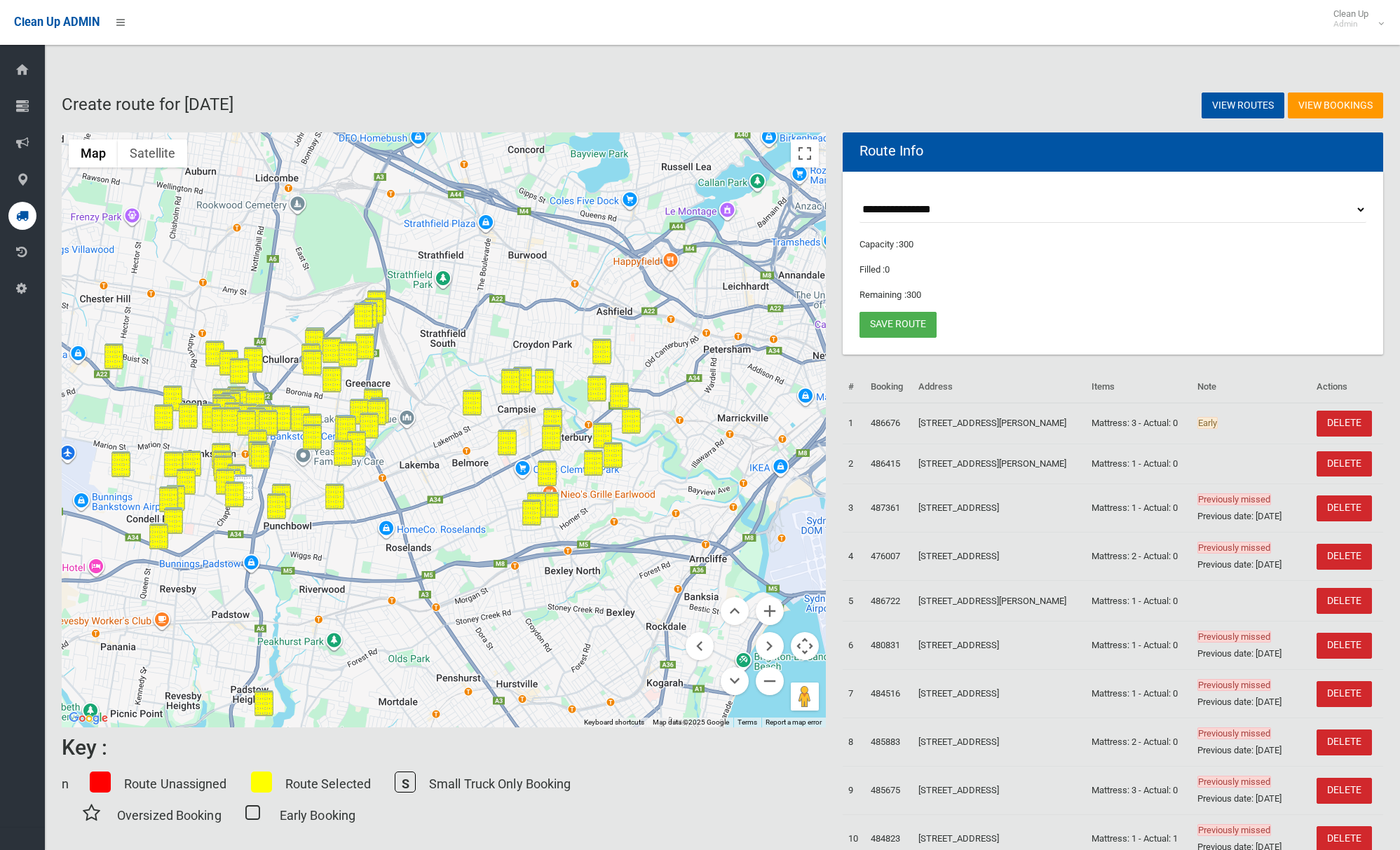
click at [251, 491] on img "28 De Witt Street, BANKSTOWN NSW 2200" at bounding box center [244, 487] width 19 height 26
click at [770, 614] on button "Zoom in" at bounding box center [769, 610] width 28 height 28
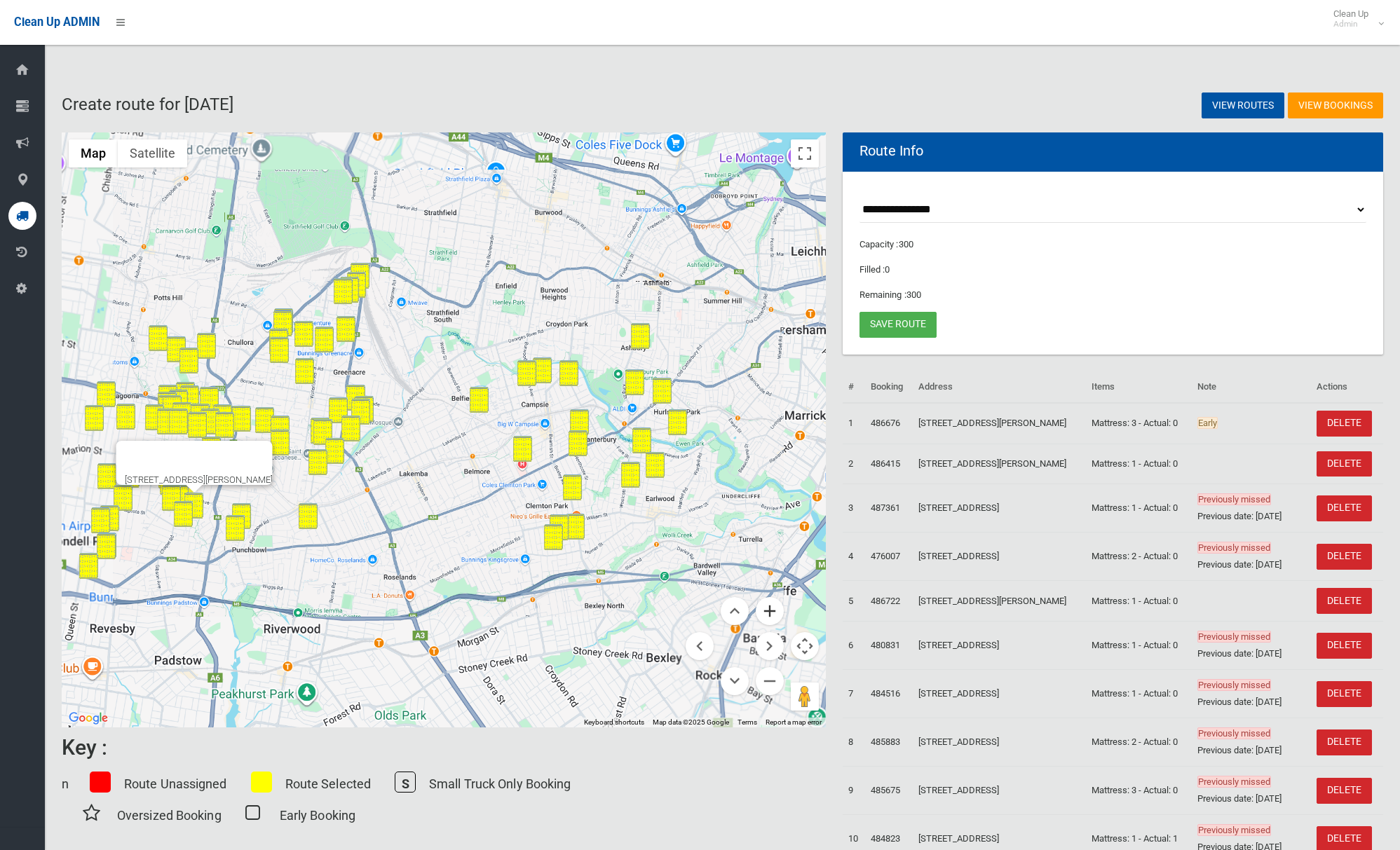
click at [770, 614] on button "Zoom in" at bounding box center [769, 610] width 28 height 28
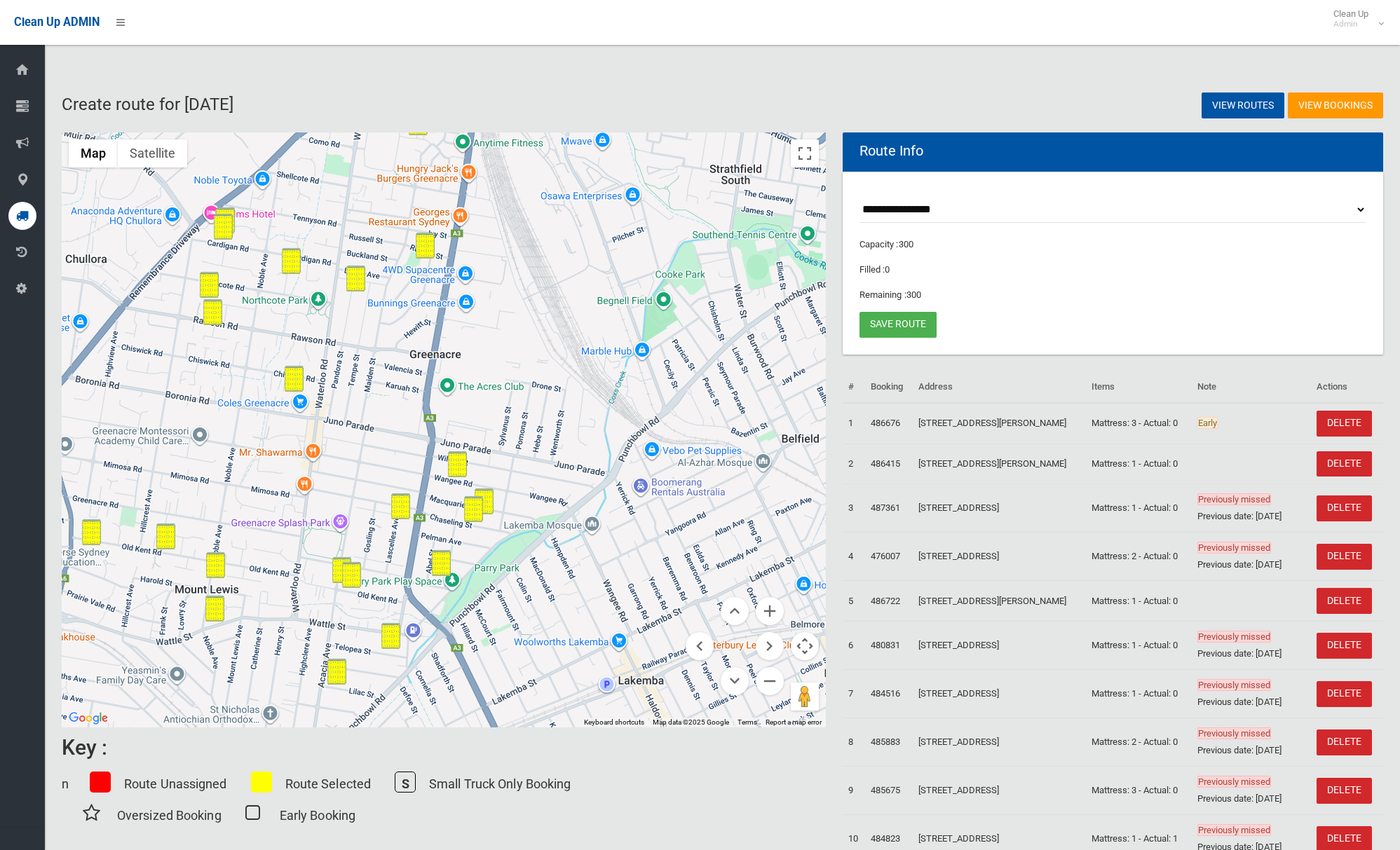
drag, startPoint x: 462, startPoint y: 551, endPoint x: 737, endPoint y: 591, distance: 277.9
click at [760, 661] on div "28 De Witt Street, BANKSTOWN NSW 2200 Map Terrain Satellite Labels Keyboard sho…" at bounding box center [444, 429] width 765 height 595
click at [919, 321] on link "Save route" at bounding box center [898, 324] width 77 height 26
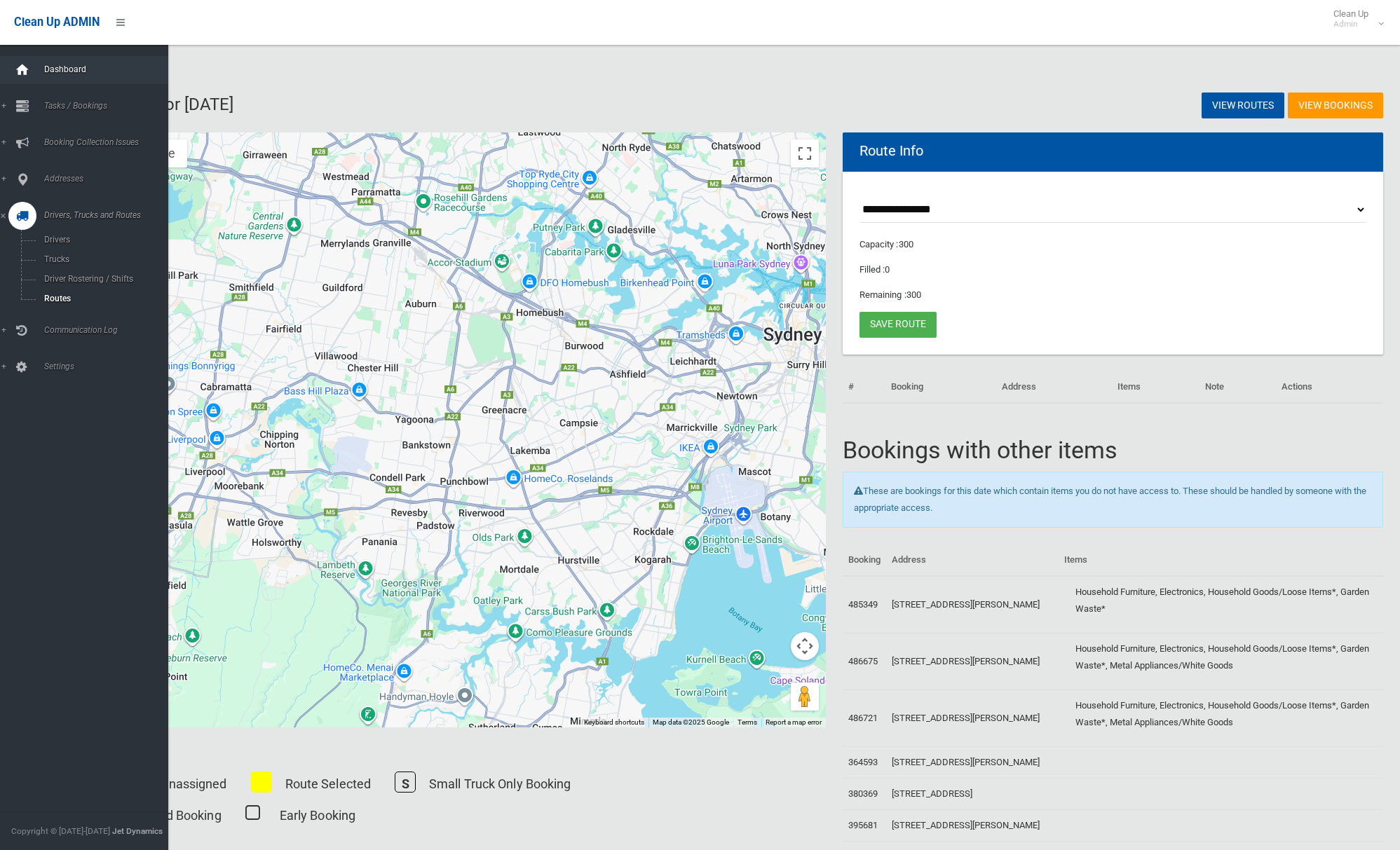
click at [29, 69] on icon at bounding box center [22, 70] width 15 height 28
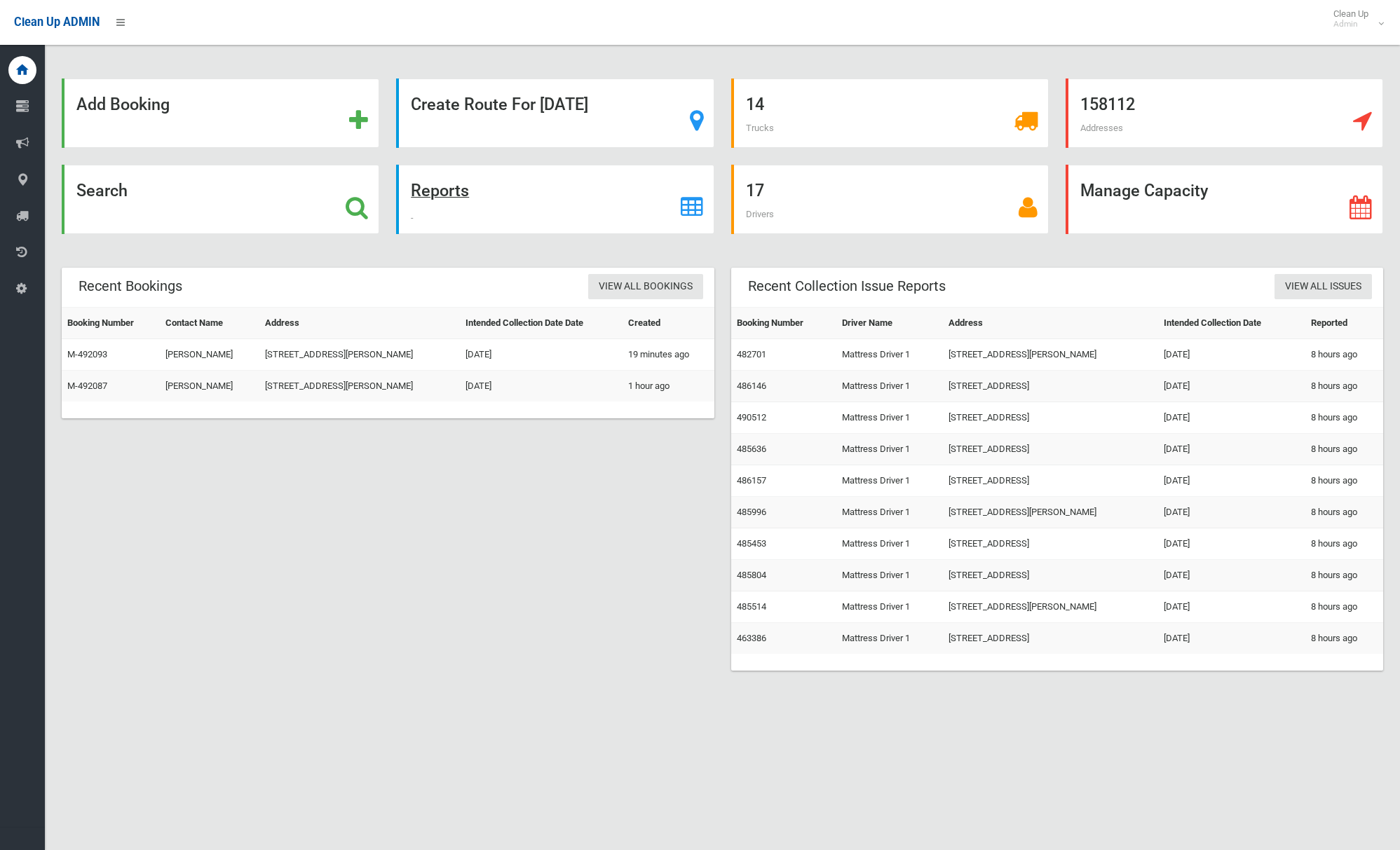
click at [453, 192] on strong "Reports" at bounding box center [440, 191] width 59 height 19
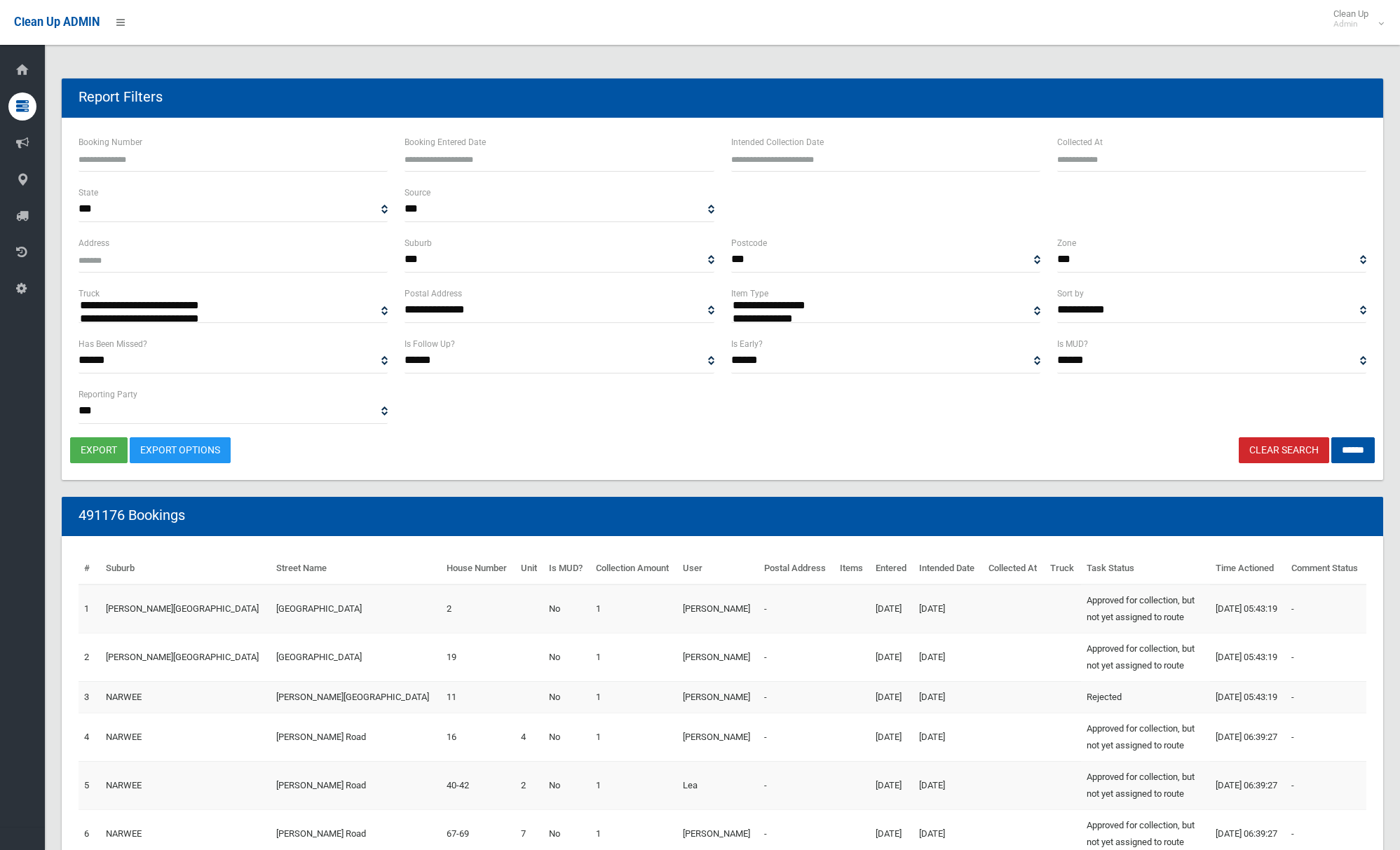
select select
type input "**********"
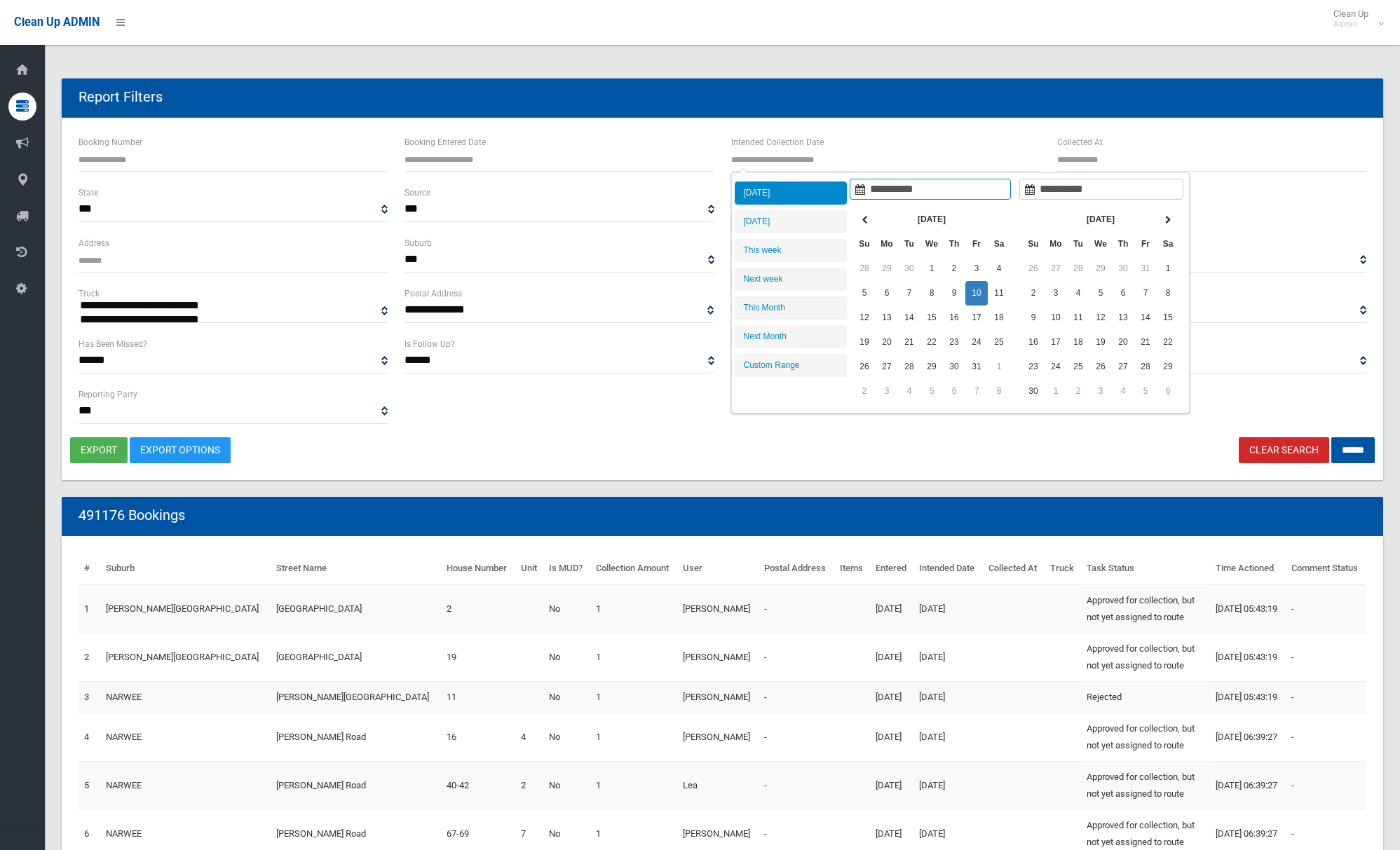
click at [823, 159] on input "text" at bounding box center [886, 159] width 309 height 26
type input "**********"
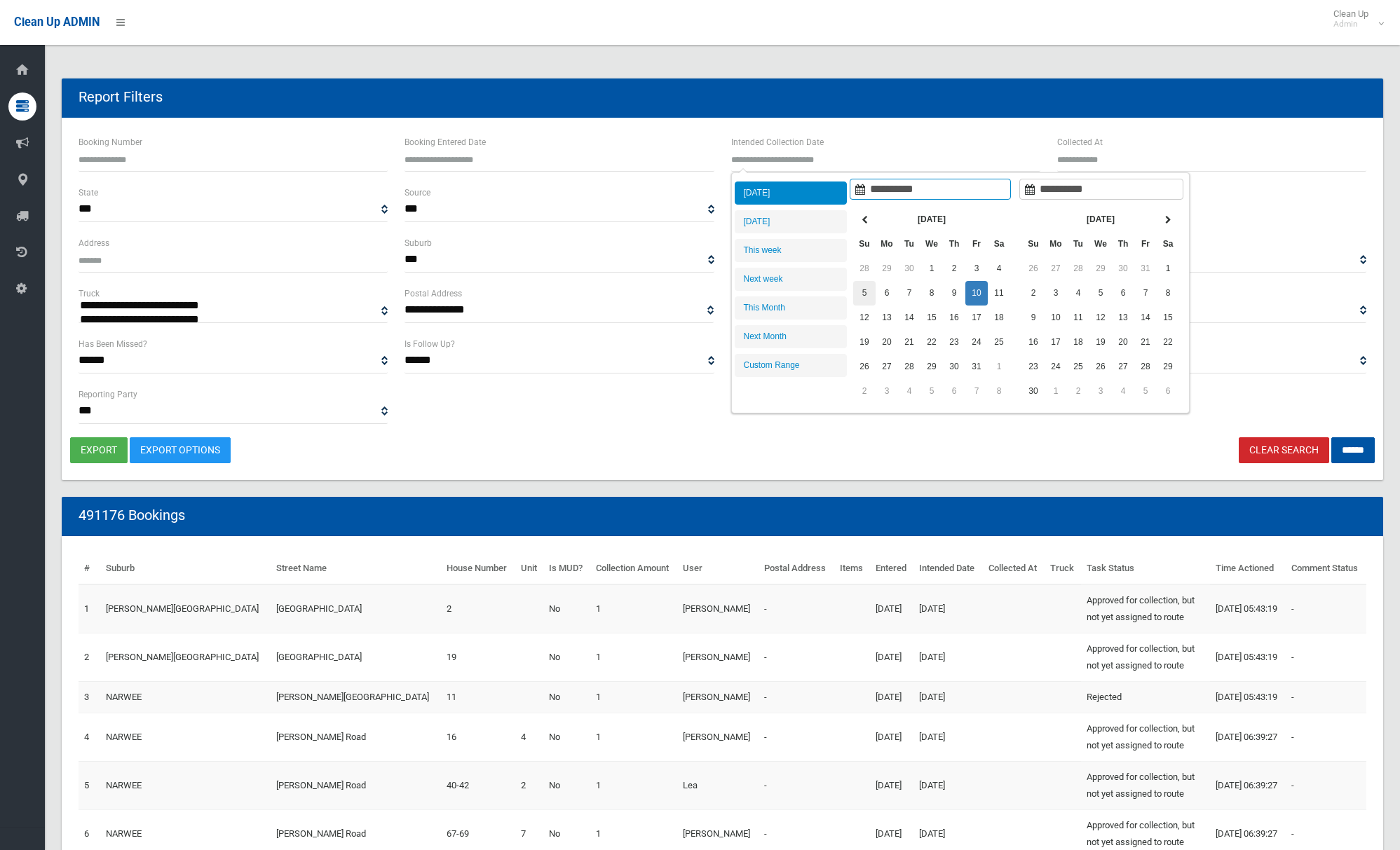
type input "**********"
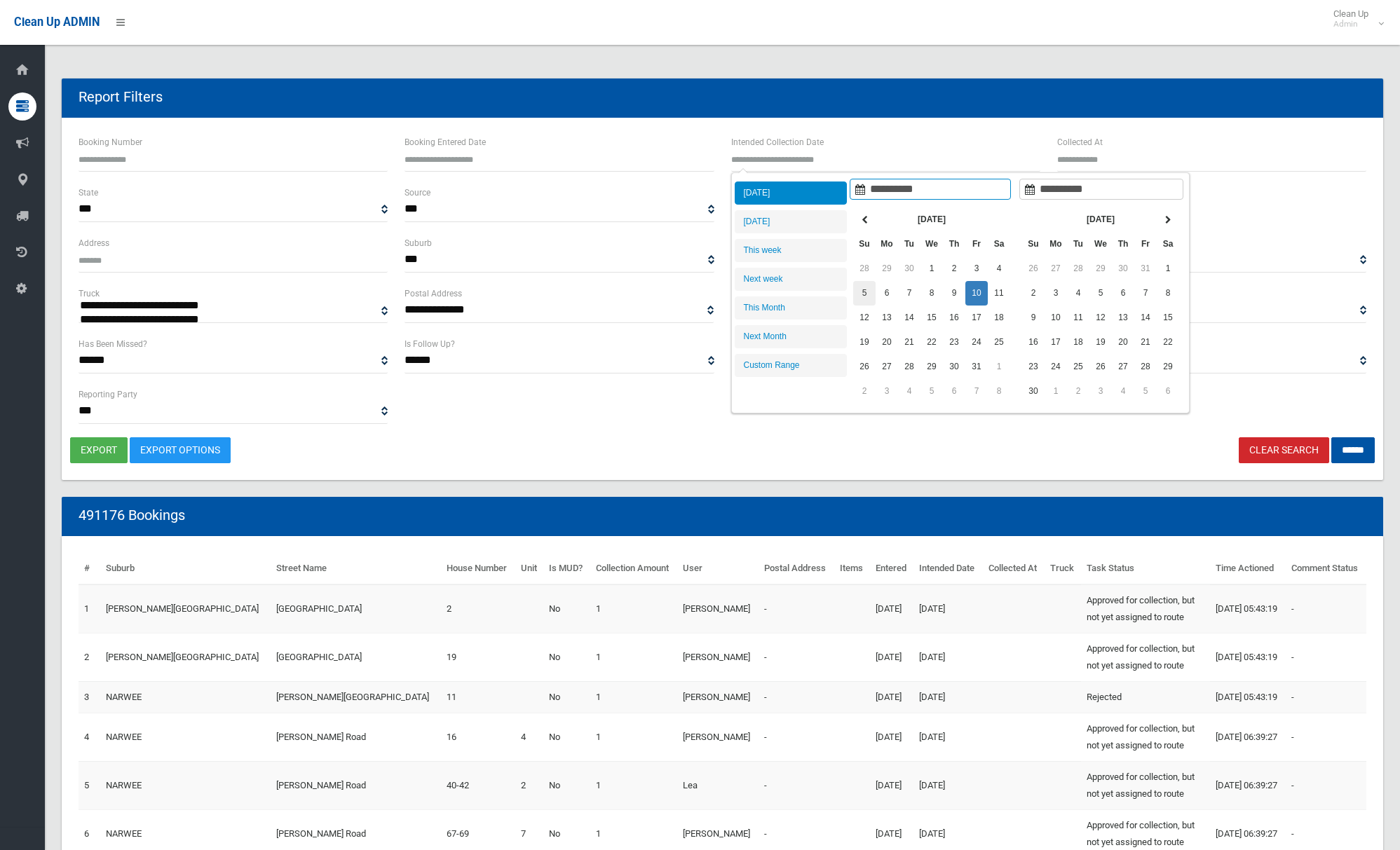
type input "**********"
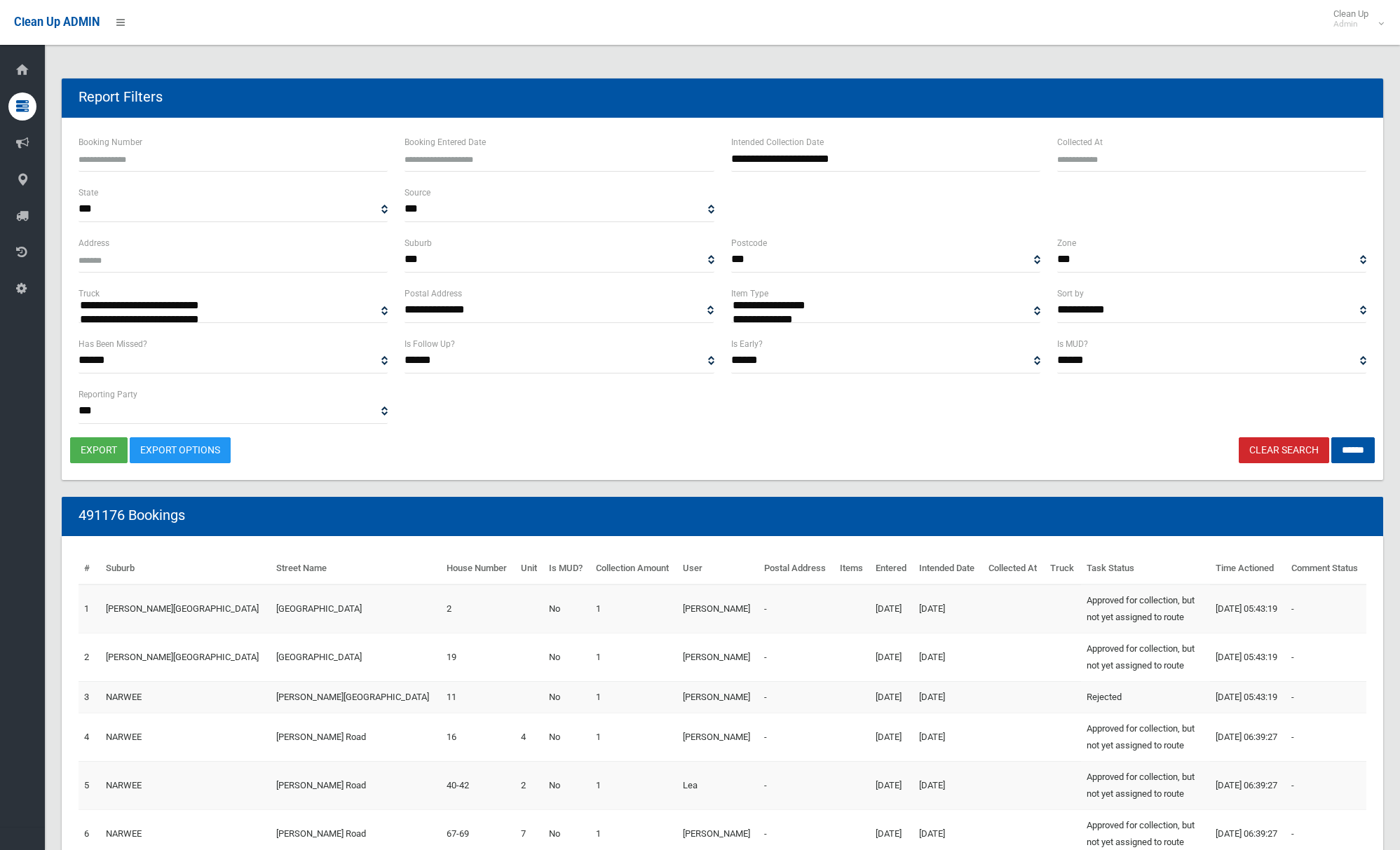
select select "**"
click at [1349, 447] on input "******" at bounding box center [1353, 450] width 43 height 26
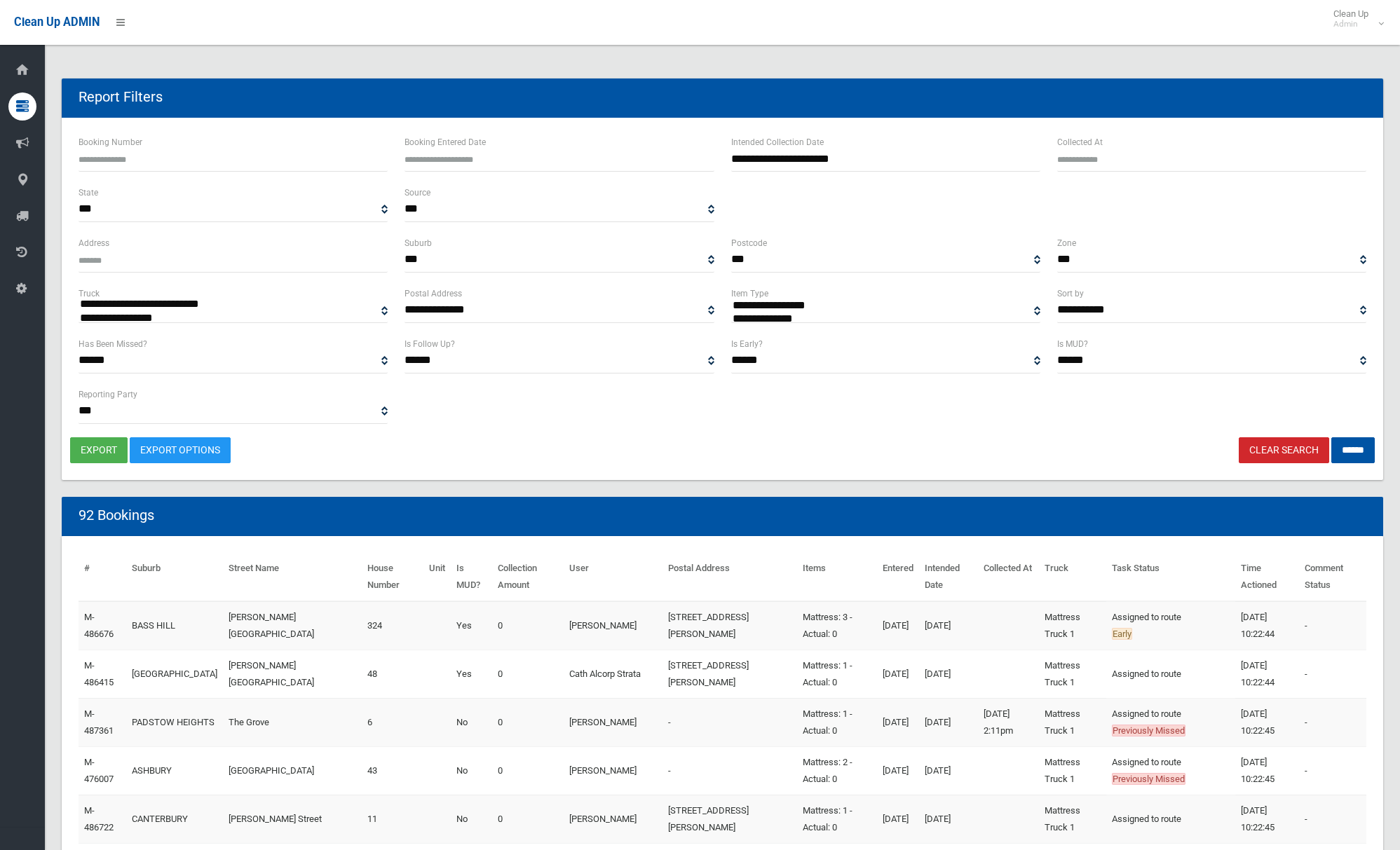
select select
click at [1276, 447] on link "Clear Search" at bounding box center [1284, 450] width 91 height 26
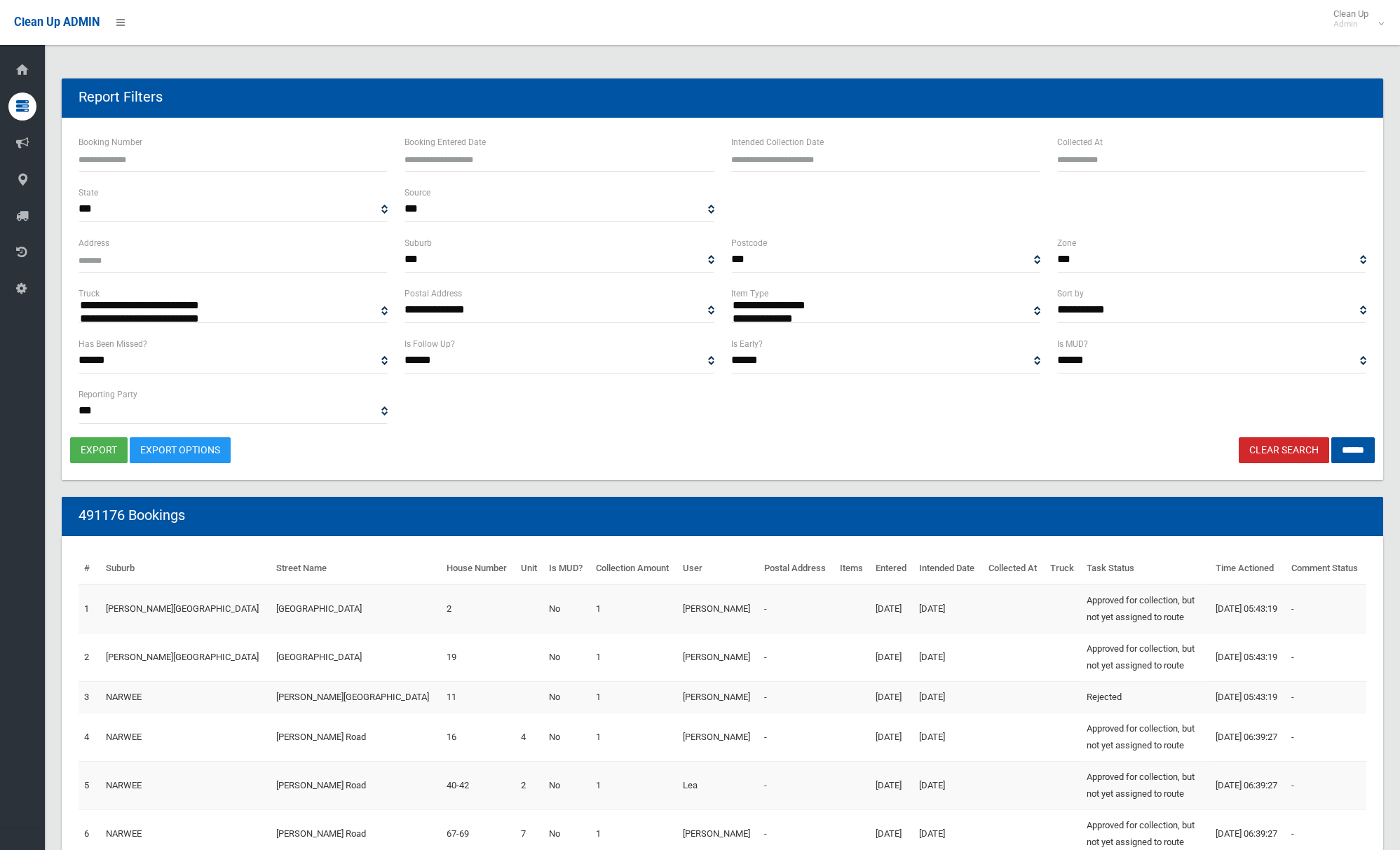
select select
type input "**********"
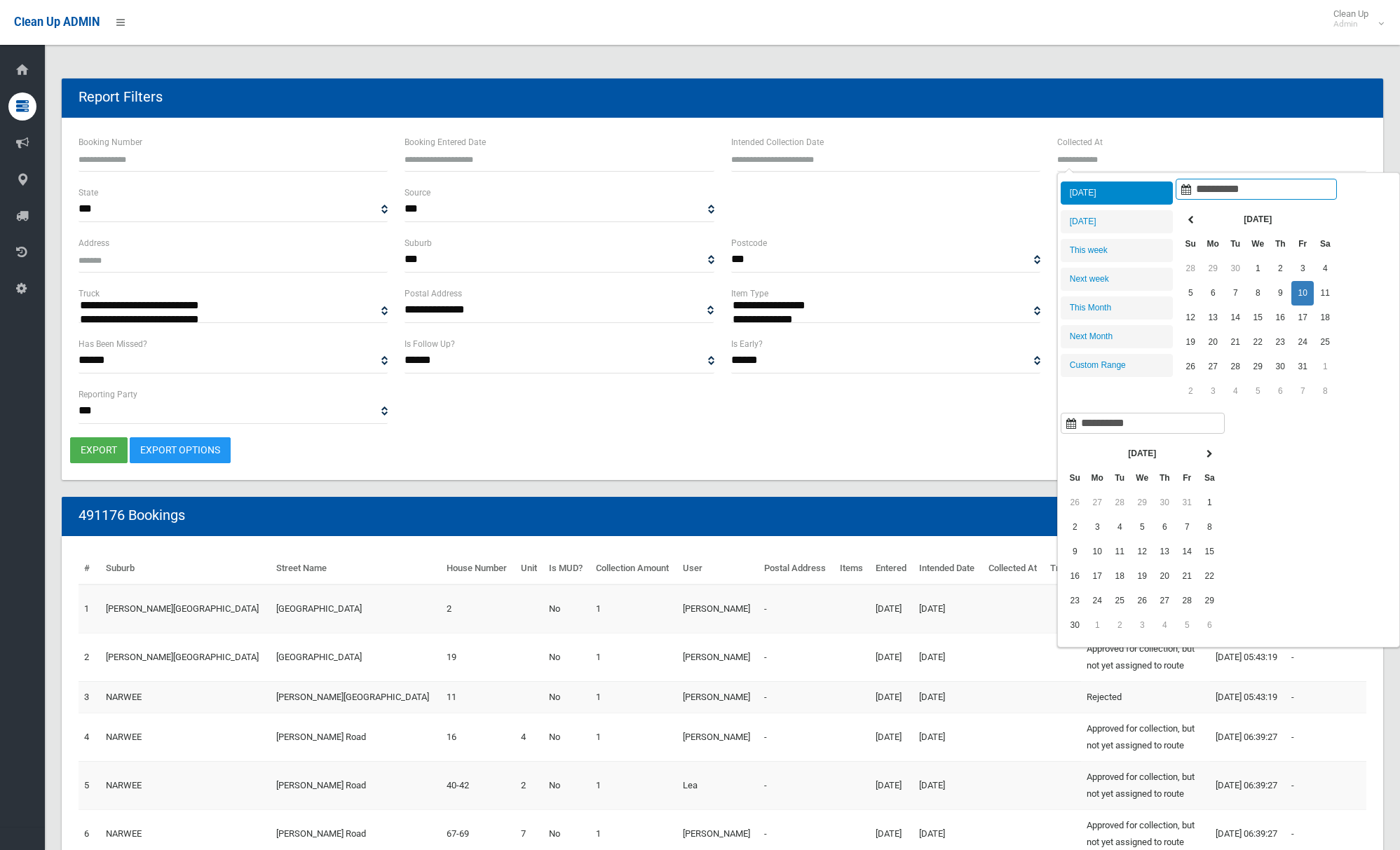
click at [1124, 159] on input "Collected At" at bounding box center [1212, 159] width 309 height 26
type input "**********"
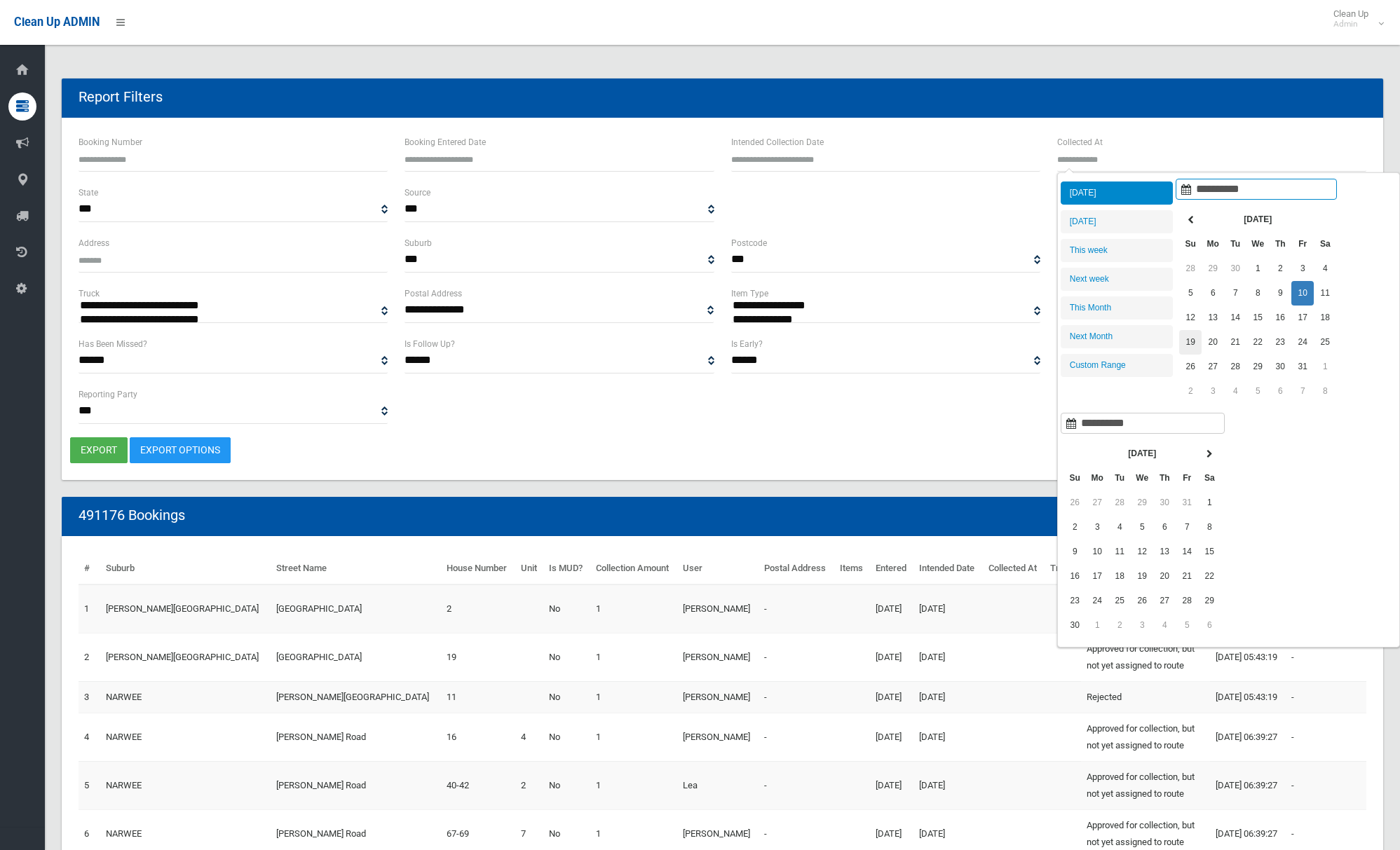
type input "**********"
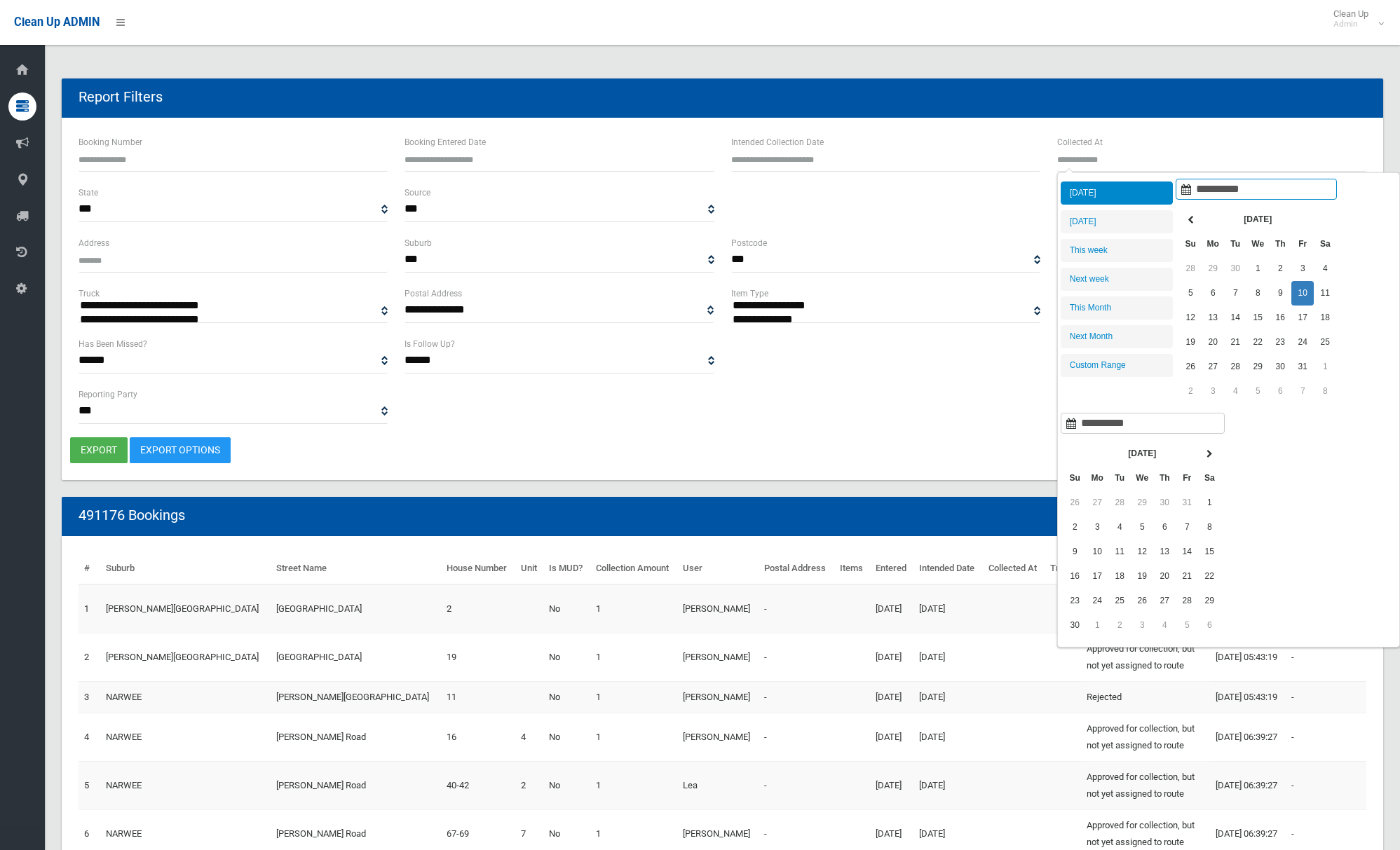
type input "**********"
drag, startPoint x: 918, startPoint y: 313, endPoint x: 975, endPoint y: 400, distance: 104.0
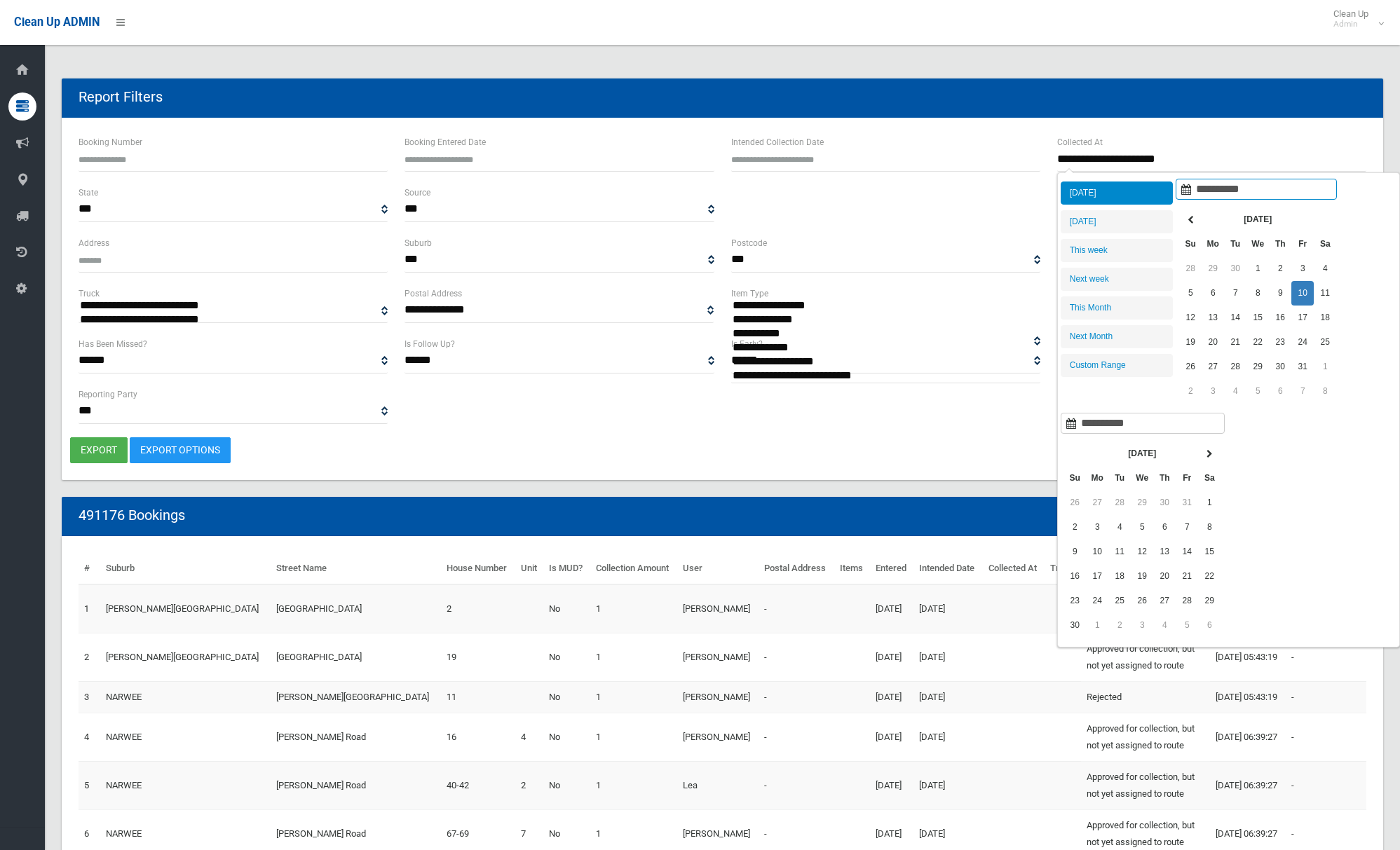
click at [918, 313] on option "**********" at bounding box center [886, 320] width 309 height 14
select select "**********"
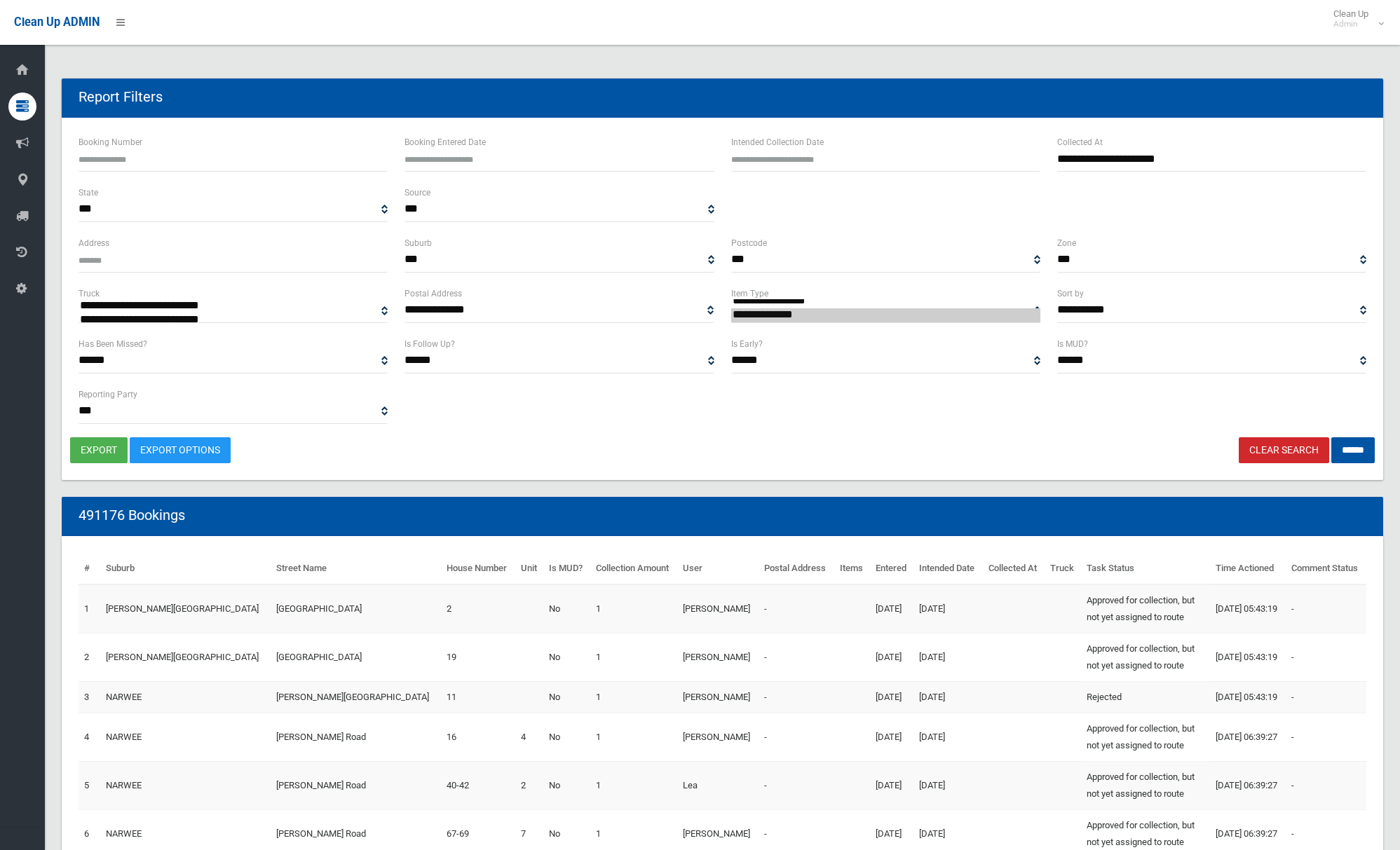
click at [1249, 443] on link "Clear Search" at bounding box center [1284, 450] width 91 height 26
select select
type input "**********"
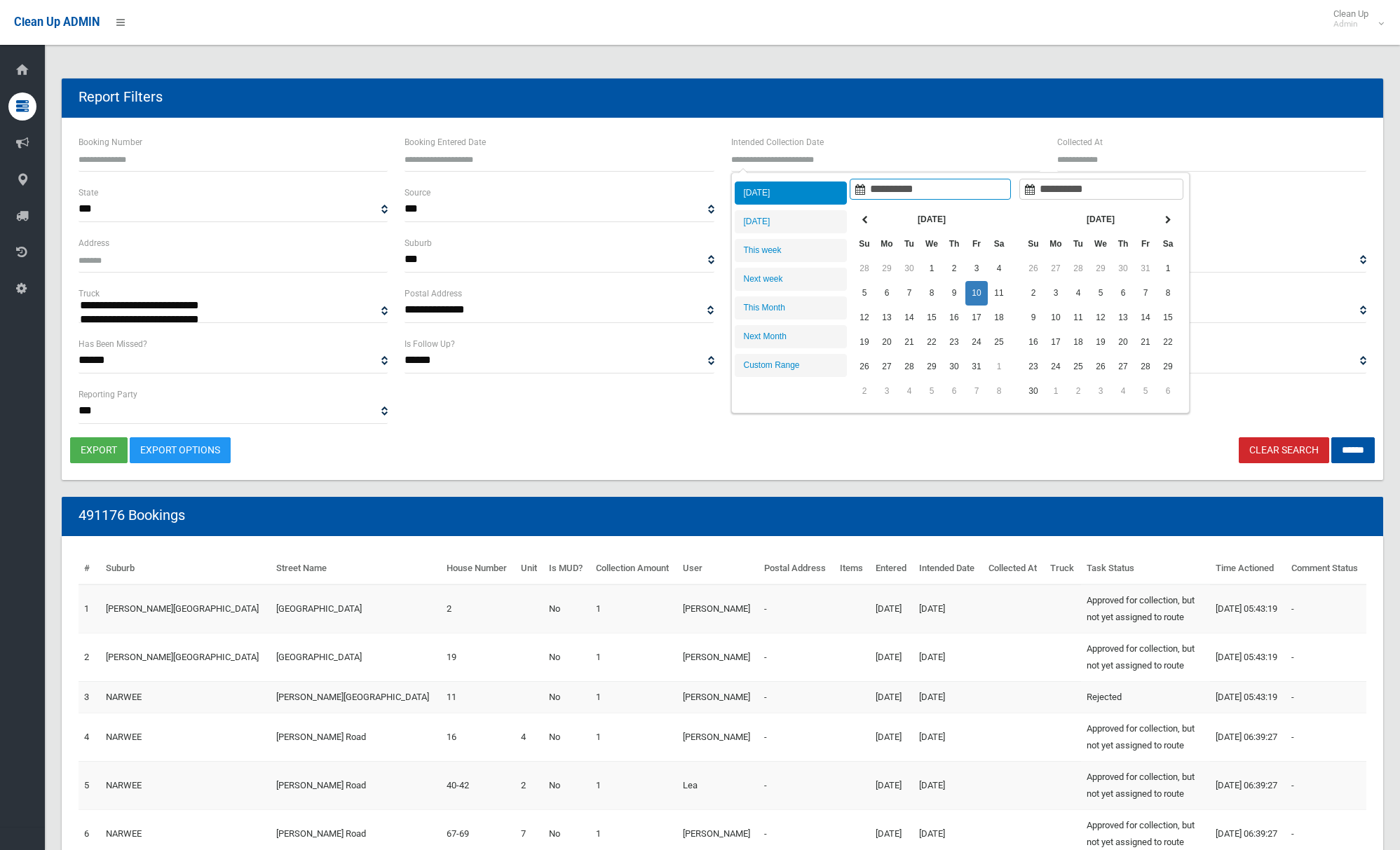
click at [869, 155] on input "text" at bounding box center [886, 159] width 309 height 26
type input "**********"
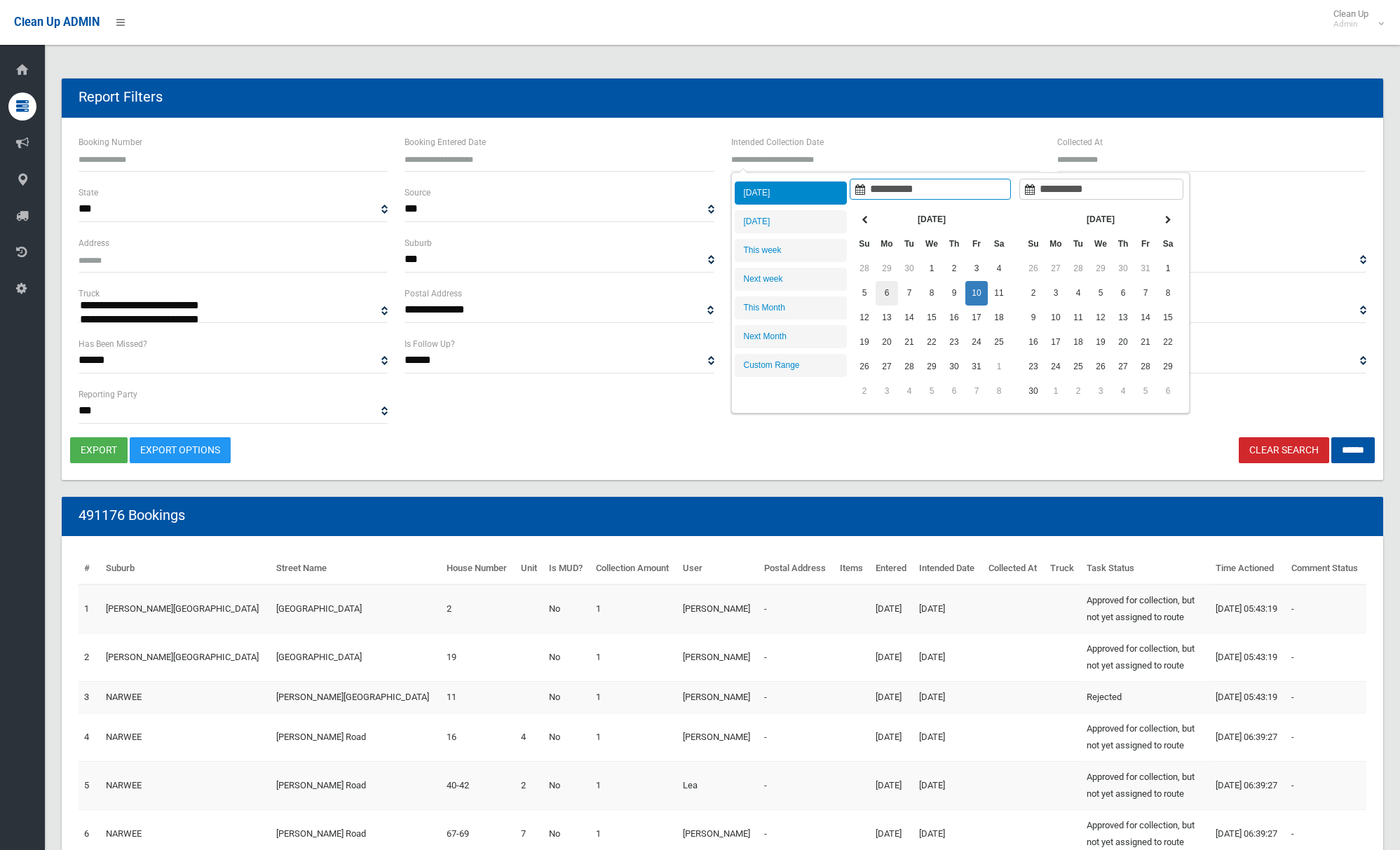
type input "**********"
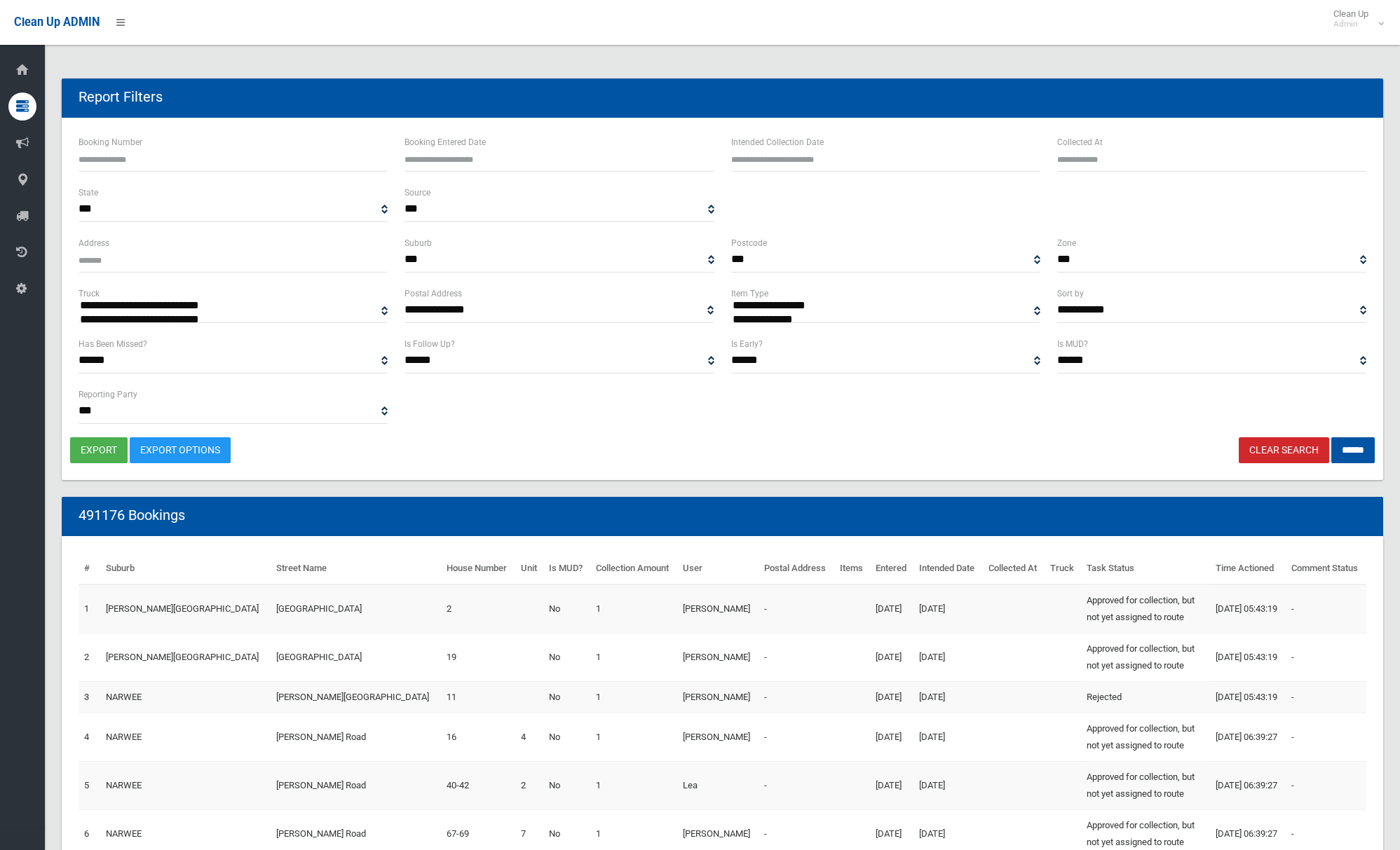
type input "**********"
select select "**"
click at [1362, 453] on input "******" at bounding box center [1353, 450] width 43 height 26
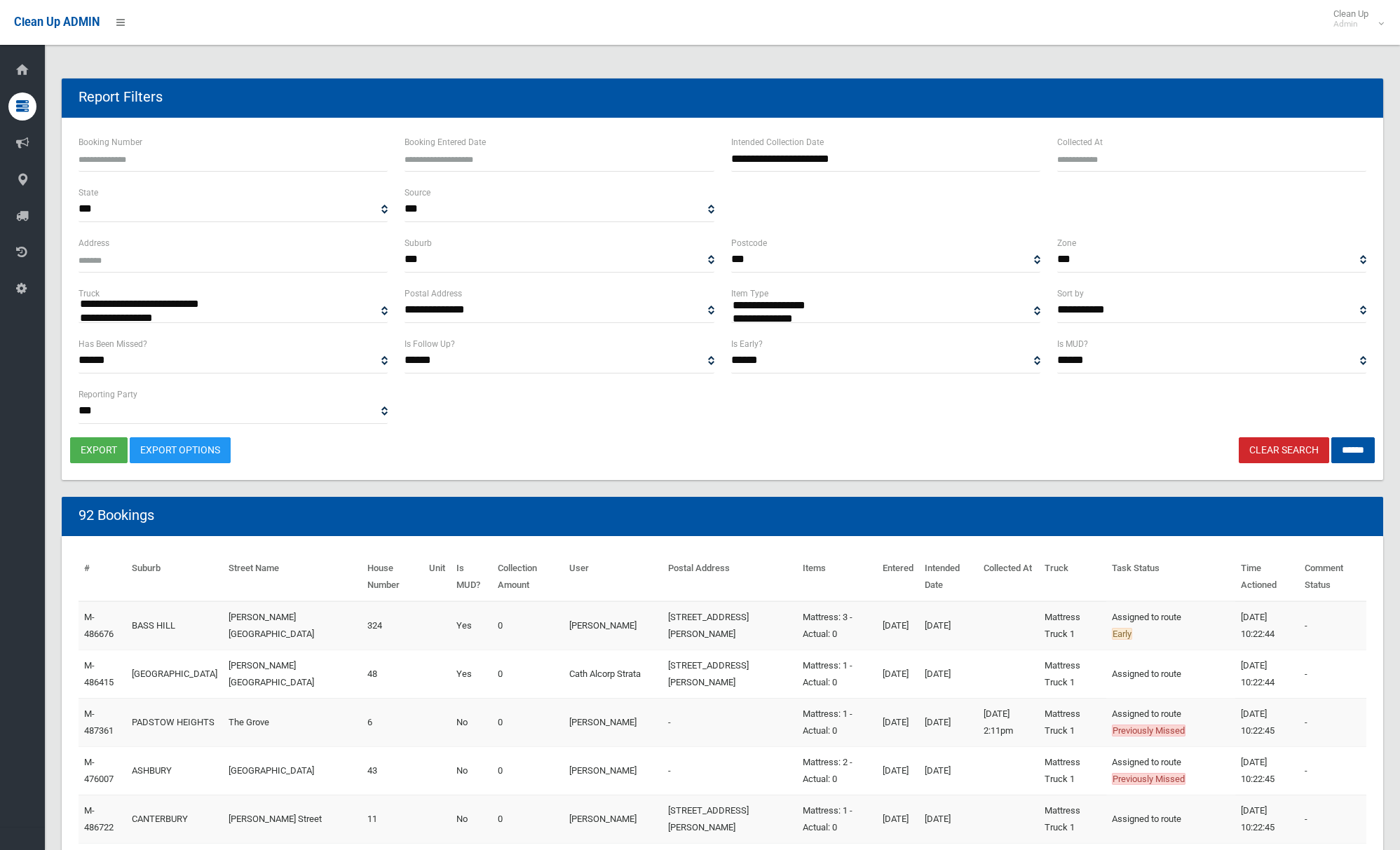
select select
click at [99, 447] on button "export" at bounding box center [99, 450] width 58 height 26
drag, startPoint x: 1376, startPoint y: 25, endPoint x: 1322, endPoint y: 99, distance: 91.6
click at [1376, 25] on span "Clean Up Admin" at bounding box center [1354, 18] width 56 height 21
click at [1348, 65] on link "Logout" at bounding box center [1354, 61] width 73 height 24
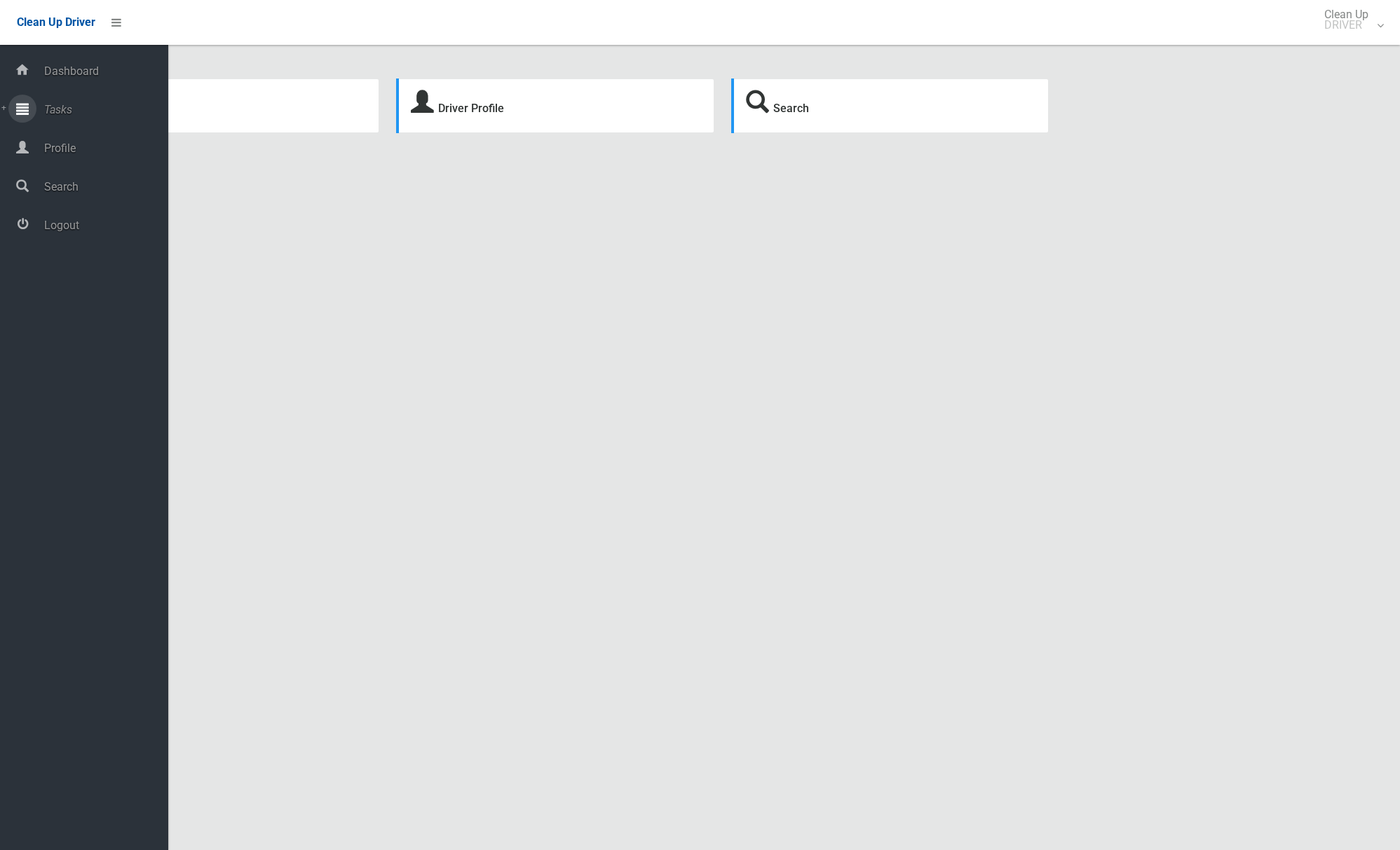
click at [57, 111] on span "Tasks" at bounding box center [104, 110] width 128 height 14
click at [59, 136] on span "All Tasks" at bounding box center [98, 136] width 116 height 14
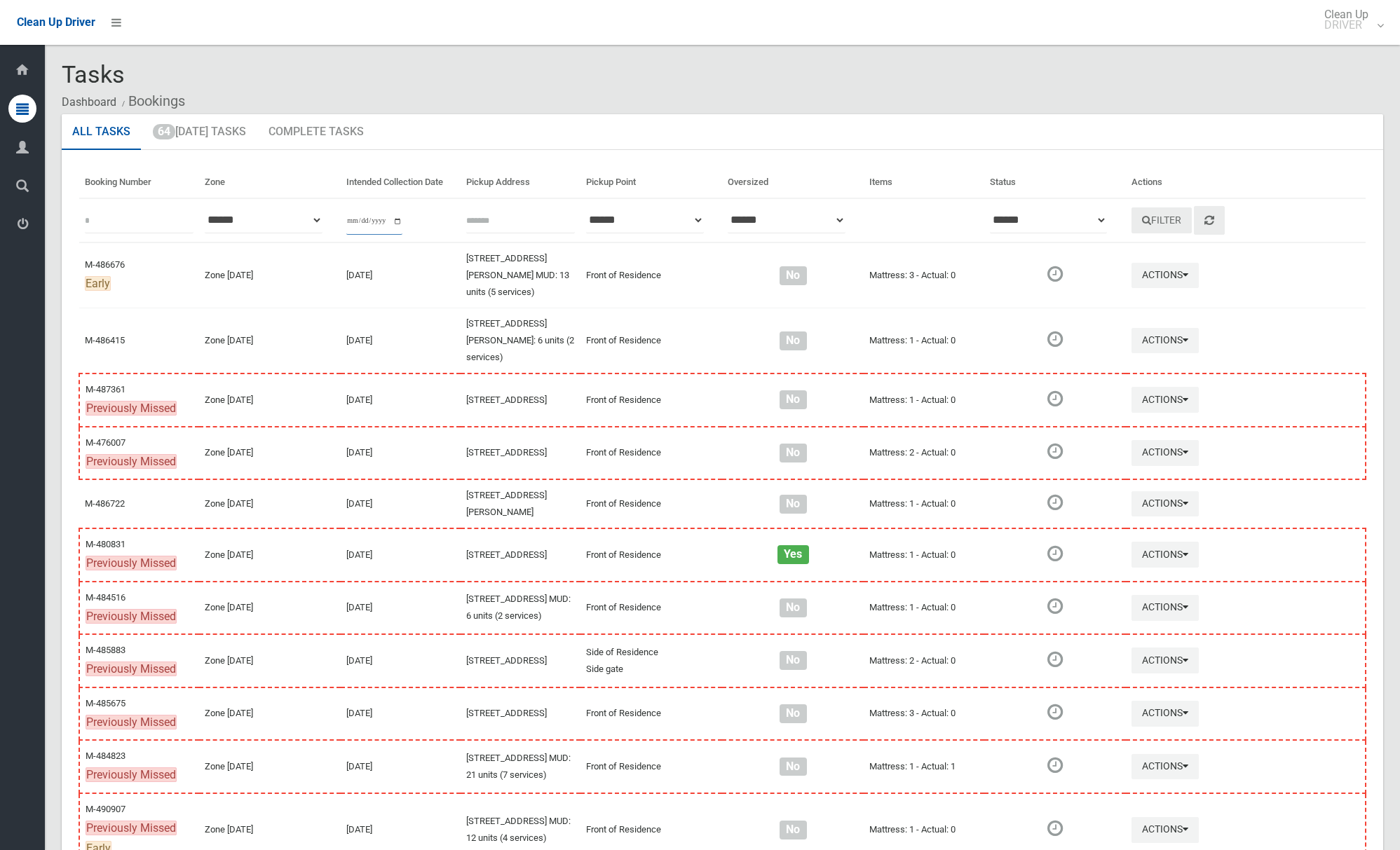
click at [388, 221] on input "date" at bounding box center [374, 222] width 56 height 26
type input "**********"
click at [499, 216] on th at bounding box center [521, 220] width 120 height 44
click at [1194, 229] on link at bounding box center [1209, 220] width 30 height 29
click at [1375, 27] on span "Clean Up DRIVER" at bounding box center [1350, 19] width 65 height 21
